Goal: Task Accomplishment & Management: Manage account settings

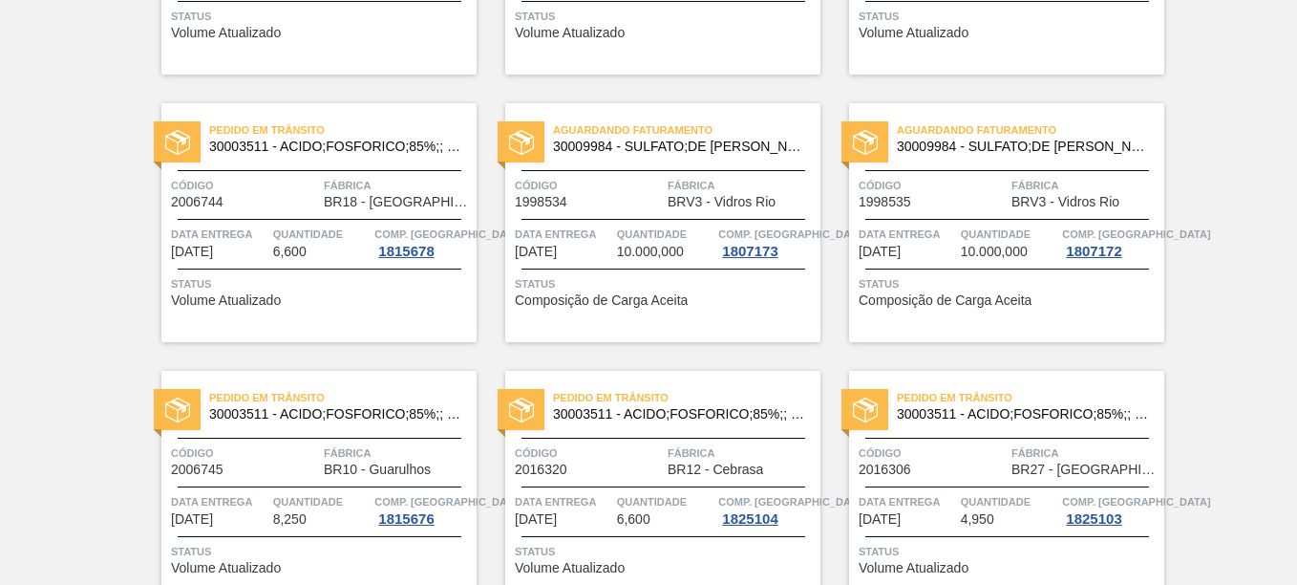
scroll to position [1156, 0]
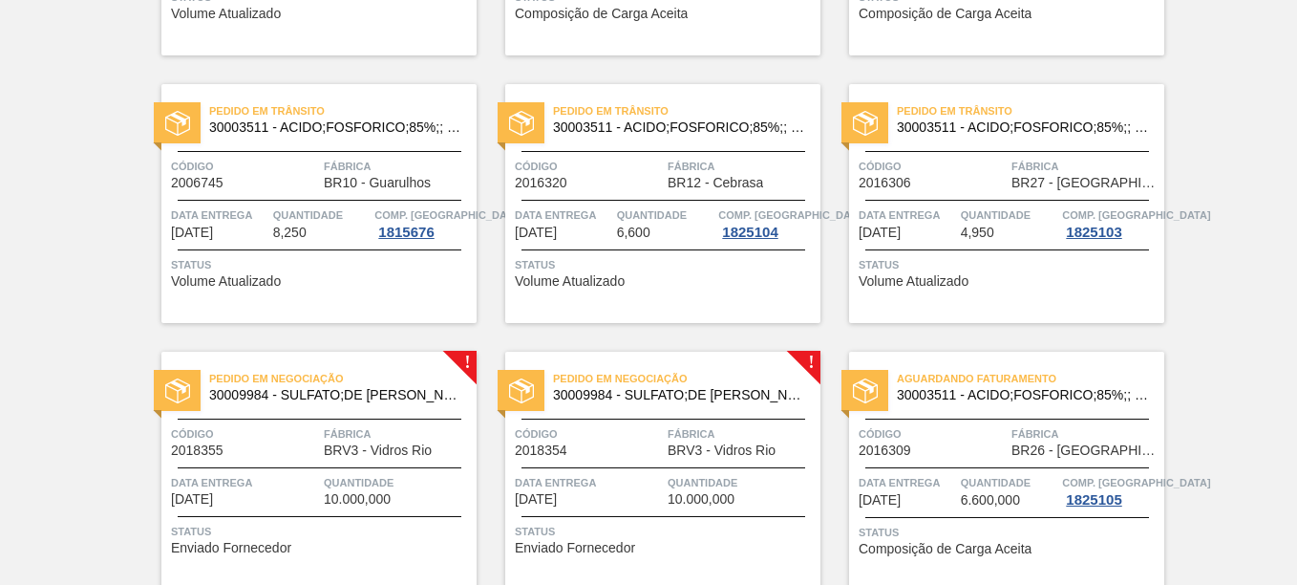
click at [467, 364] on div "Pedido em Negociação 30009984 - SULFATO;DE SODIO ANIDRO;; Código 2018355 Fábric…" at bounding box center [318, 471] width 315 height 239
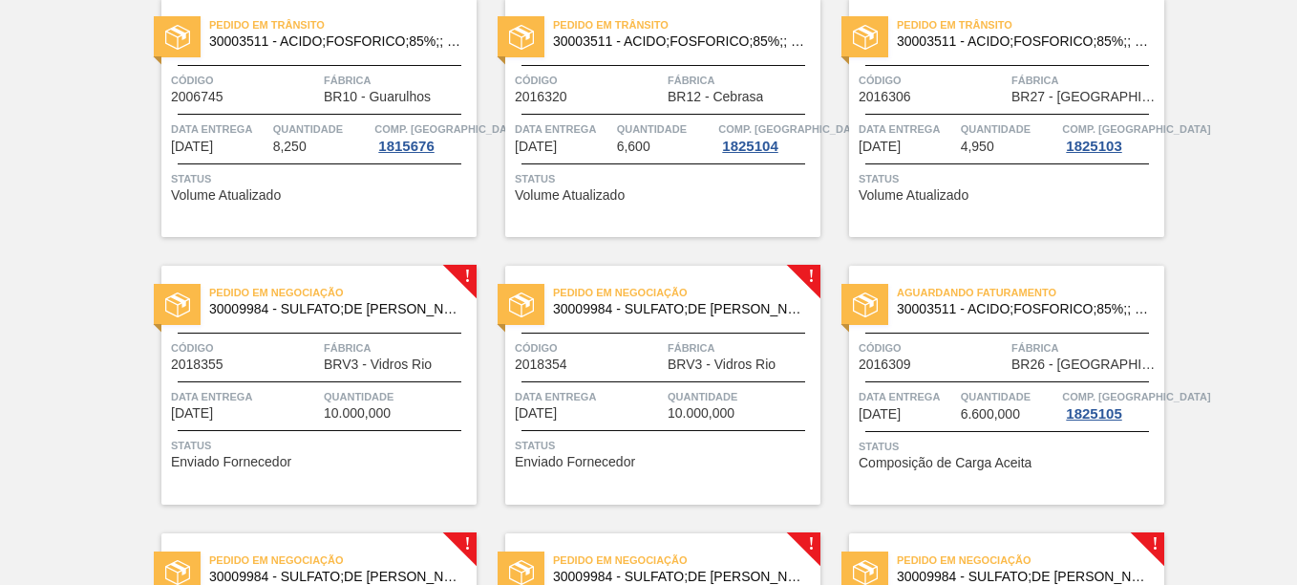
scroll to position [1146, 0]
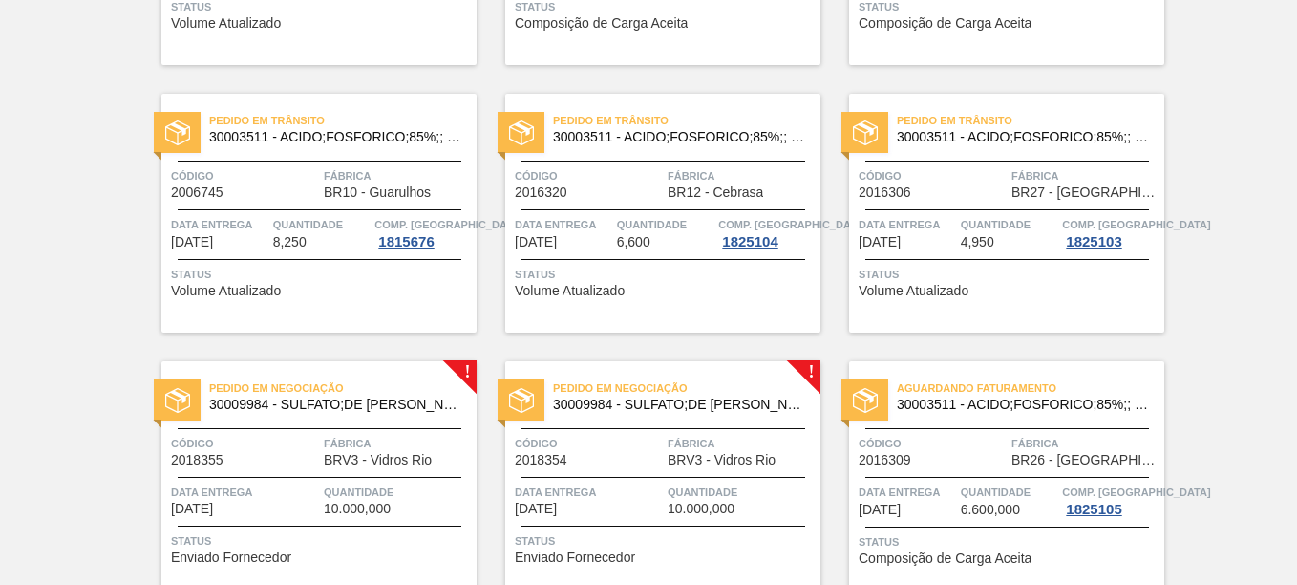
click at [475, 379] on span "Pedido em Negociação" at bounding box center [342, 387] width 267 height 19
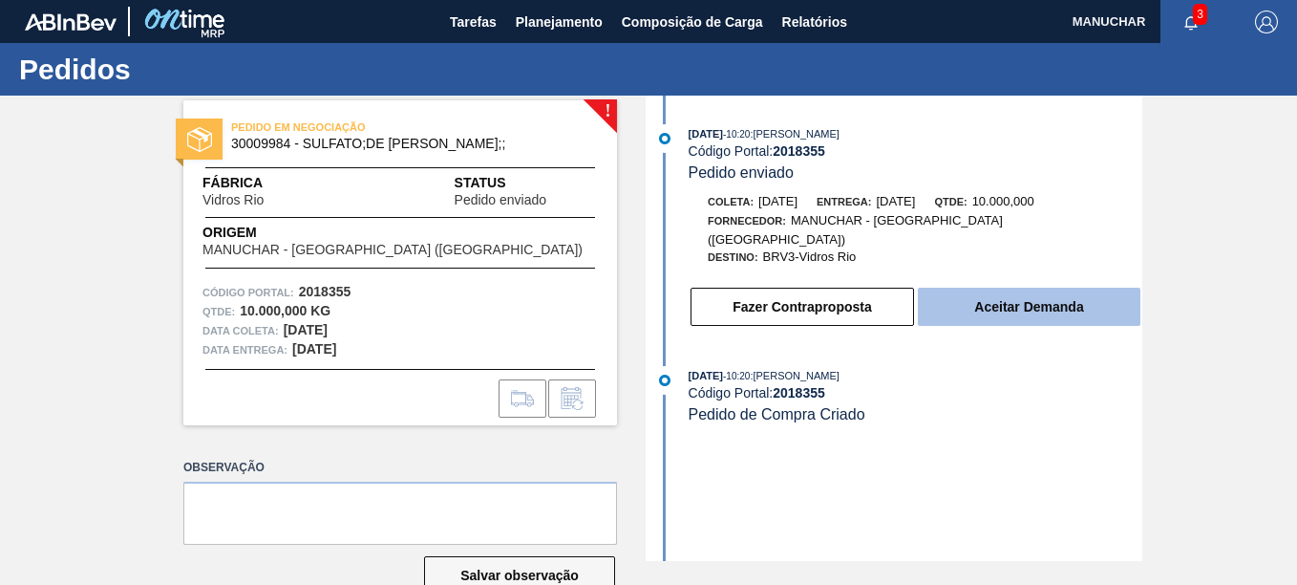
click at [972, 297] on button "Aceitar Demanda" at bounding box center [1029, 307] width 223 height 38
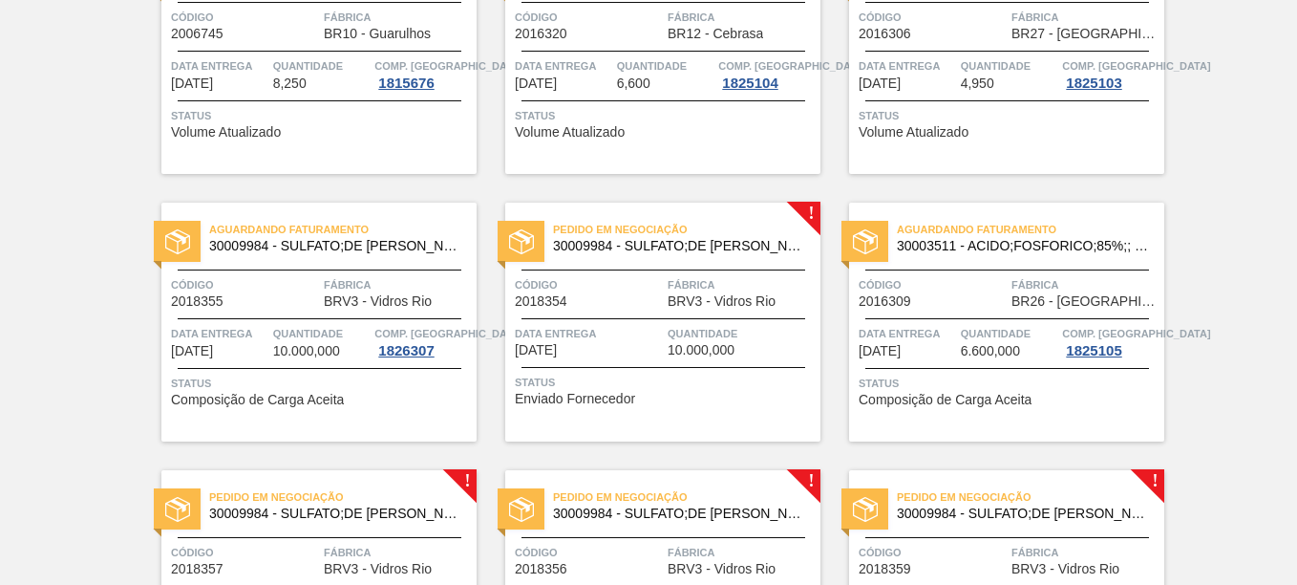
scroll to position [1337, 0]
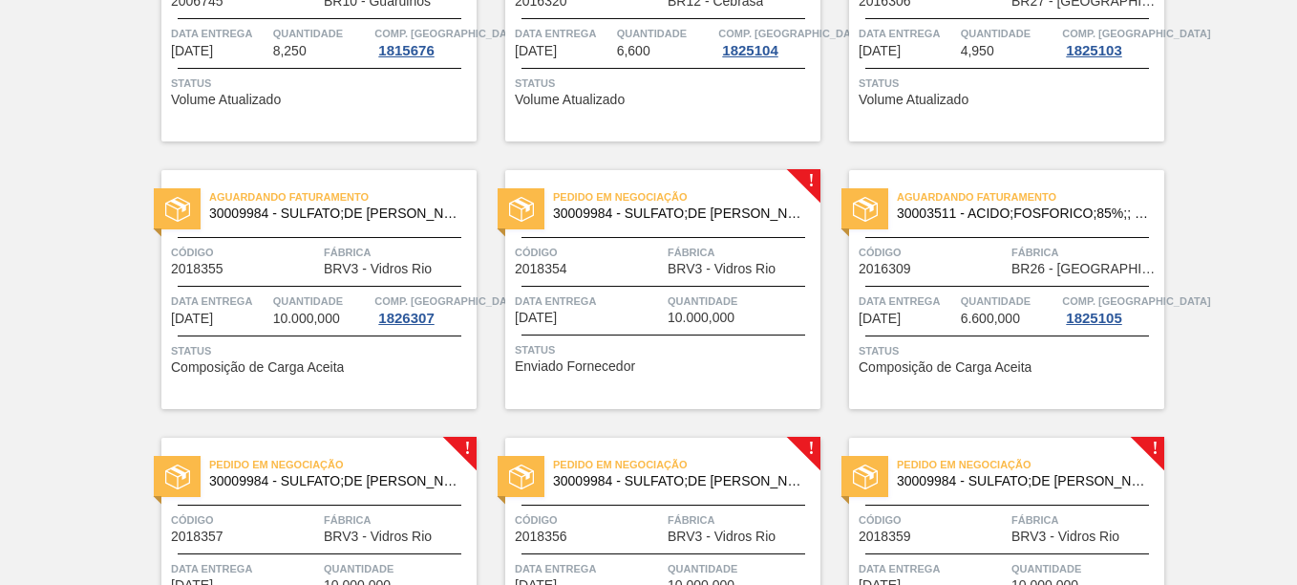
click at [277, 259] on span "Código" at bounding box center [245, 252] width 148 height 19
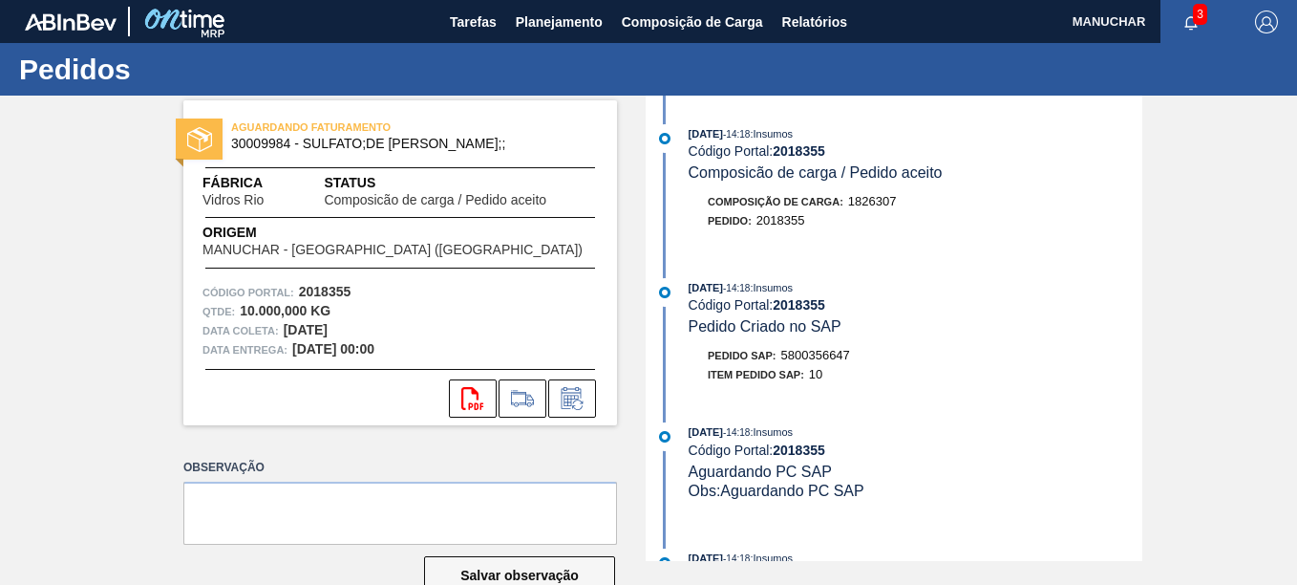
click at [809, 355] on span "5800356647" at bounding box center [815, 355] width 69 height 14
copy span "5800356647"
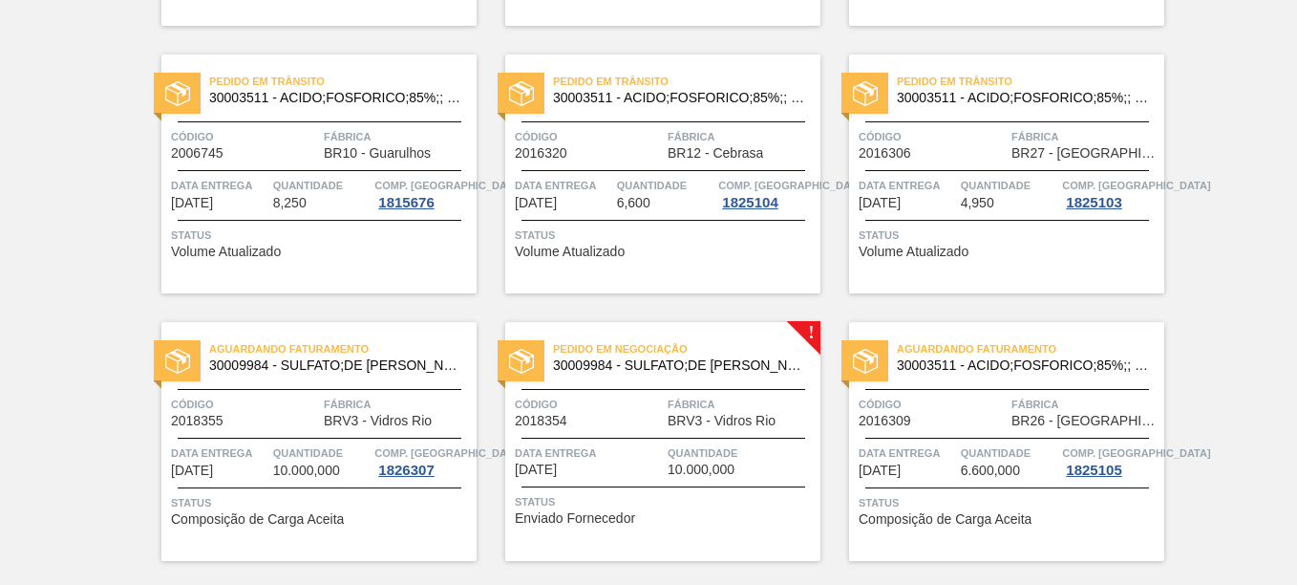
scroll to position [1242, 0]
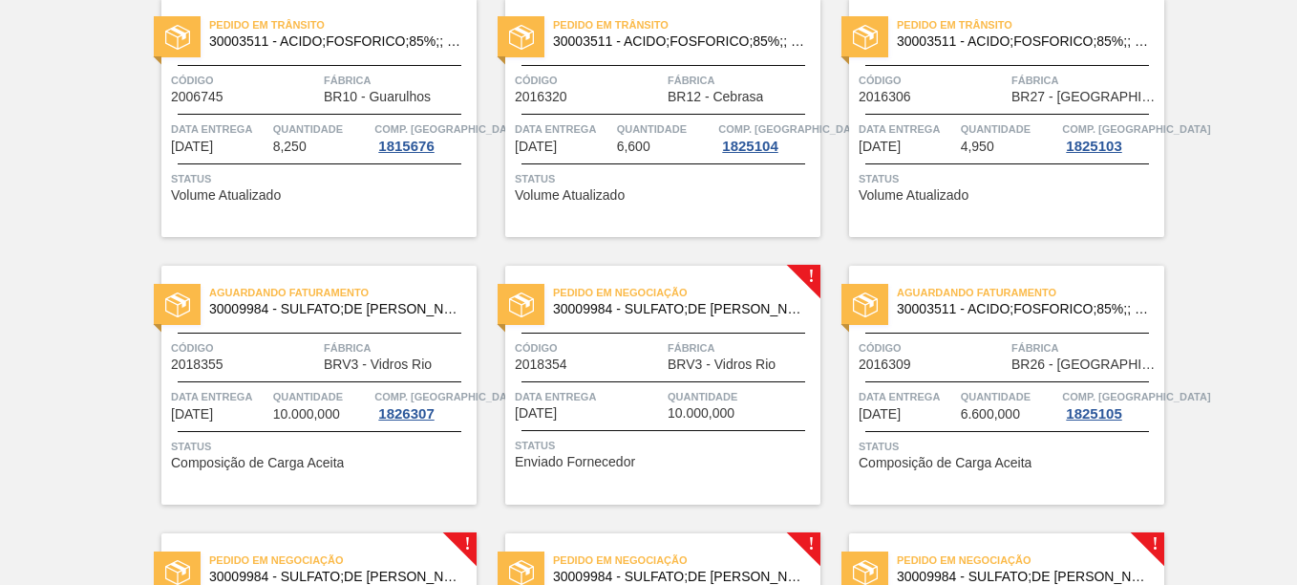
click at [735, 379] on div "Pedido em Negociação 30009984 - SULFATO;DE SODIO ANIDRO;; Código 2018354 Fábric…" at bounding box center [662, 385] width 315 height 239
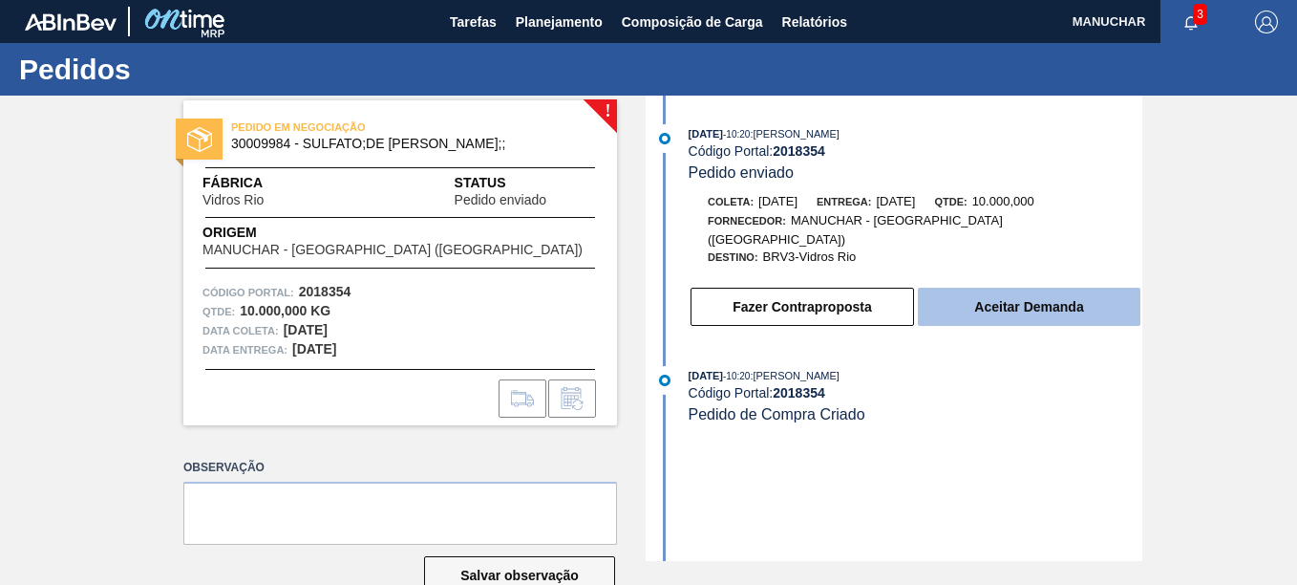
click at [966, 291] on button "Aceitar Demanda" at bounding box center [1029, 307] width 223 height 38
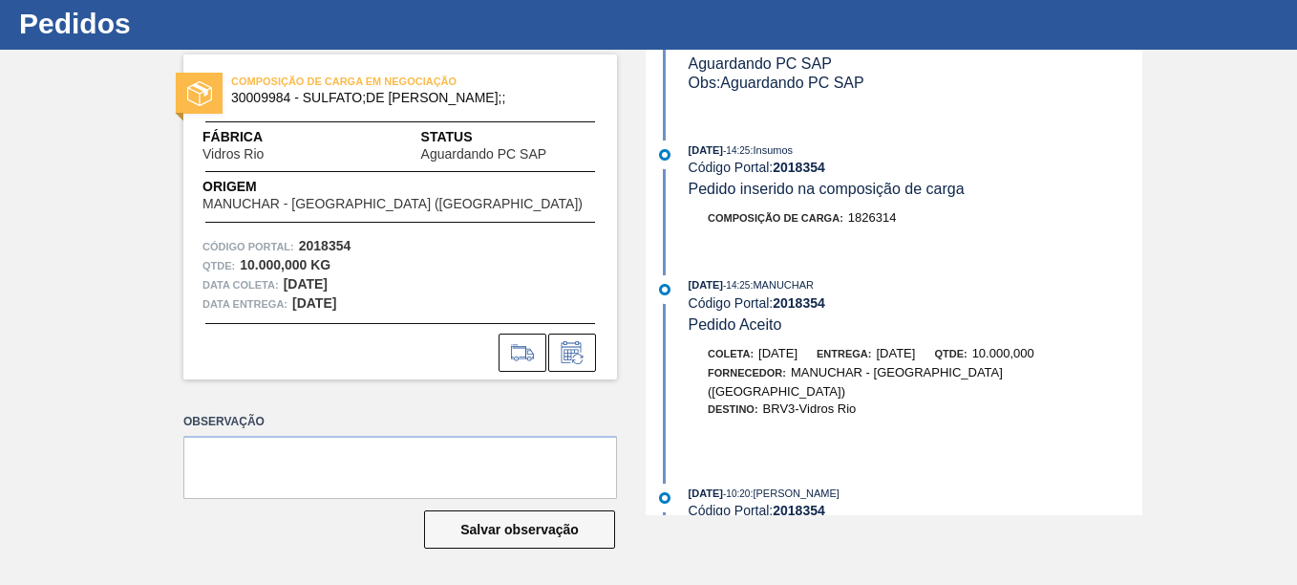
scroll to position [96, 0]
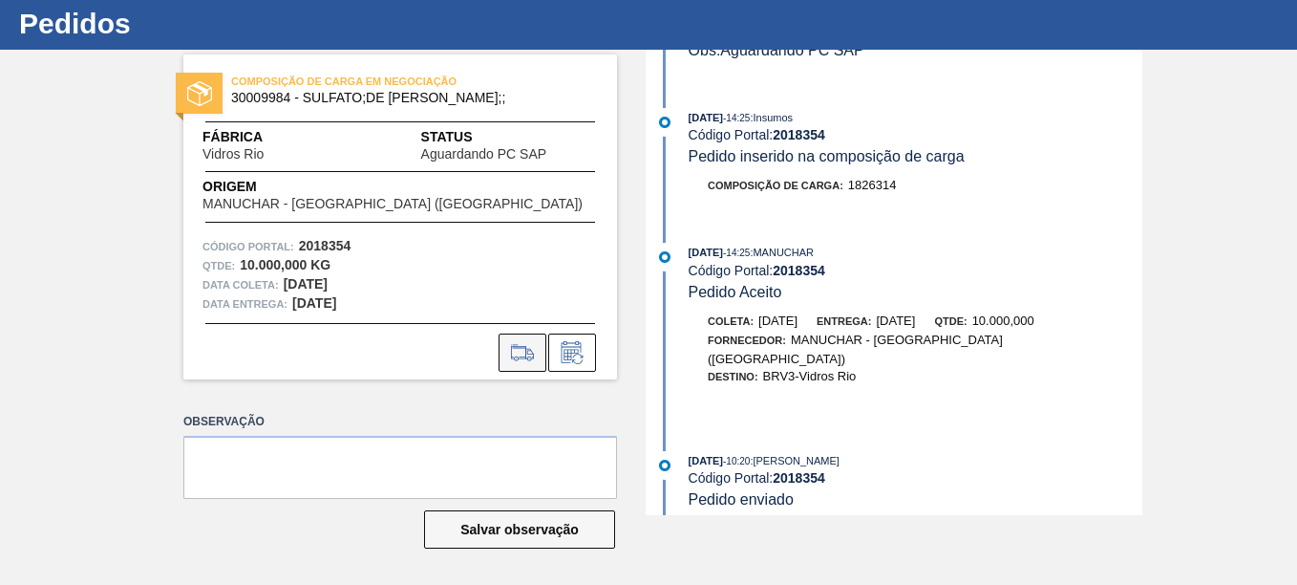
click at [506, 365] on button at bounding box center [523, 352] width 48 height 38
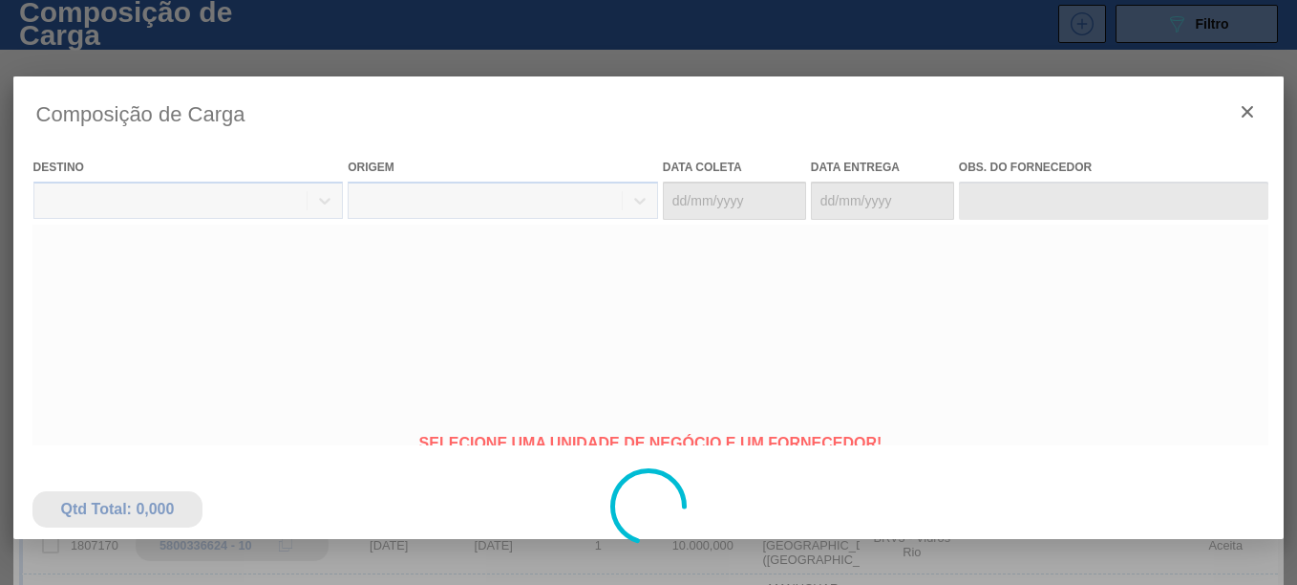
type coleta "[DATE]"
type entrega "[DATE]"
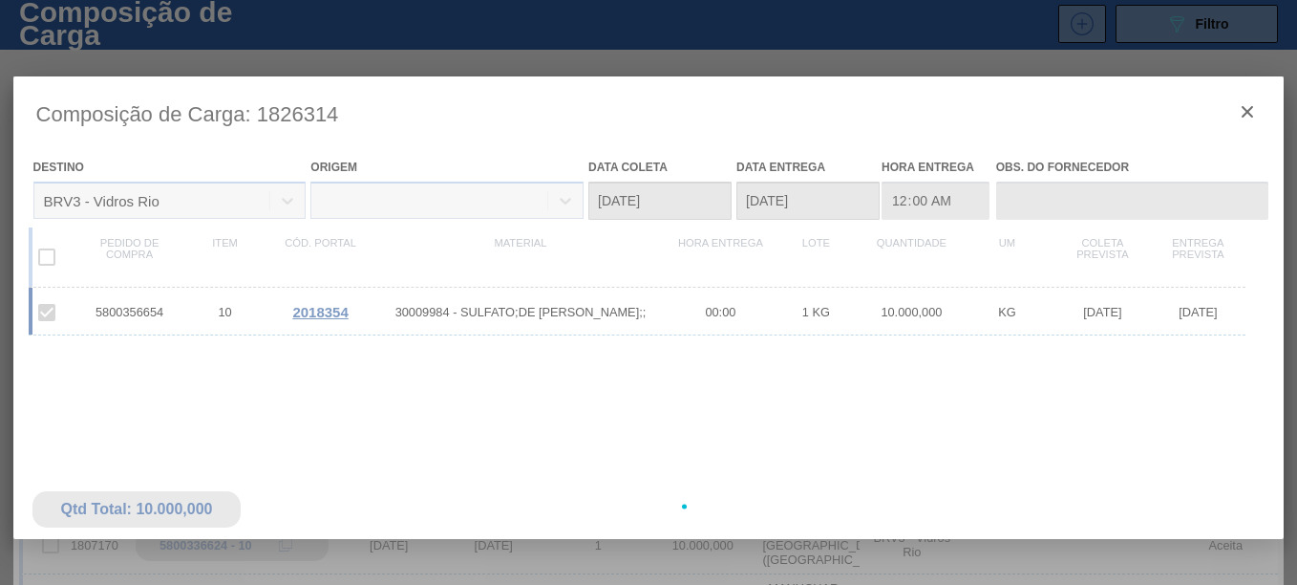
click at [115, 313] on div at bounding box center [648, 506] width 1271 height 860
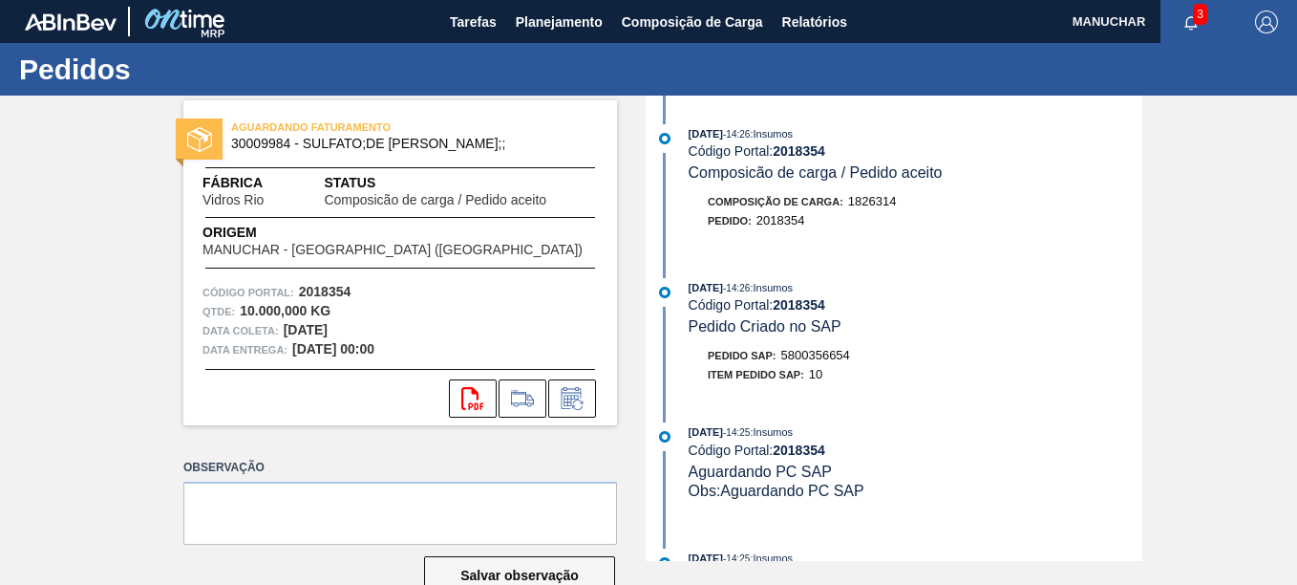
click at [801, 354] on span "5800356654" at bounding box center [815, 355] width 69 height 14
copy span "5800356654"
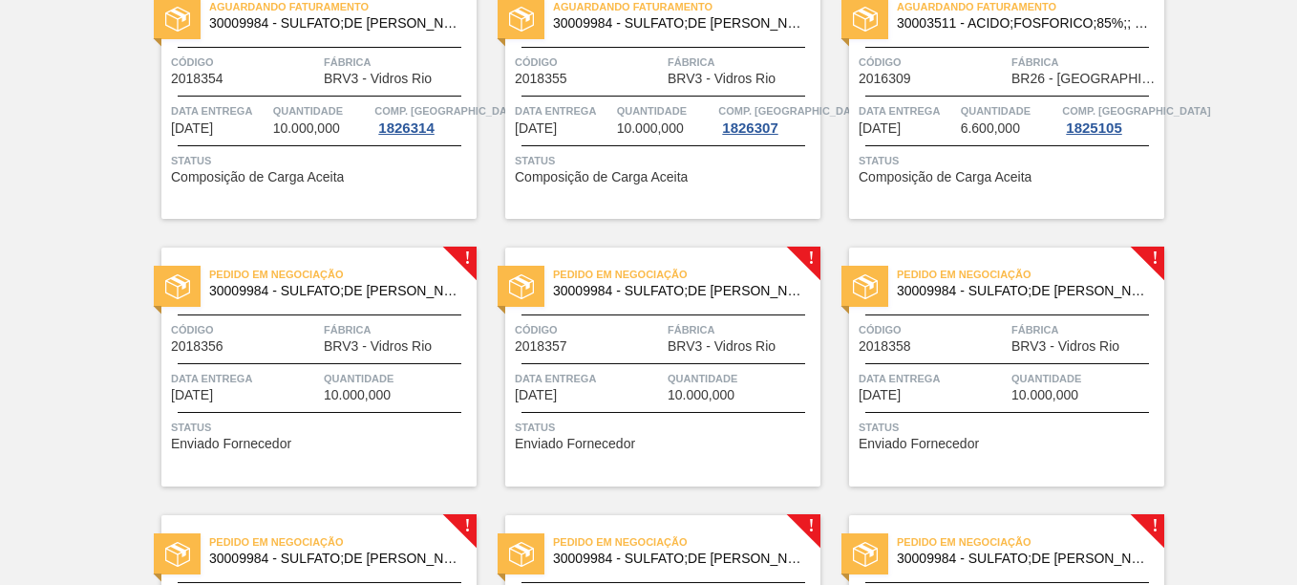
scroll to position [1528, 0]
click at [456, 264] on span "Pedido em Negociação" at bounding box center [342, 273] width 267 height 19
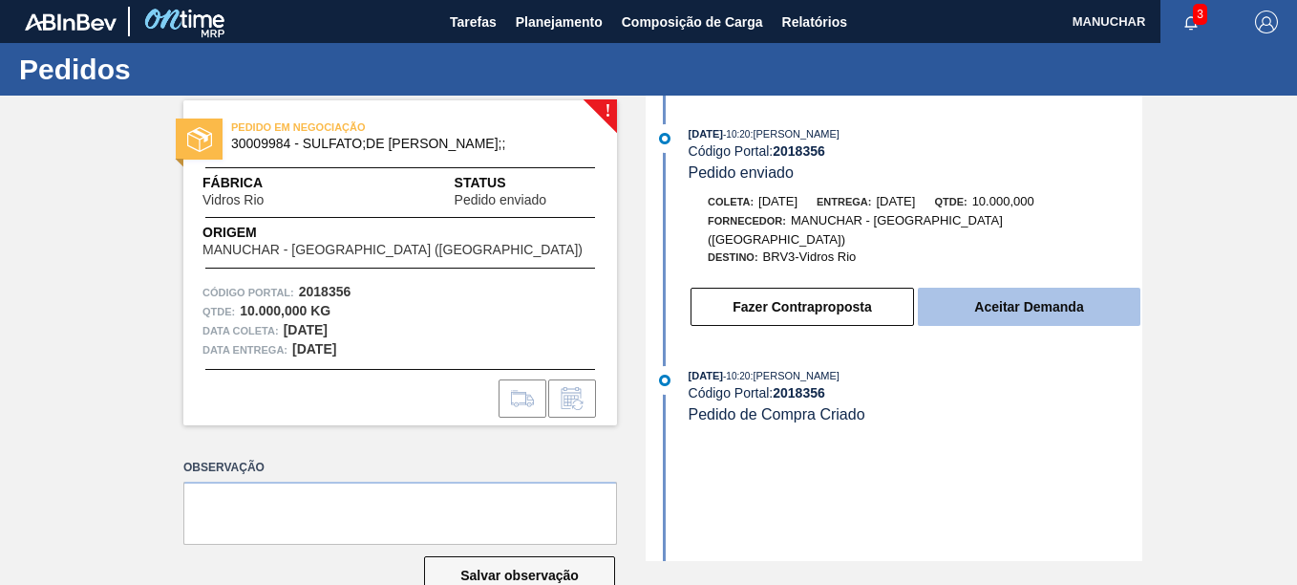
click at [1018, 288] on button "Aceitar Demanda" at bounding box center [1029, 307] width 223 height 38
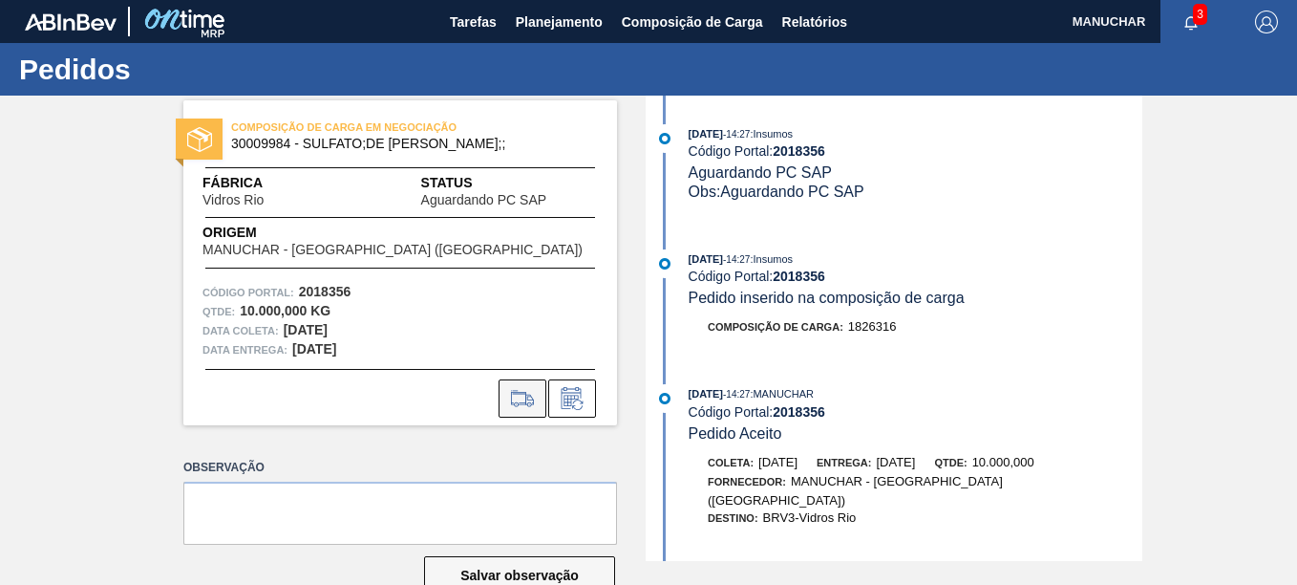
click at [535, 394] on icon at bounding box center [522, 398] width 31 height 23
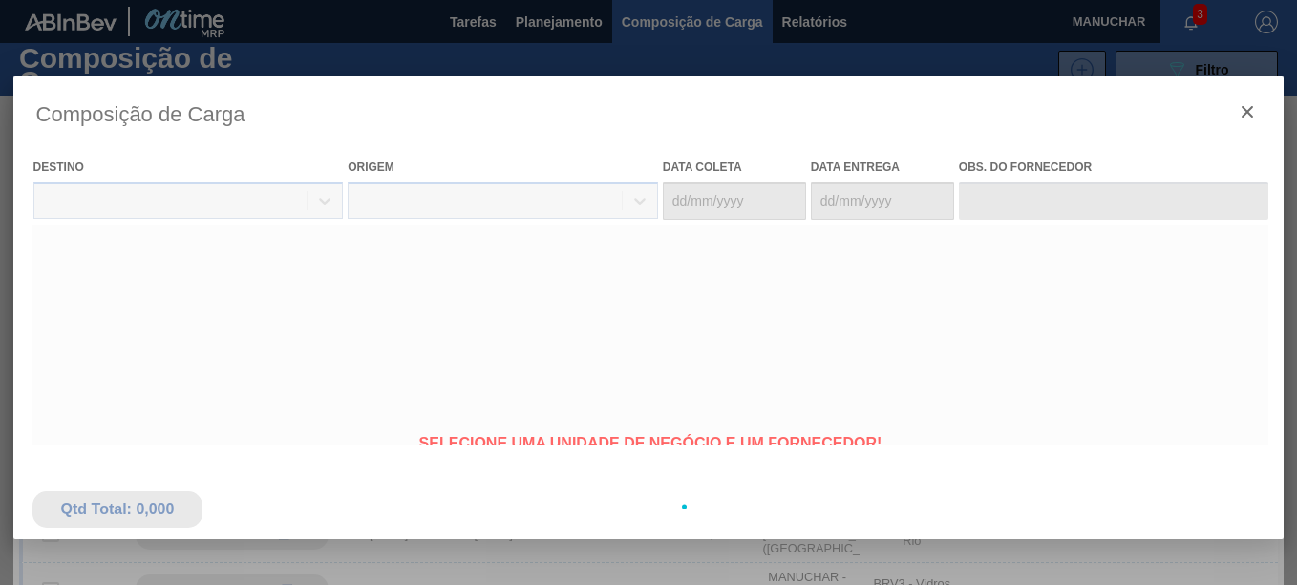
type coleta "[DATE]"
type entrega "[DATE]"
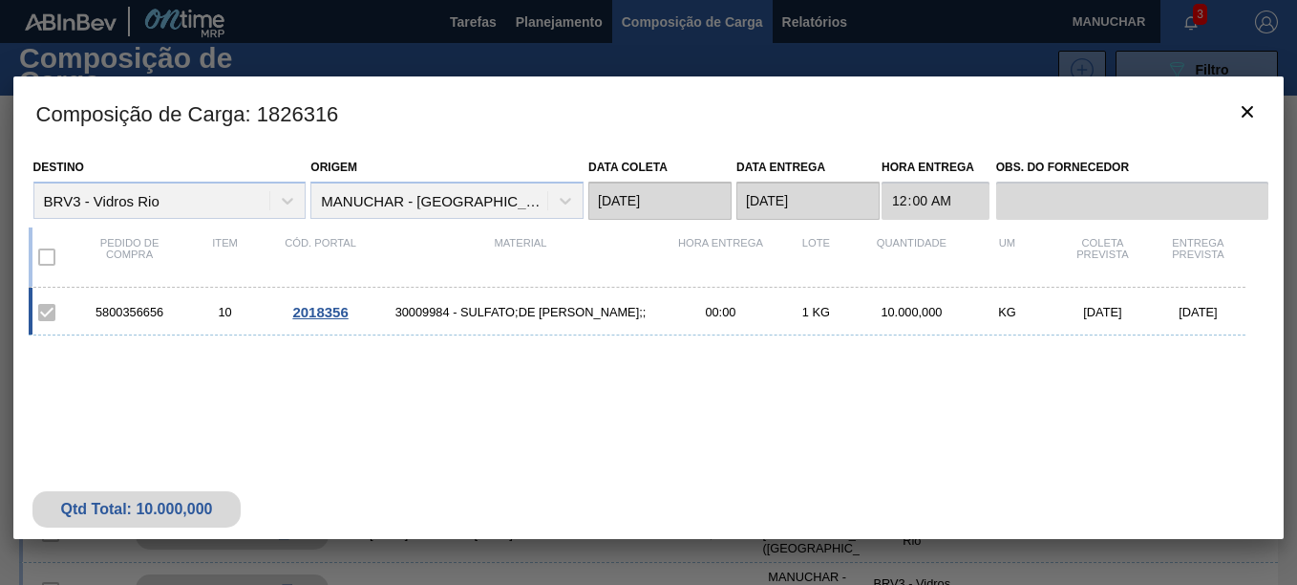
click at [160, 302] on div "5800356656 10 2018356 30009984 - SULFATO;DE SODIO ANIDRO;; 00:00 1 KG 10.000,00…" at bounding box center [638, 312] width 1218 height 48
copy div "5800356656"
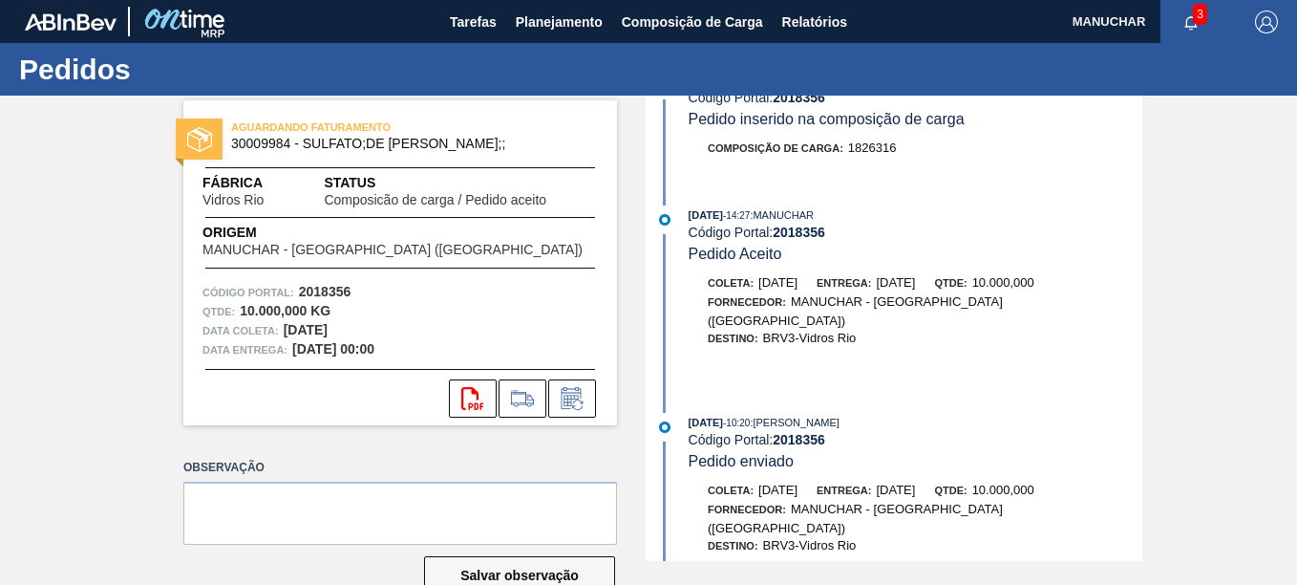
scroll to position [563, 0]
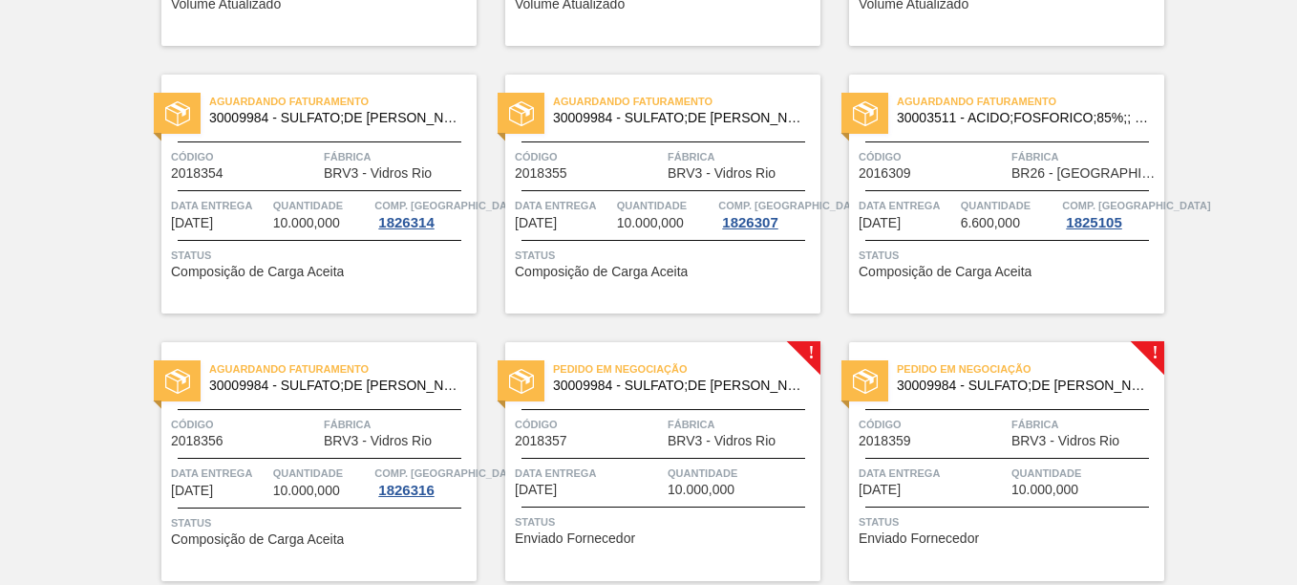
scroll to position [1528, 0]
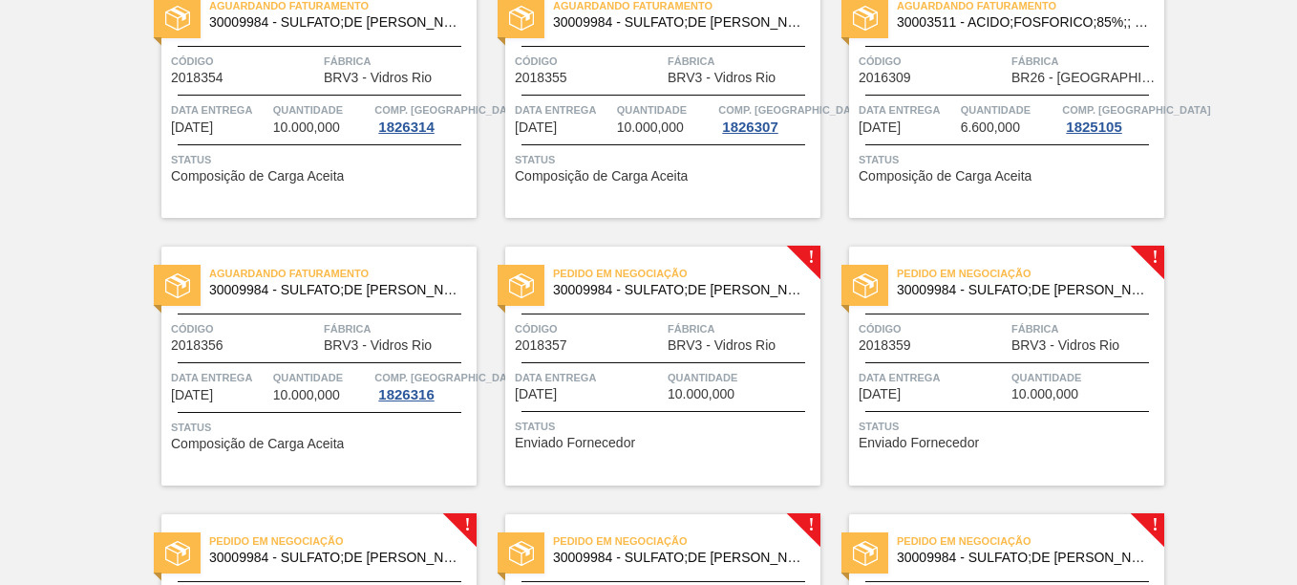
click at [705, 331] on span "Fábrica" at bounding box center [742, 328] width 148 height 19
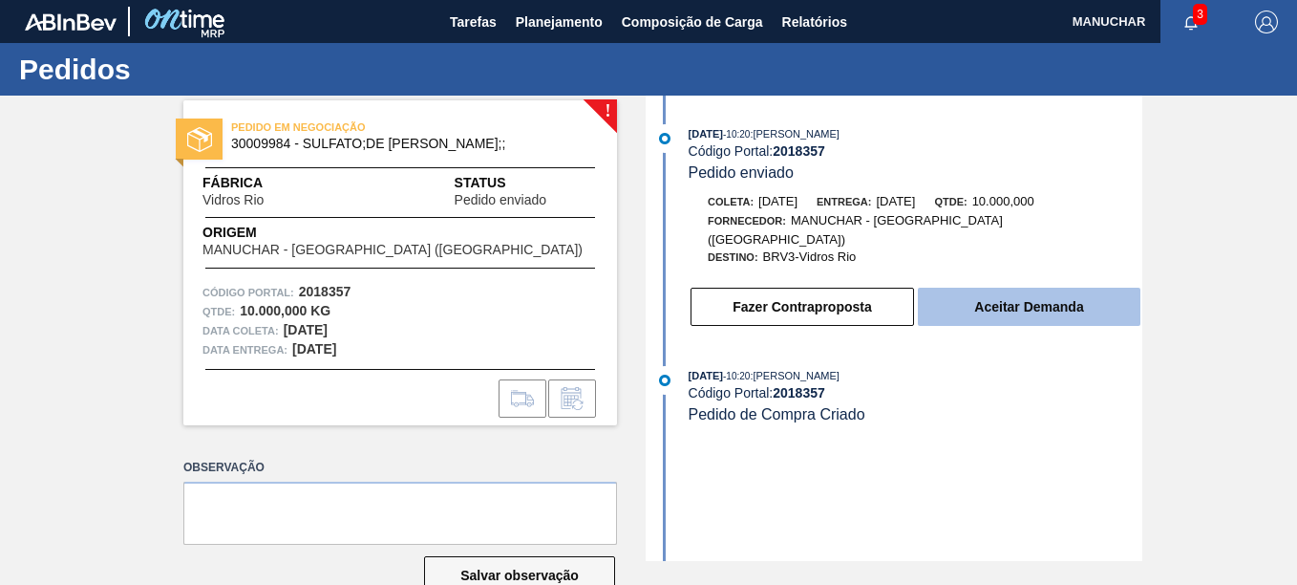
click at [959, 292] on button "Aceitar Demanda" at bounding box center [1029, 307] width 223 height 38
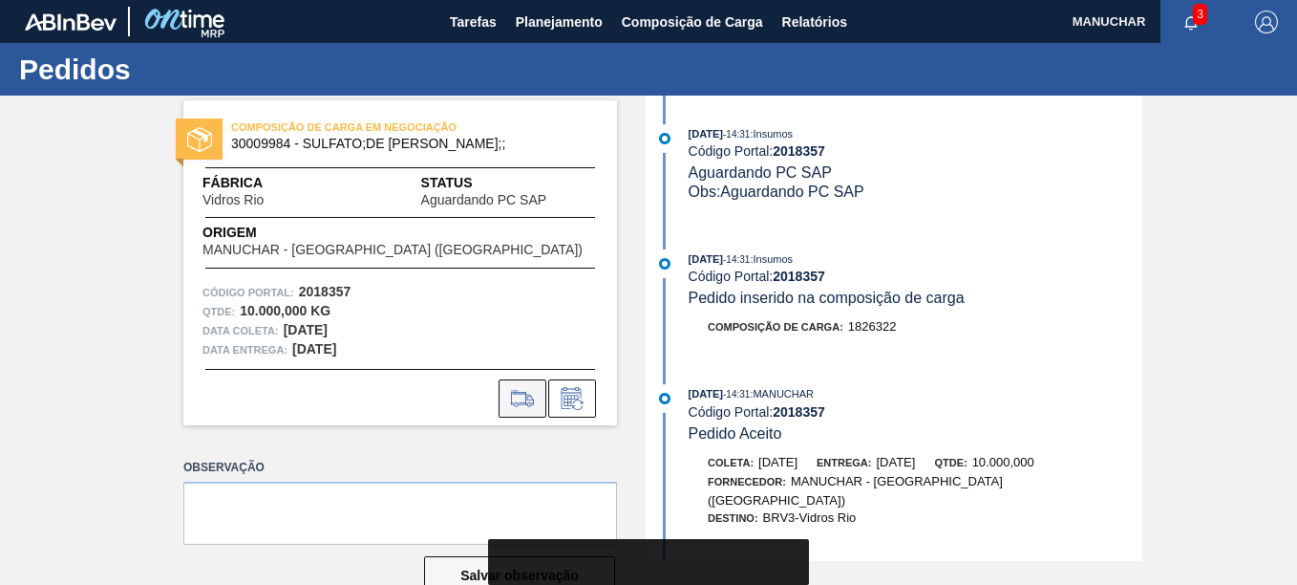
click at [526, 403] on icon at bounding box center [522, 404] width 17 height 5
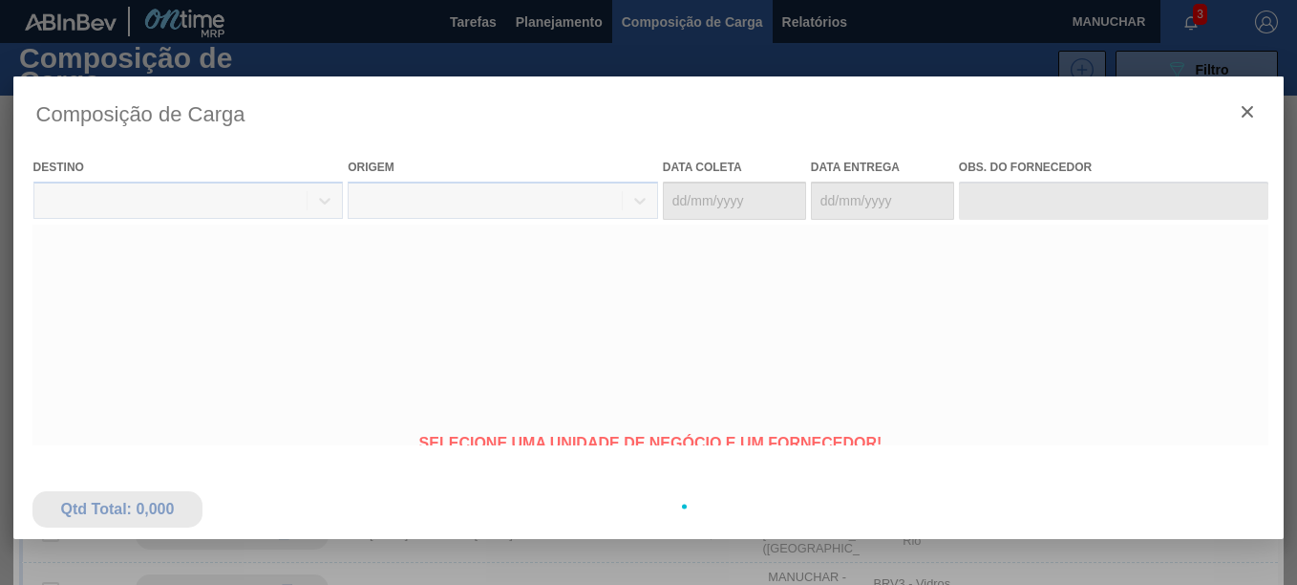
type coleta "[DATE]"
type entrega "[DATE]"
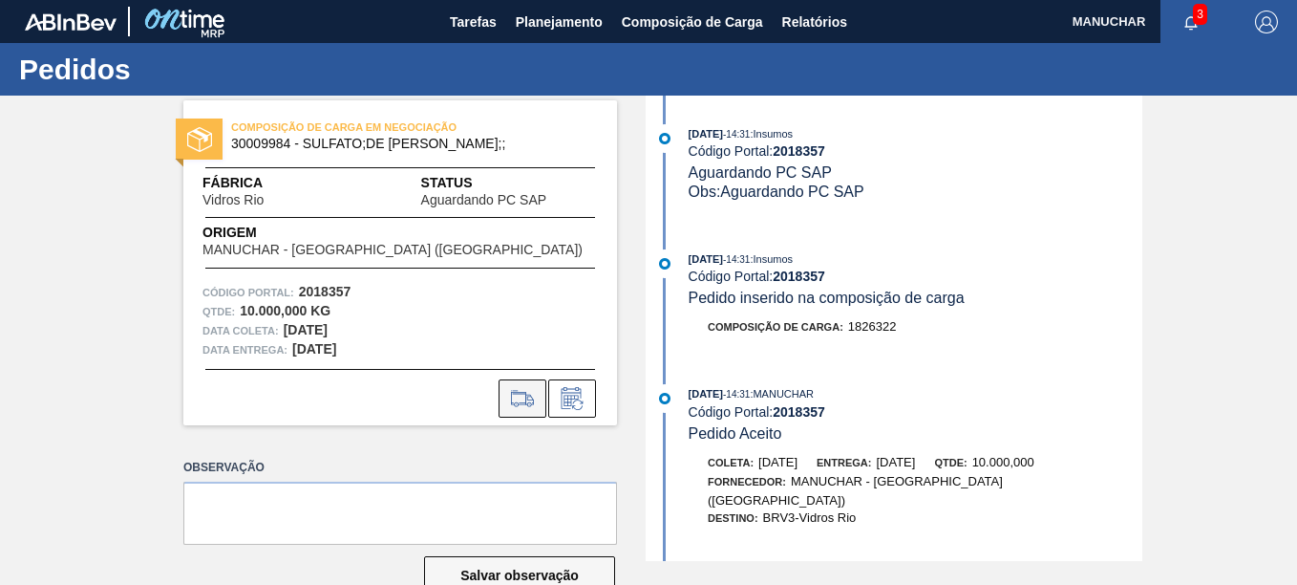
click at [527, 392] on icon at bounding box center [522, 398] width 31 height 23
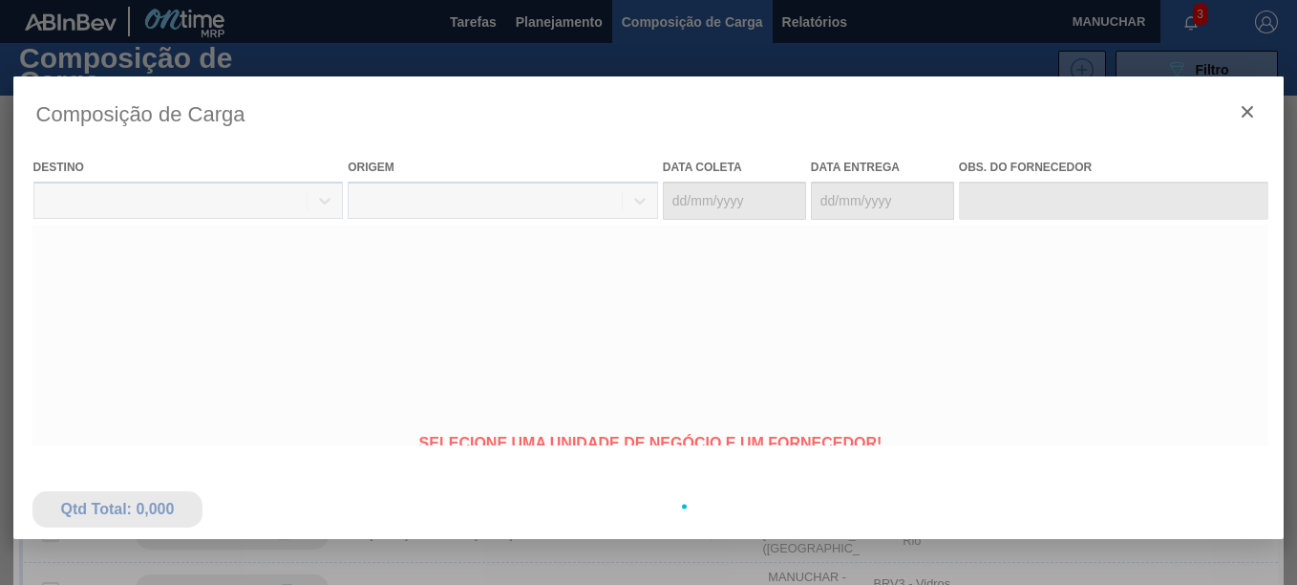
type coleta "[DATE]"
type entrega "[DATE]"
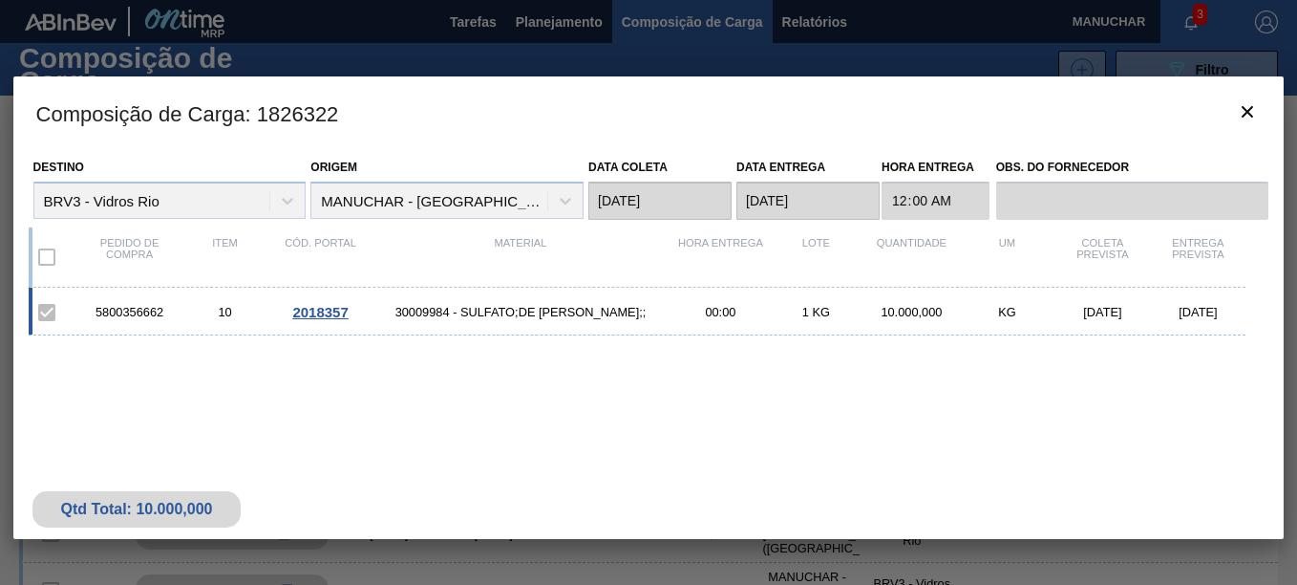
click at [160, 307] on div "5800356662" at bounding box center [130, 312] width 96 height 14
click at [150, 309] on div "5800356662" at bounding box center [130, 312] width 96 height 14
copy div "5800356662"
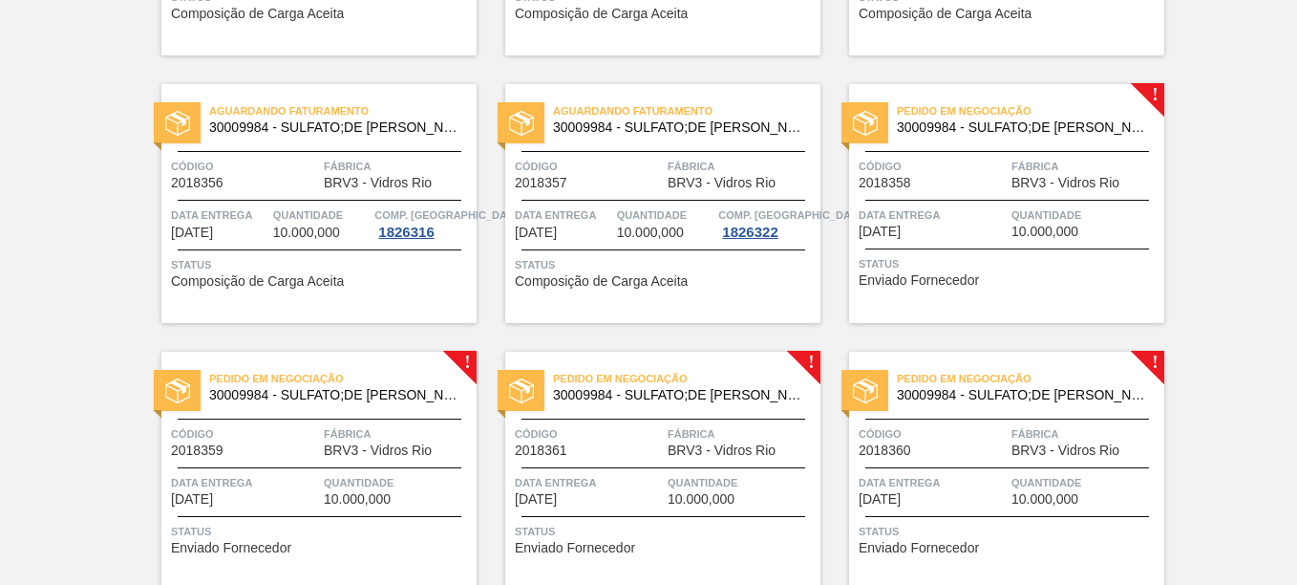
scroll to position [1719, 0]
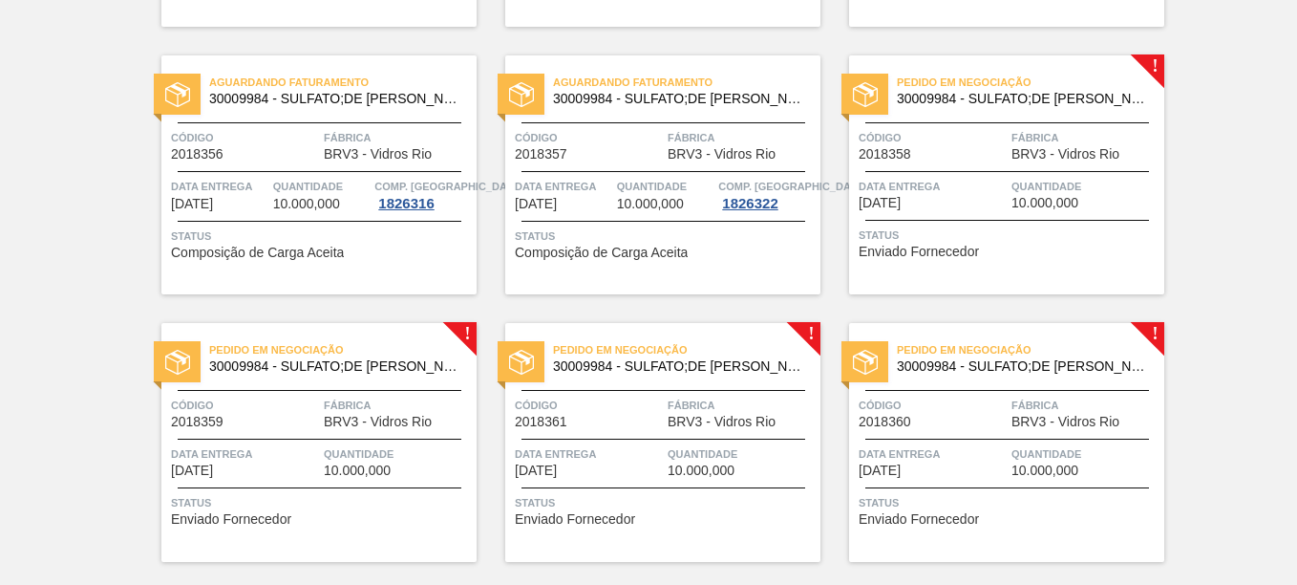
click at [1105, 96] on span "30009984 - SULFATO;DE [PERSON_NAME];;" at bounding box center [1023, 99] width 252 height 14
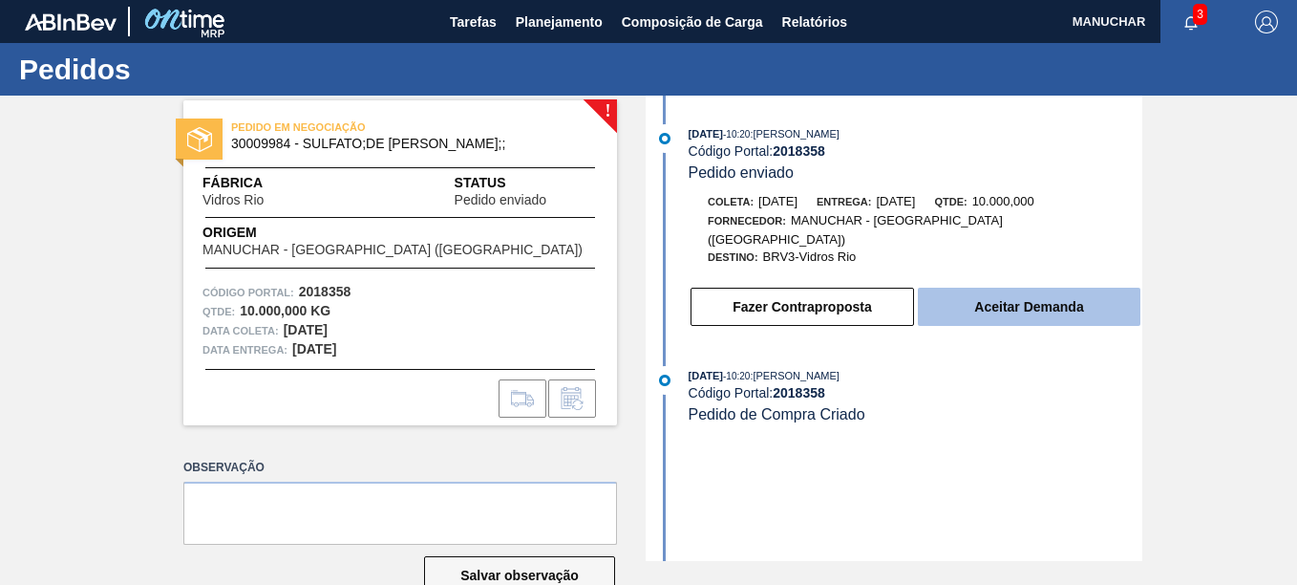
click at [969, 296] on button "Aceitar Demanda" at bounding box center [1029, 307] width 223 height 38
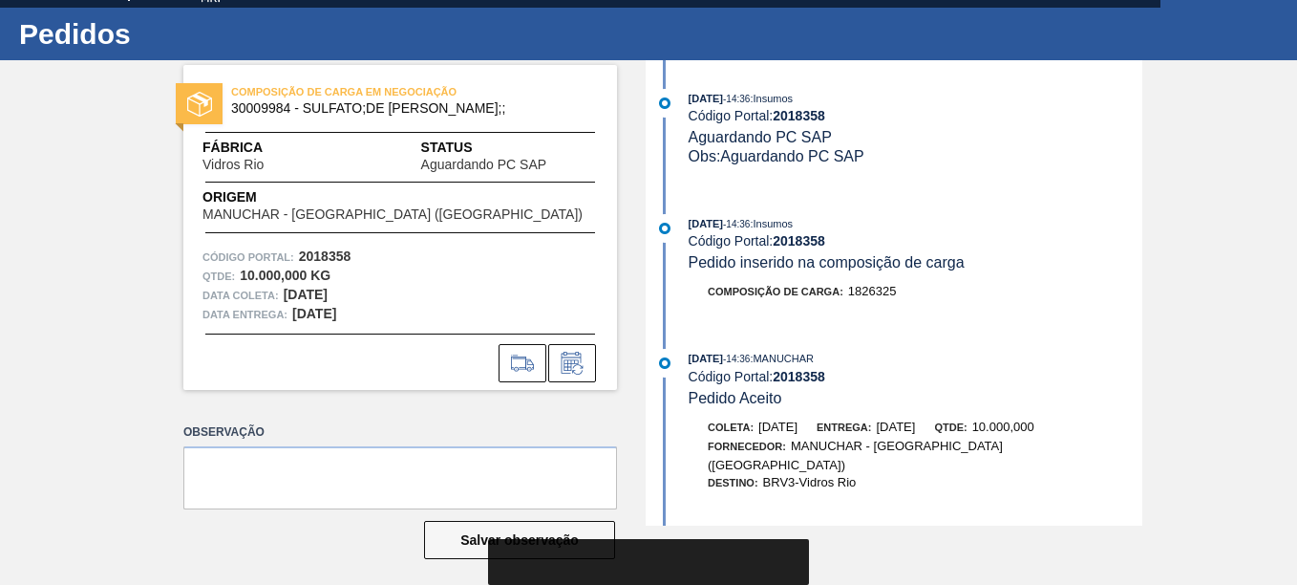
scroll to position [46, 0]
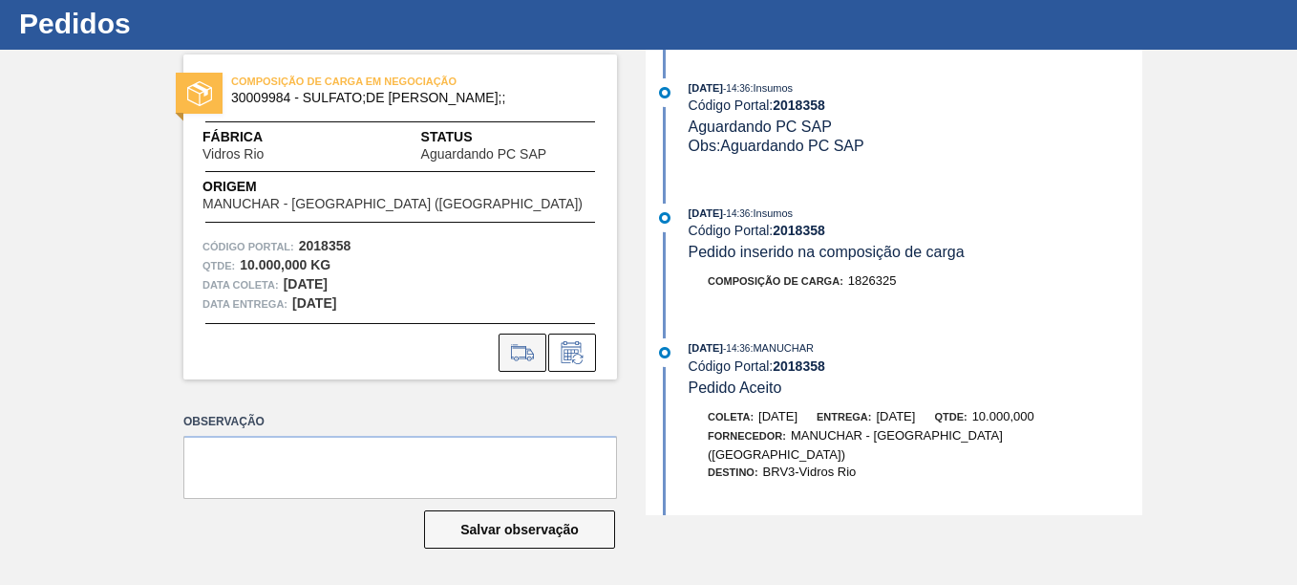
click at [524, 352] on icon at bounding box center [522, 352] width 22 height 13
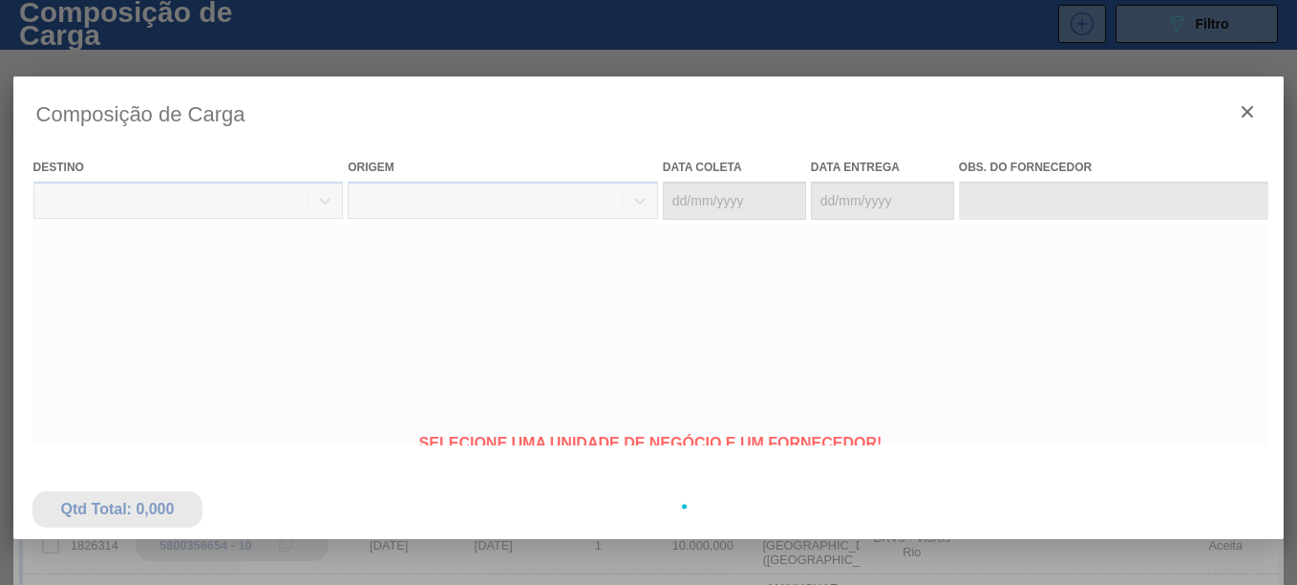
type coleta "[DATE]"
type entrega "[DATE]"
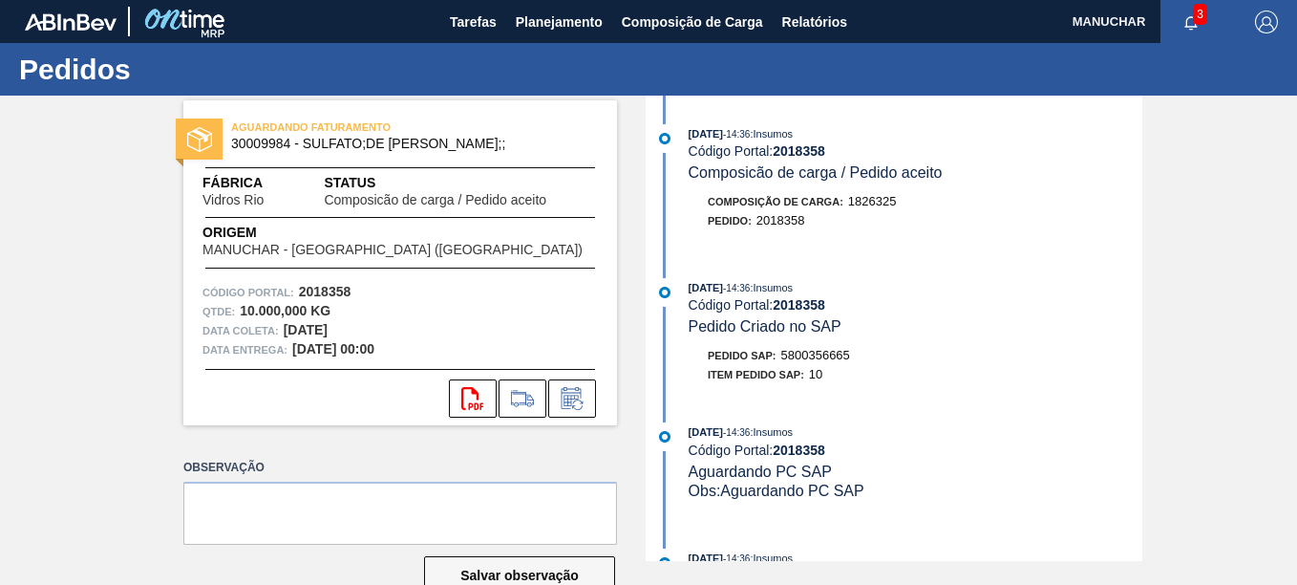
click at [782, 355] on span "5800356665" at bounding box center [815, 355] width 69 height 14
copy span "5800356665"
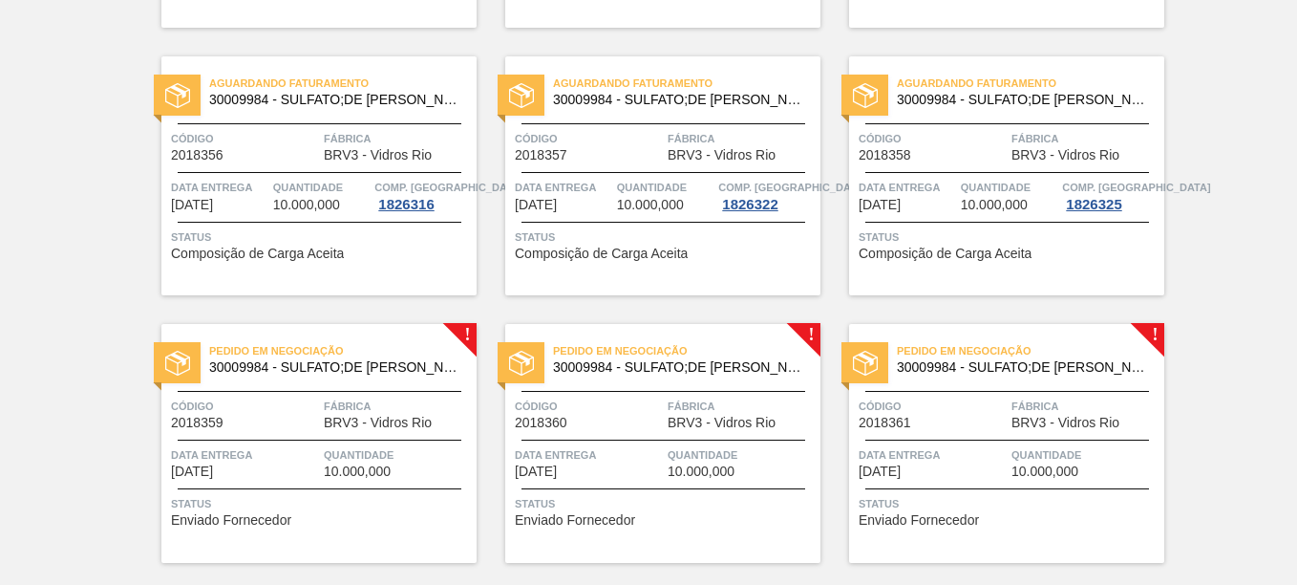
scroll to position [1719, 0]
click at [389, 416] on span "BRV3 - Vidros Rio" at bounding box center [378, 422] width 108 height 14
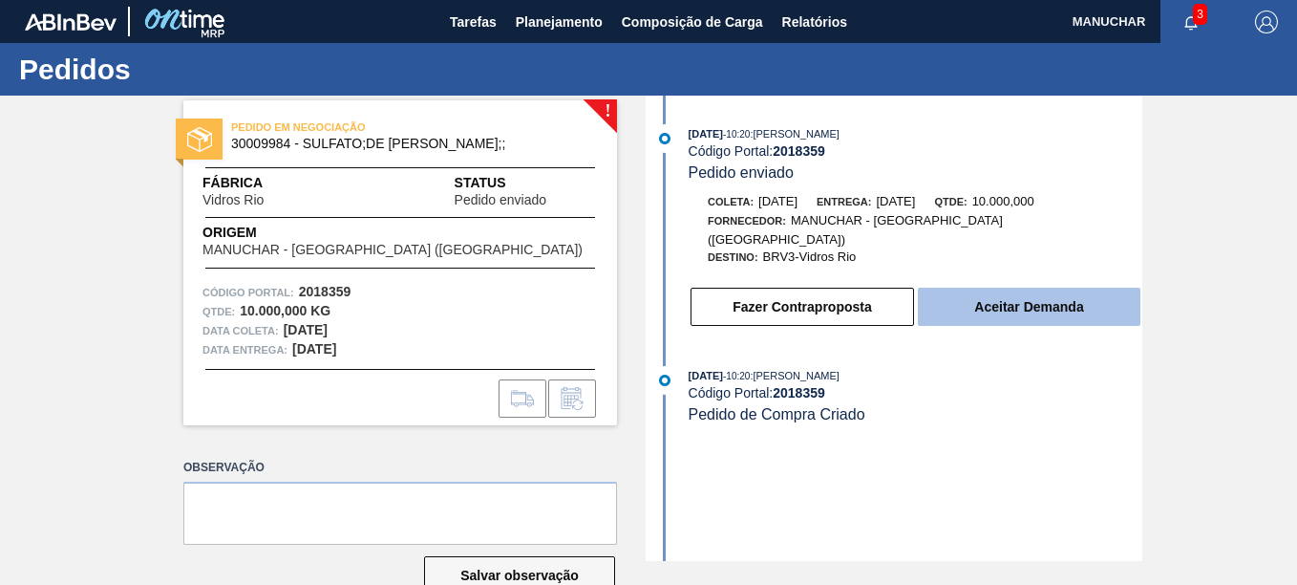
click at [996, 288] on button "Aceitar Demanda" at bounding box center [1029, 307] width 223 height 38
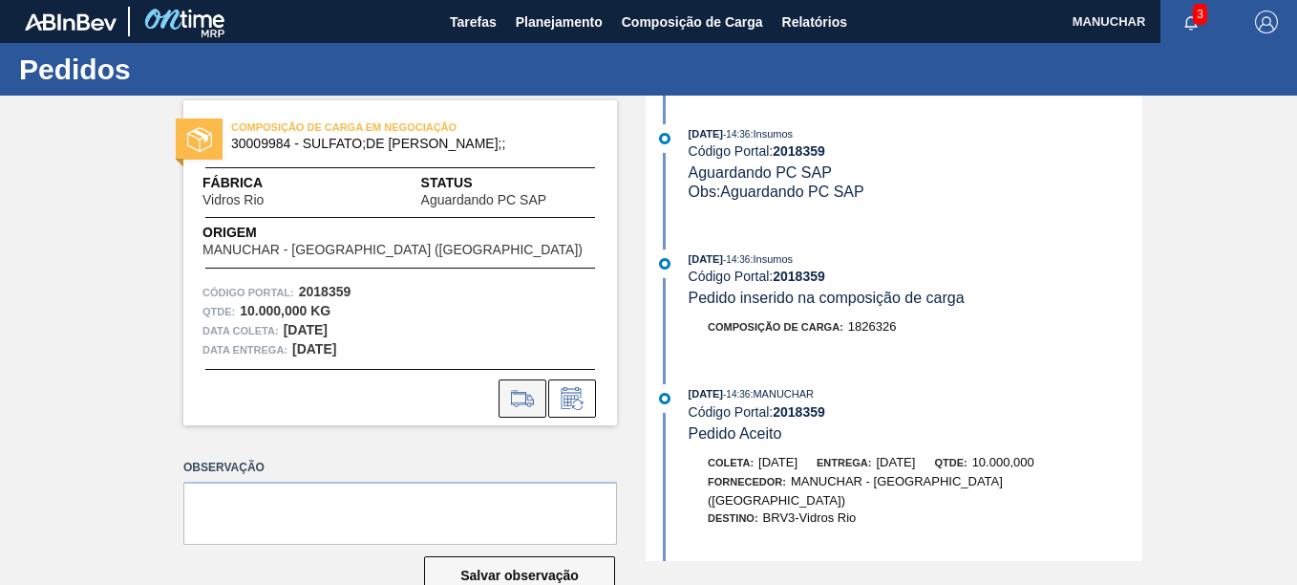
click at [523, 402] on icon at bounding box center [522, 397] width 23 height 14
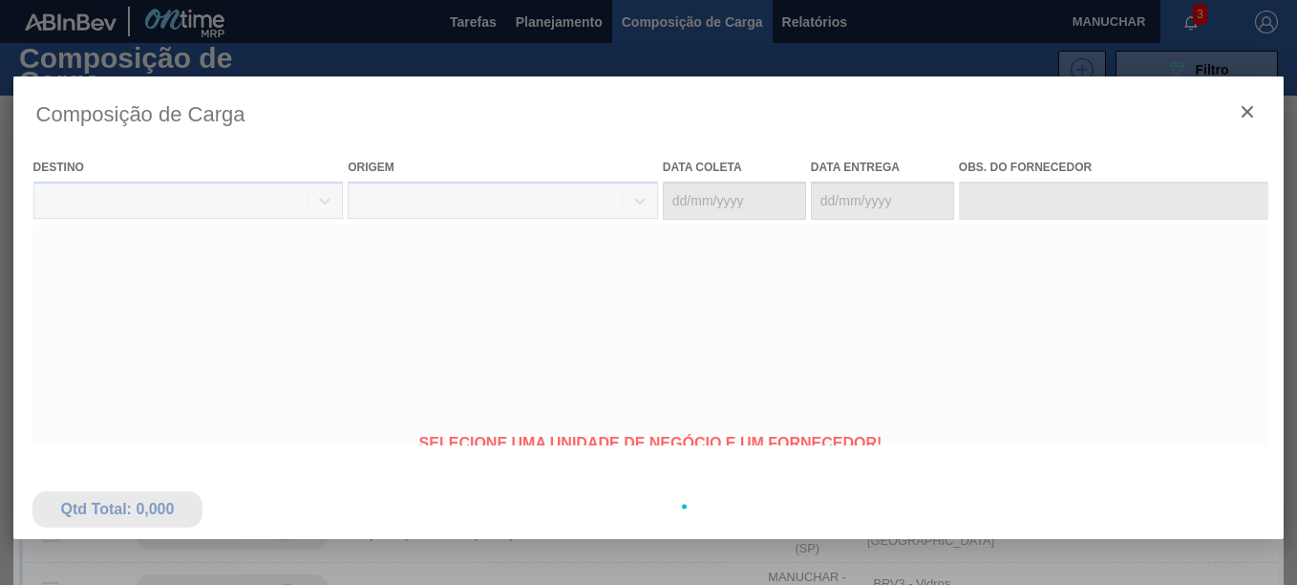
type coleta "[DATE]"
type entrega "[DATE]"
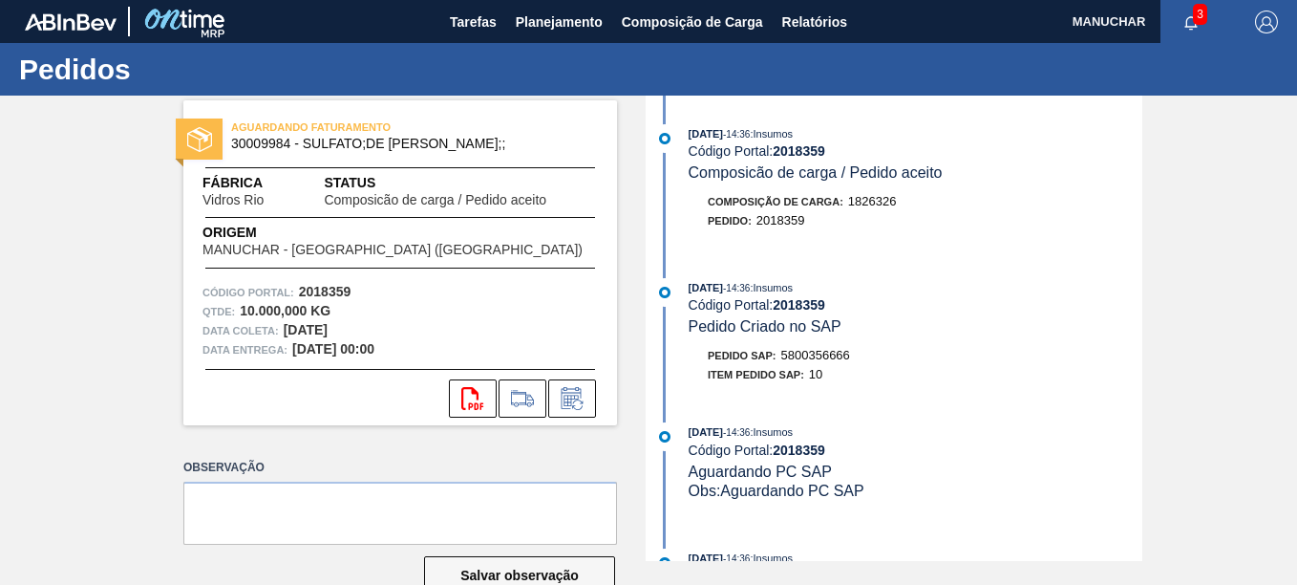
click at [801, 351] on span "5800356666" at bounding box center [815, 355] width 69 height 14
copy span "5800356666"
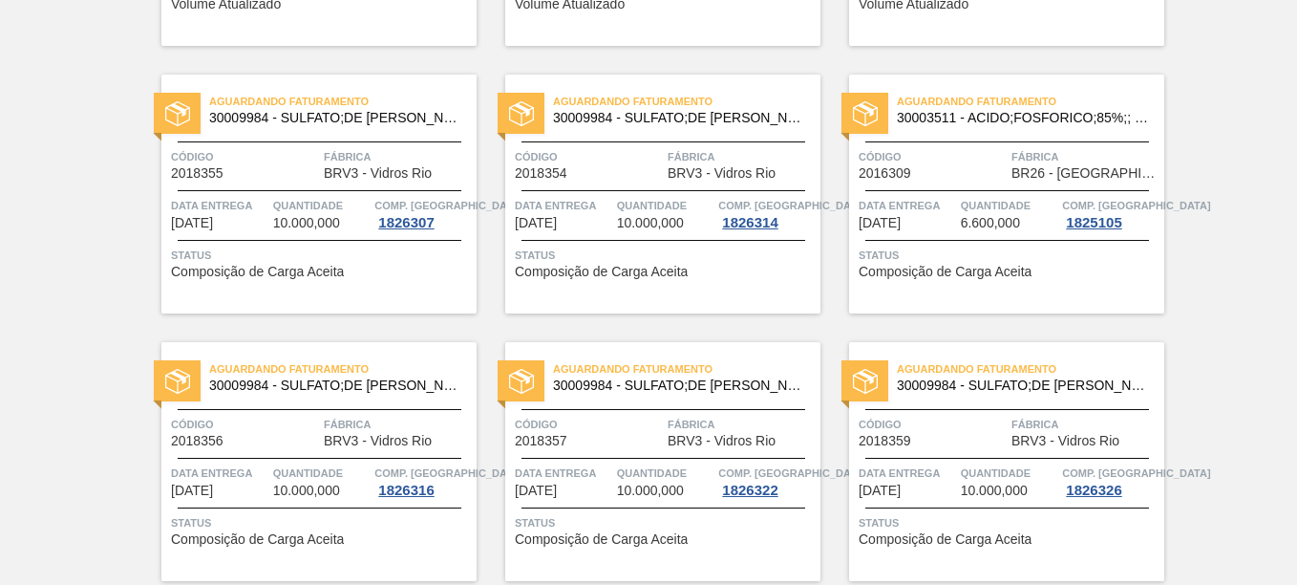
scroll to position [2006, 0]
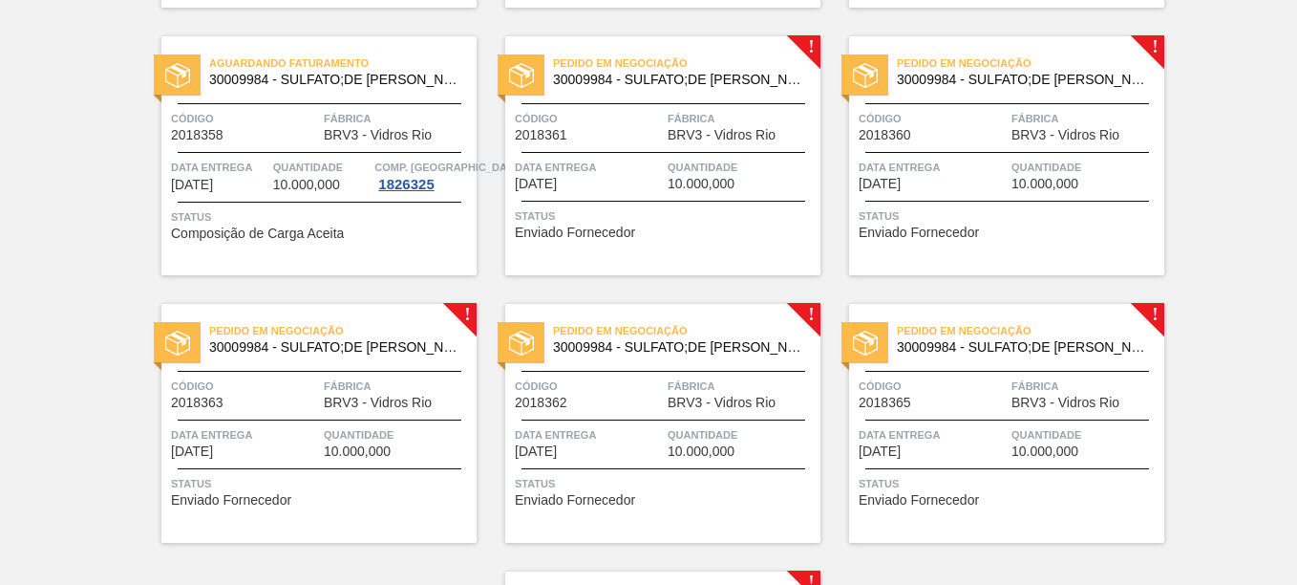
click at [732, 132] on span "BRV3 - Vidros Rio" at bounding box center [722, 135] width 108 height 14
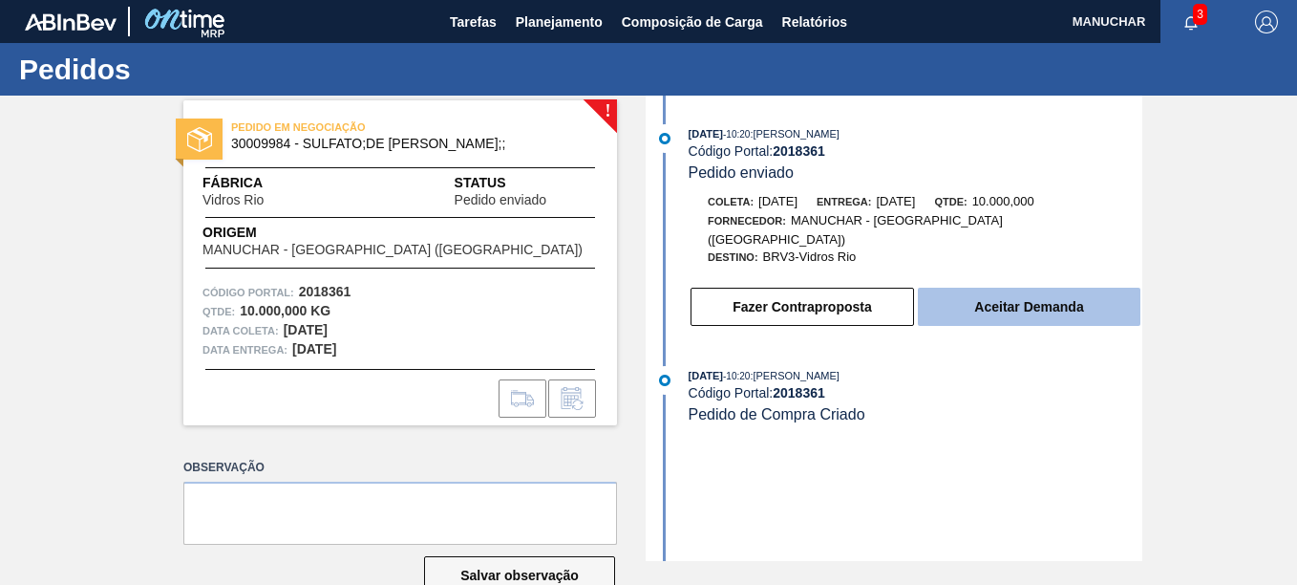
click at [975, 297] on button "Aceitar Demanda" at bounding box center [1029, 307] width 223 height 38
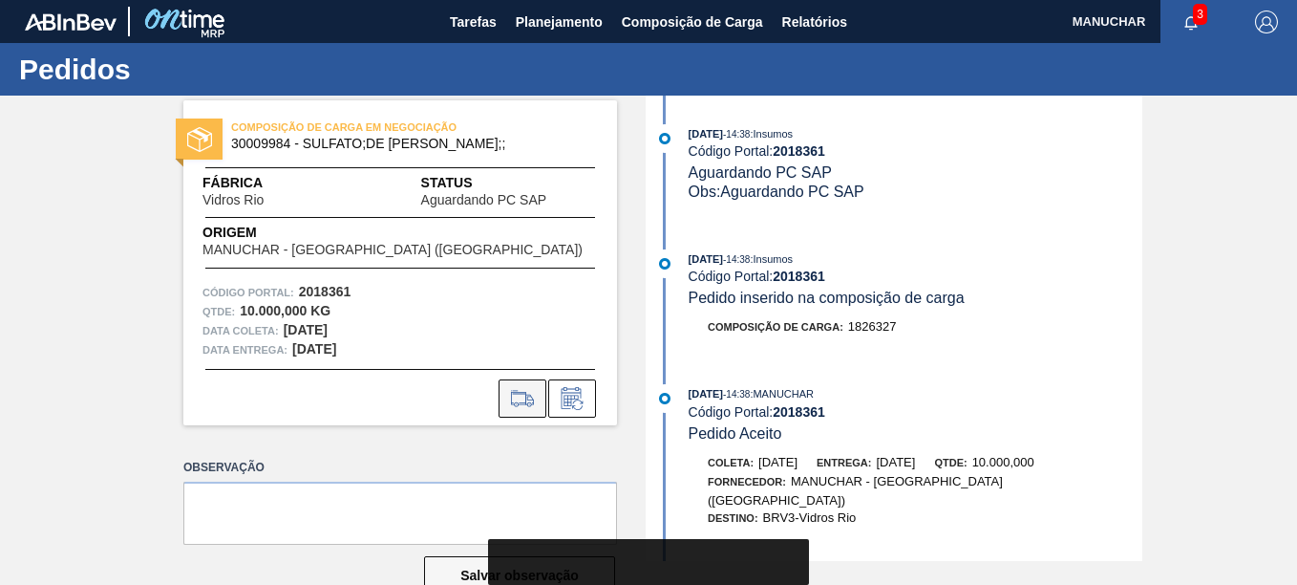
click at [535, 408] on icon at bounding box center [522, 398] width 31 height 23
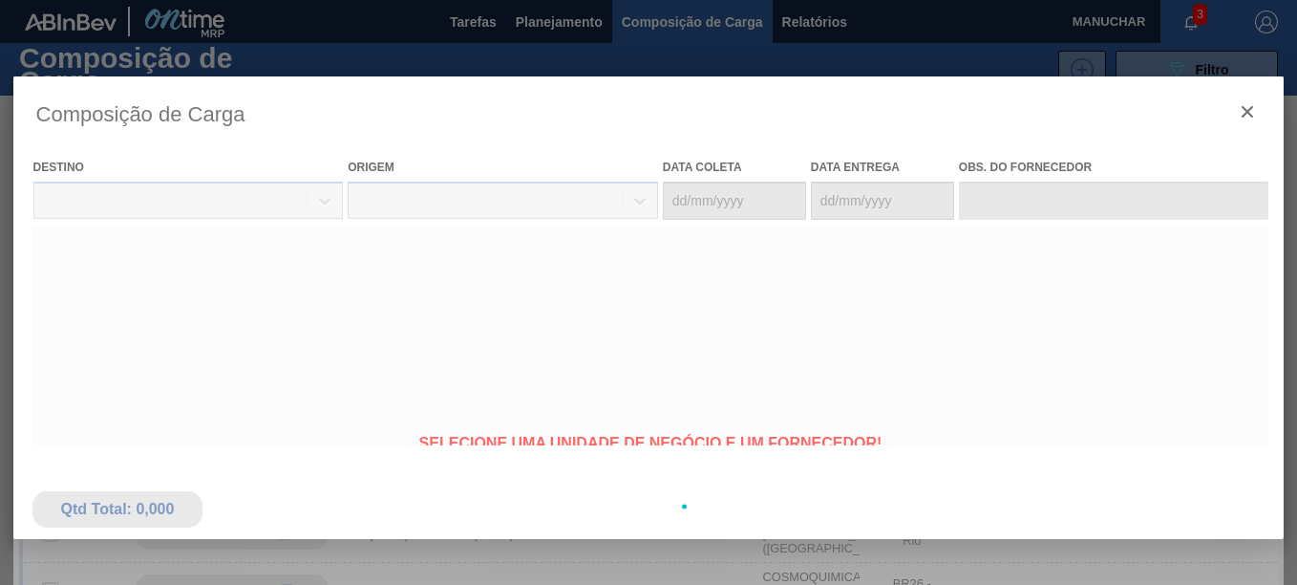
type coleta "[DATE]"
type entrega "[DATE]"
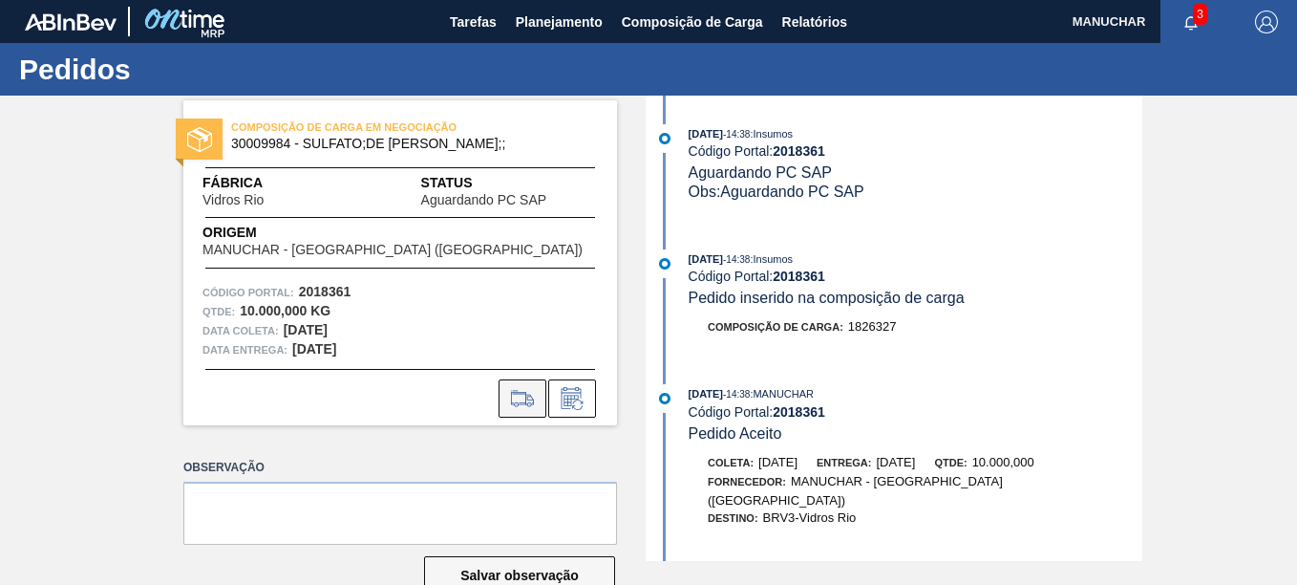
click at [523, 385] on button at bounding box center [523, 398] width 48 height 38
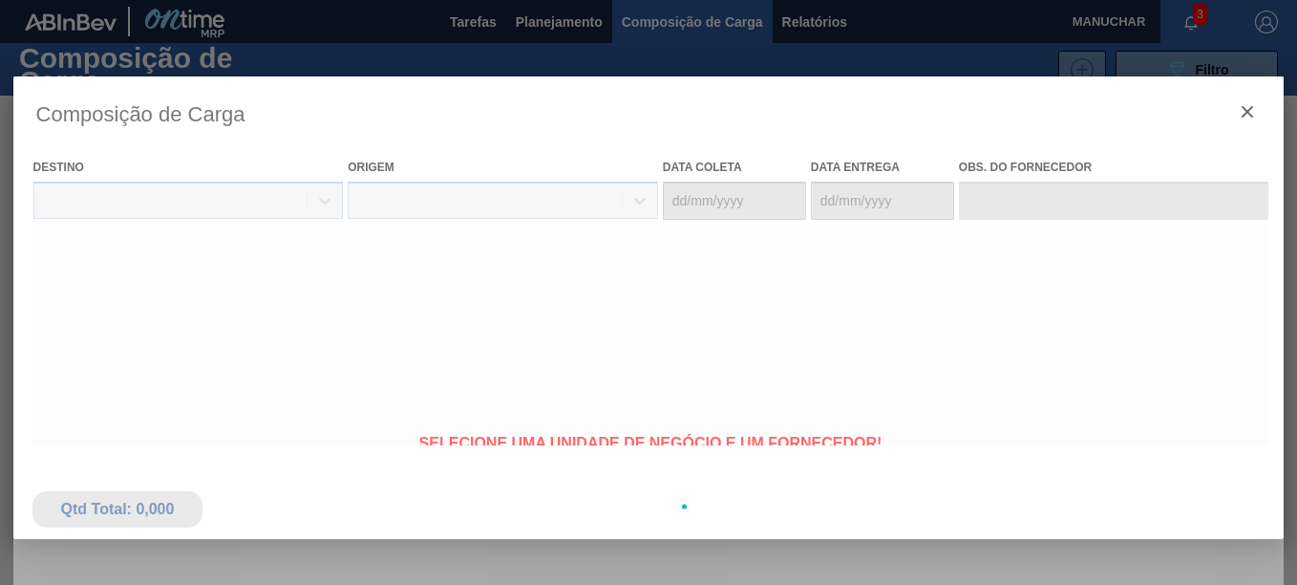
type coleta "[DATE]"
type entrega "[DATE]"
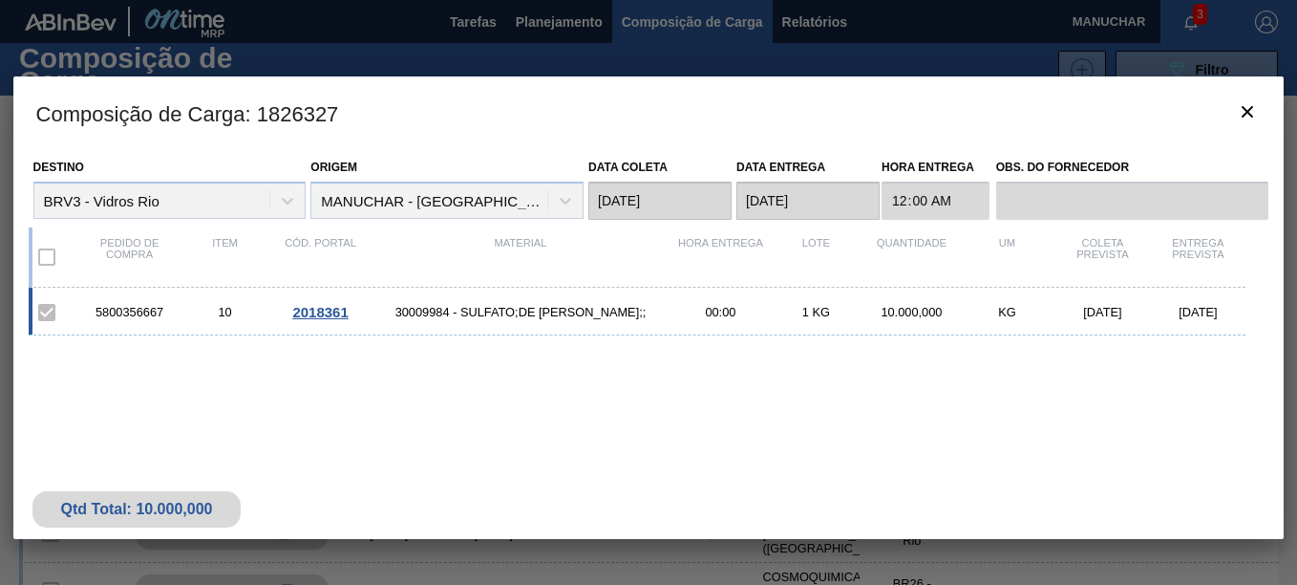
click at [135, 302] on div "5800356667 10 2018361 30009984 - SULFATO;DE SODIO ANIDRO;; 00:00 1 KG 10.000,00…" at bounding box center [638, 312] width 1218 height 48
copy div "5800356667"
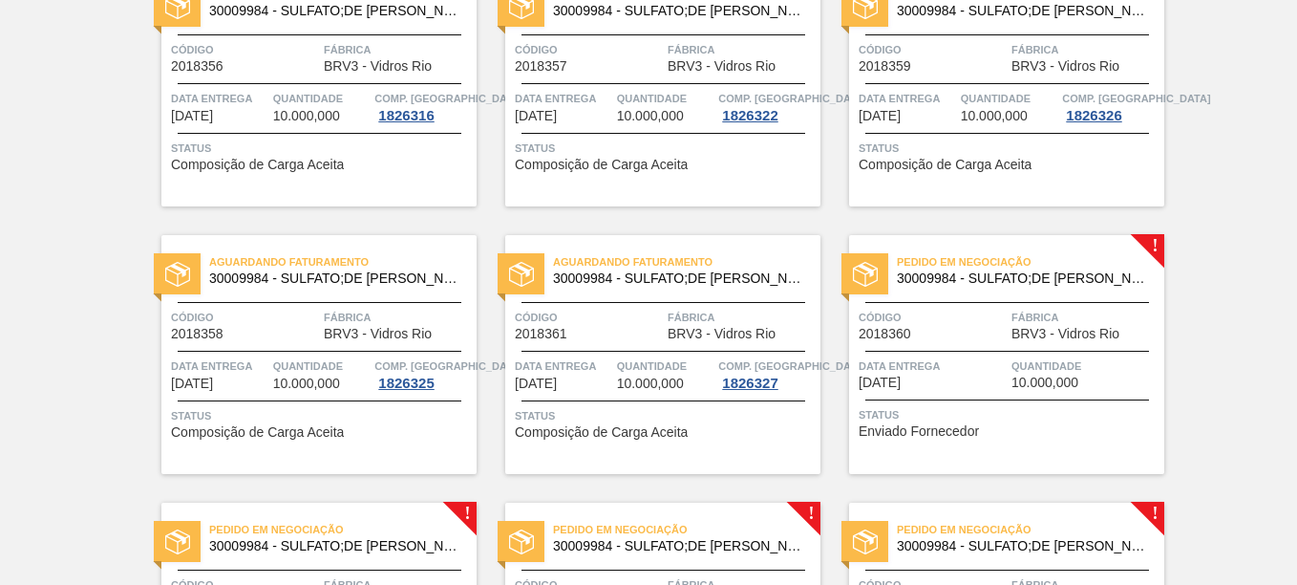
scroll to position [1815, 0]
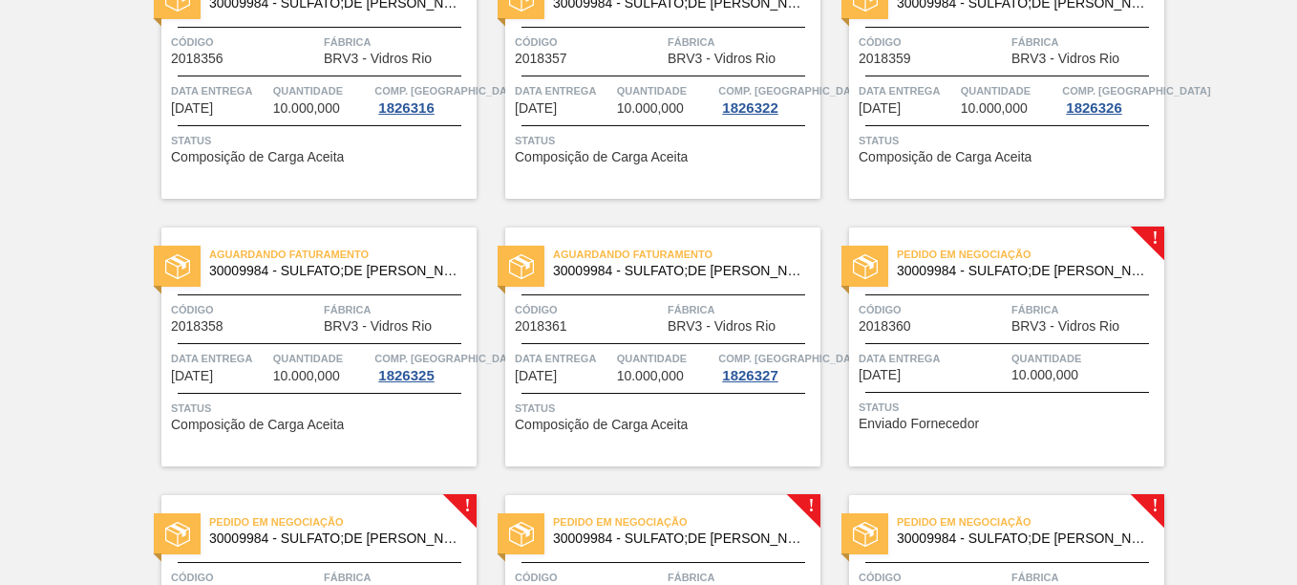
click at [1001, 262] on span "Pedido em Negociação" at bounding box center [1030, 254] width 267 height 19
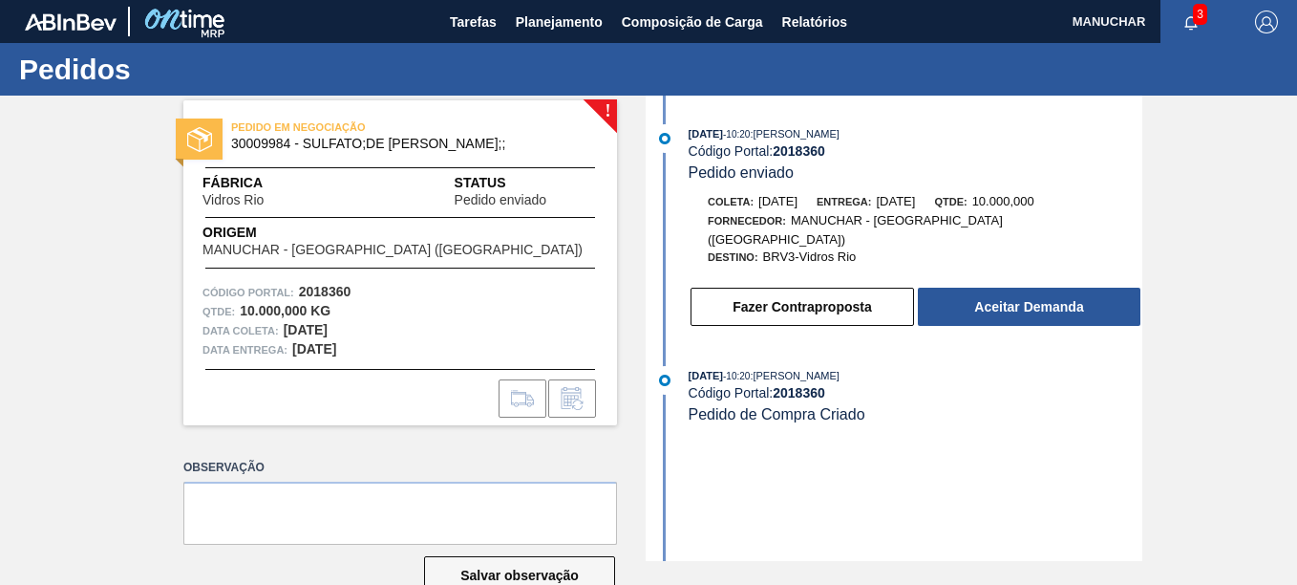
click at [21, 314] on div "! PEDIDO EM NEGOCIAÇÃO 30009984 - SULFATO;DE SODIO ANIDRO;; Fábrica Vidros Rio …" at bounding box center [648, 328] width 1297 height 465
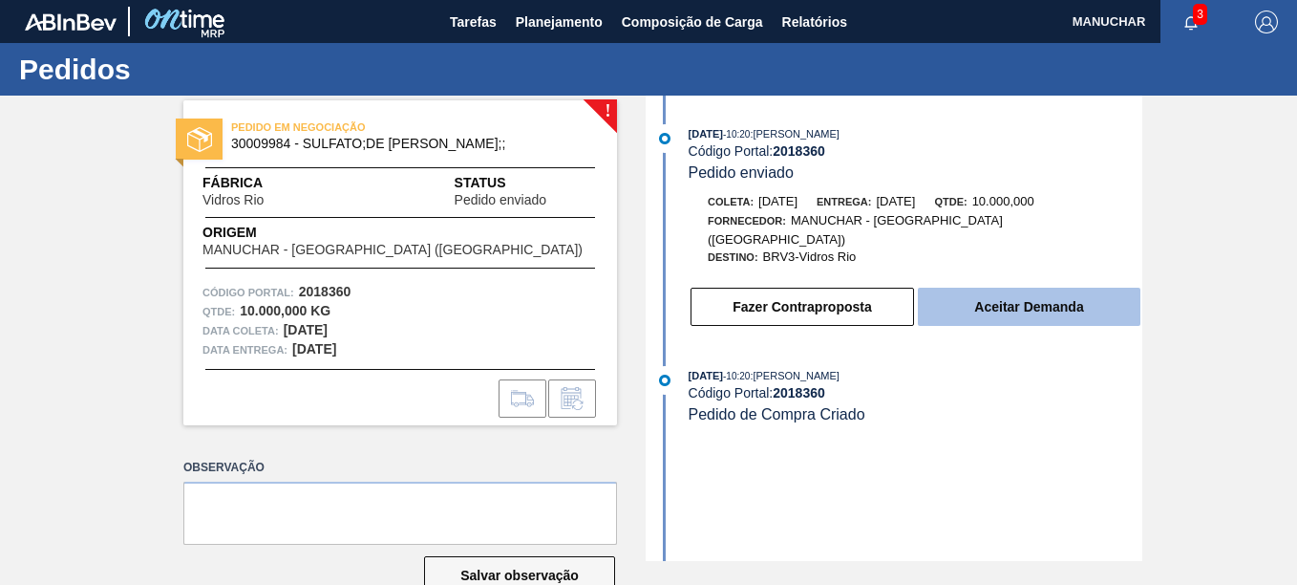
click at [970, 289] on button "Aceitar Demanda" at bounding box center [1029, 307] width 223 height 38
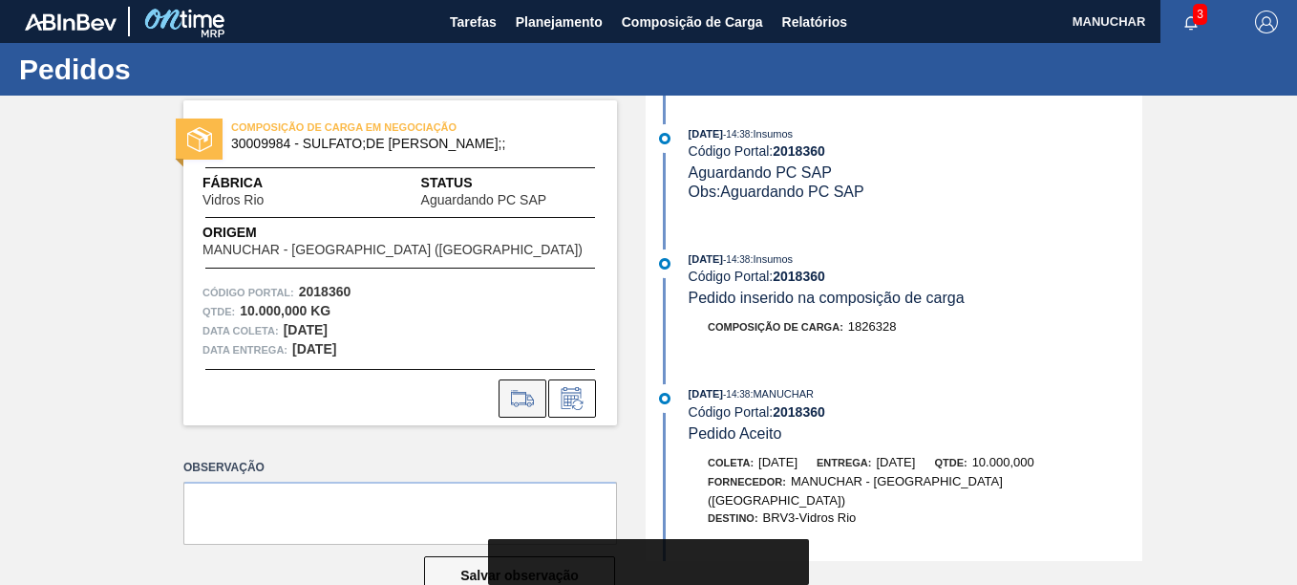
click at [534, 405] on icon at bounding box center [522, 398] width 31 height 23
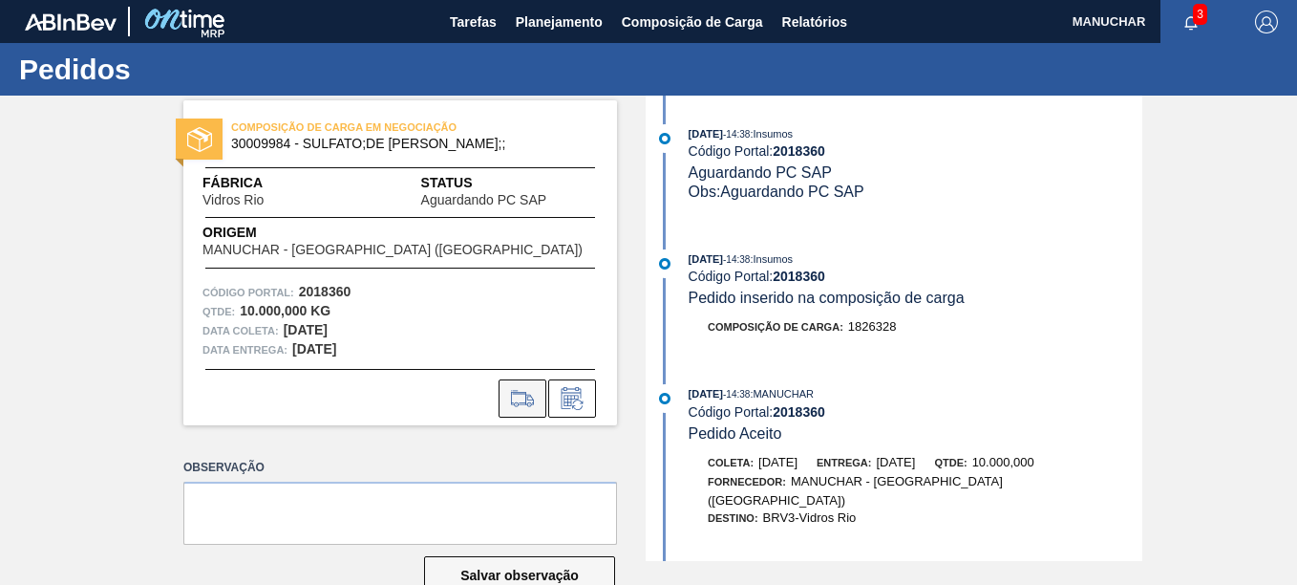
click at [518, 393] on icon at bounding box center [522, 398] width 31 height 23
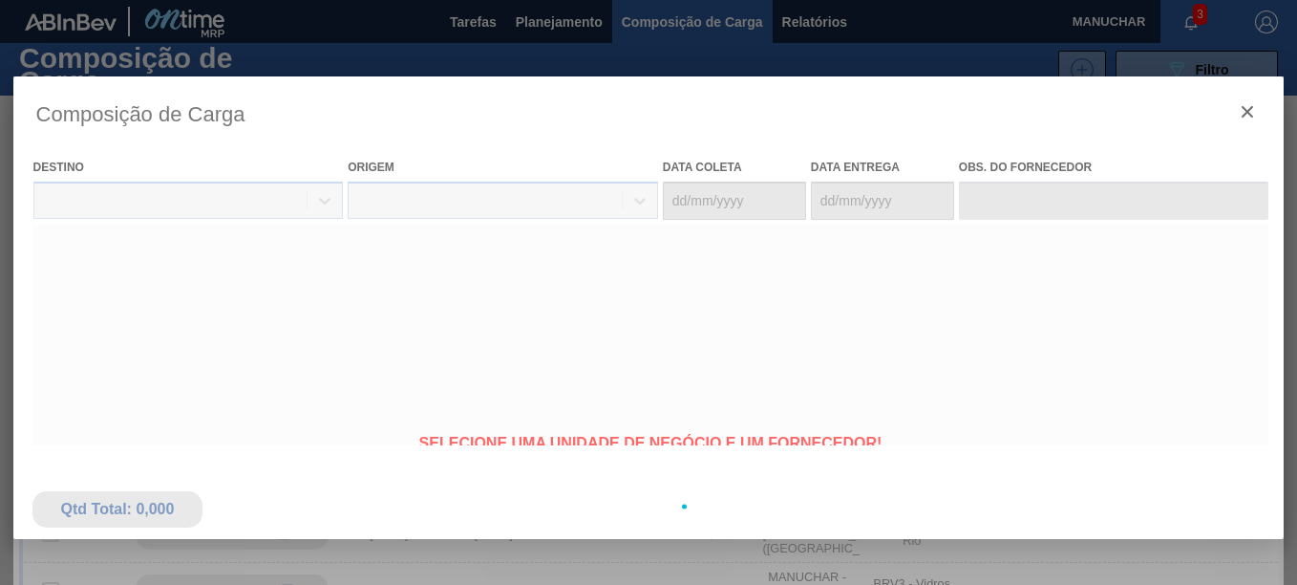
type coleta "[DATE]"
type entrega "[DATE]"
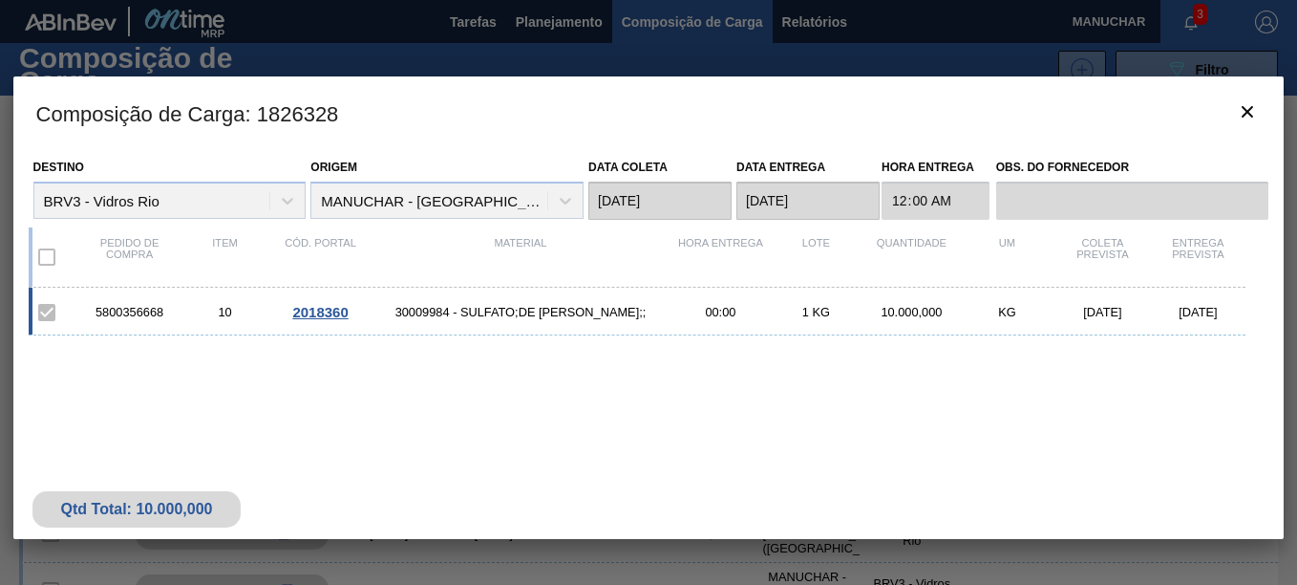
click at [148, 308] on div "5800356668" at bounding box center [130, 312] width 96 height 14
copy div "5800356668"
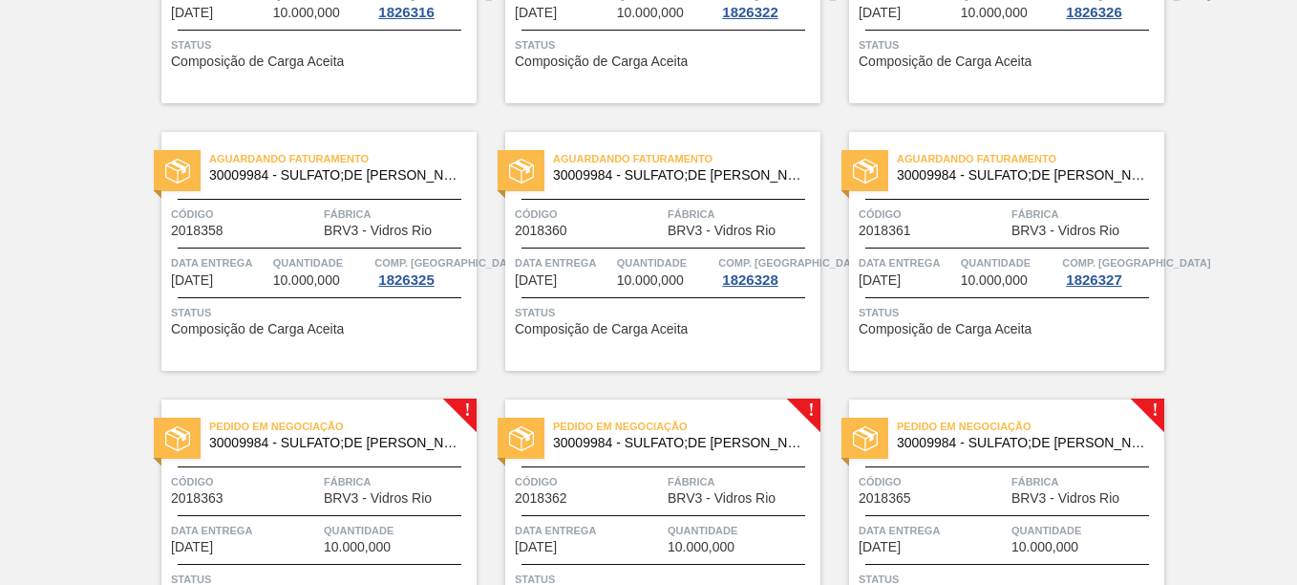
scroll to position [2006, 0]
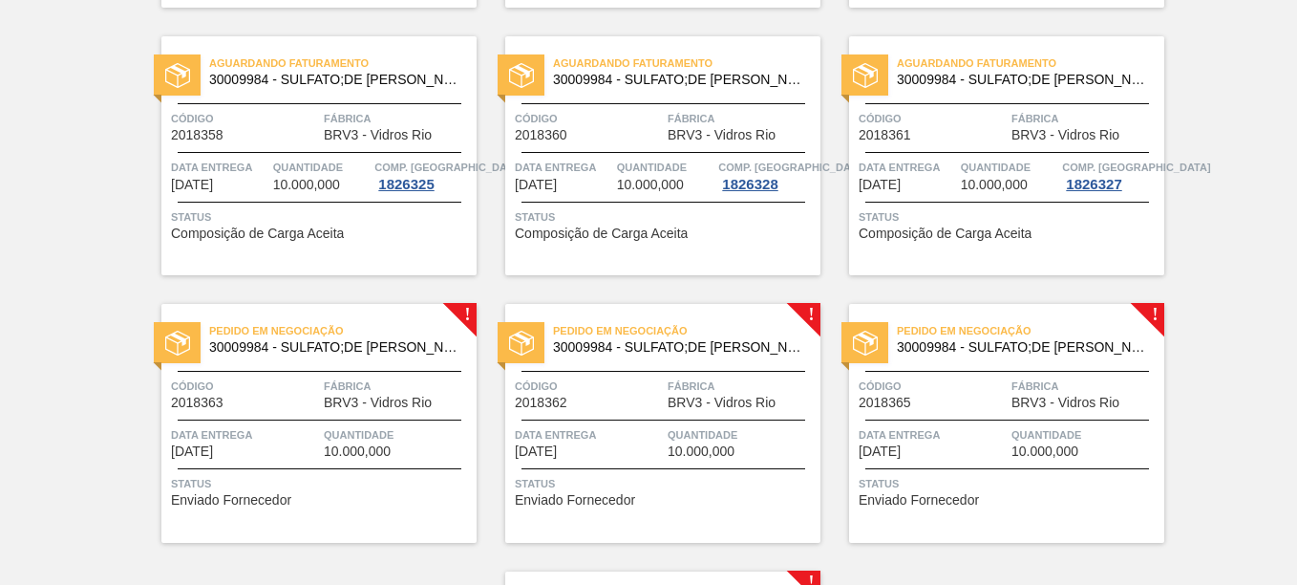
click at [349, 403] on span "BRV3 - Vidros Rio" at bounding box center [378, 402] width 108 height 14
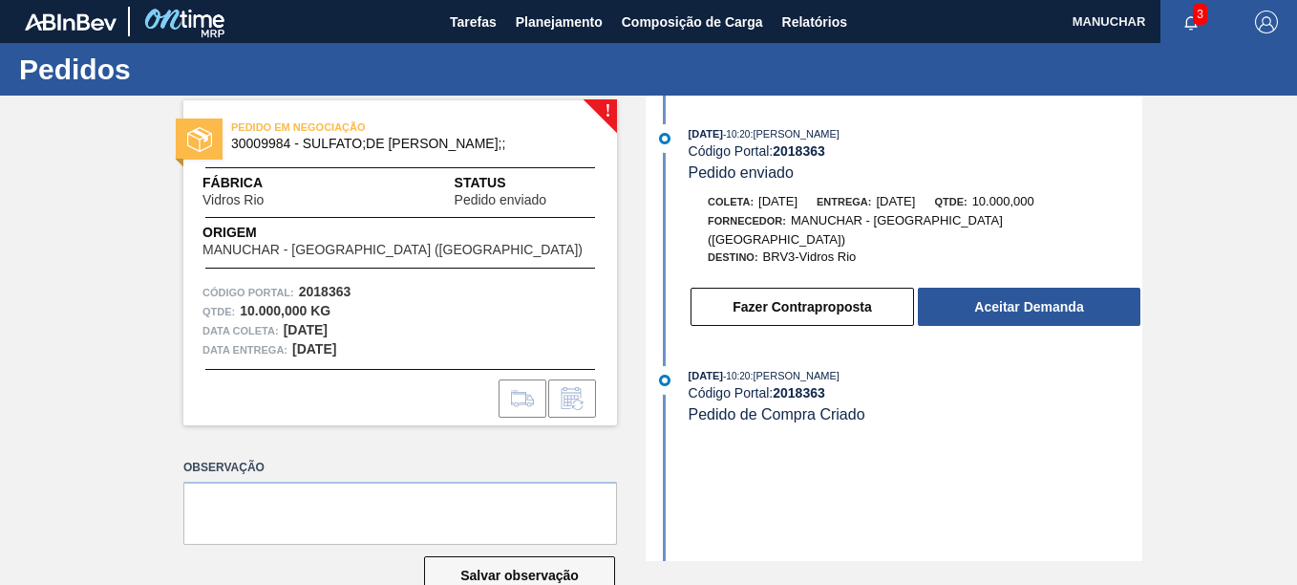
click at [89, 245] on div "! PEDIDO EM NEGOCIAÇÃO 30009984 - SULFATO;DE SODIO ANIDRO;; Fábrica Vidros Rio …" at bounding box center [648, 328] width 1297 height 465
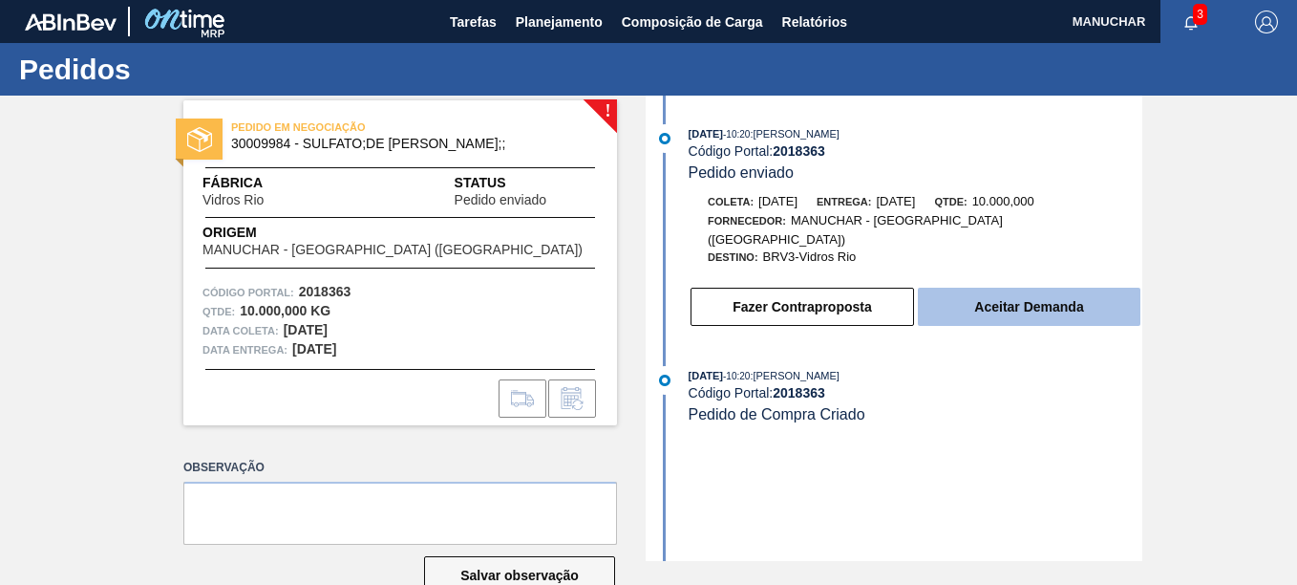
click at [1011, 299] on button "Aceitar Demanda" at bounding box center [1029, 307] width 223 height 38
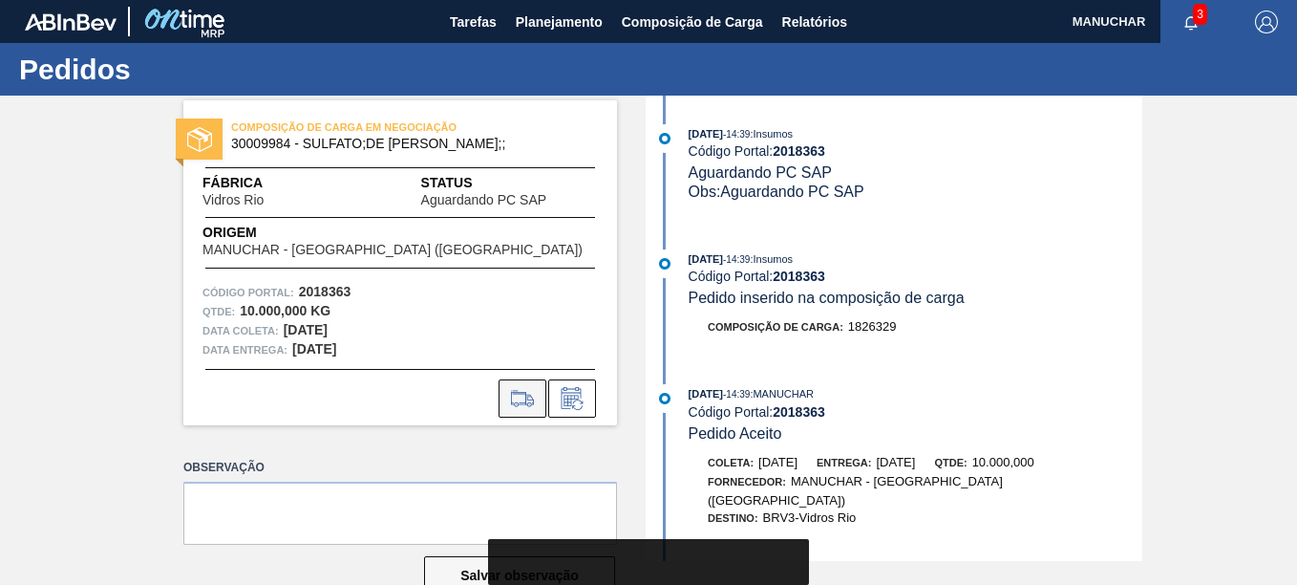
click at [528, 399] on icon at bounding box center [522, 398] width 22 height 13
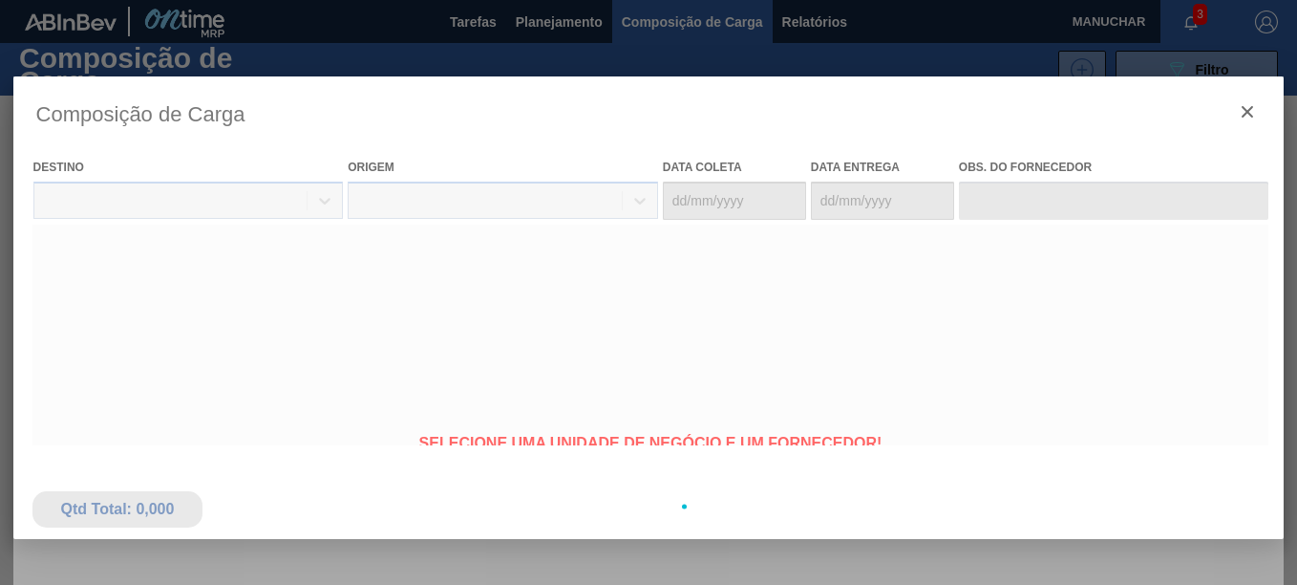
type coleta "[DATE]"
type entrega "[DATE]"
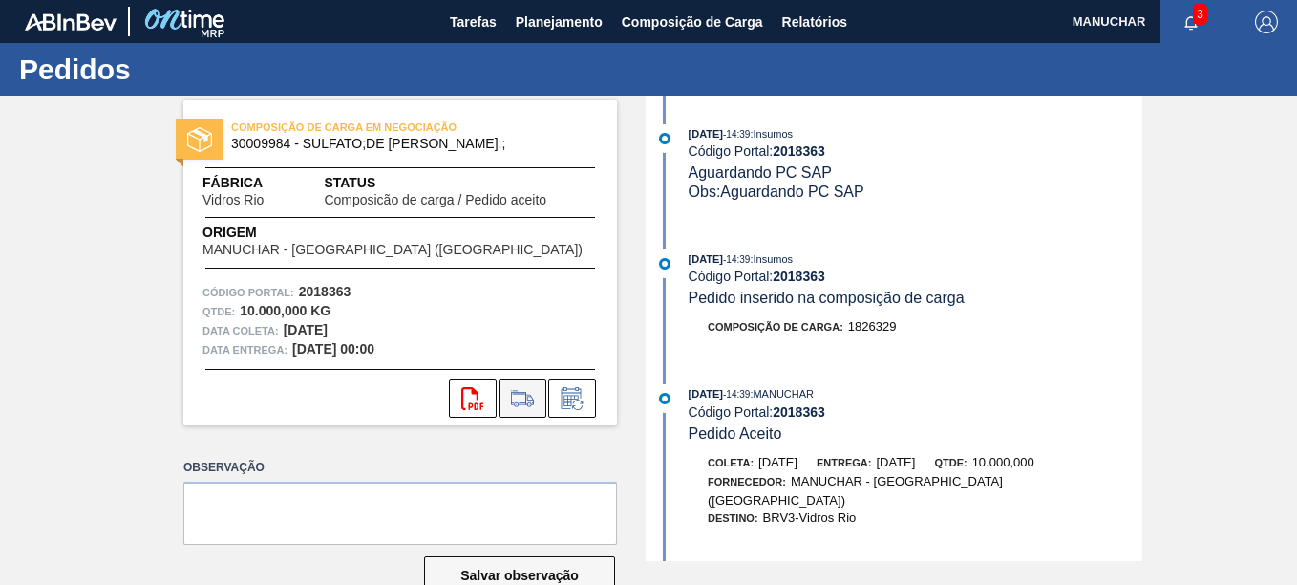
click at [531, 403] on icon at bounding box center [522, 398] width 31 height 23
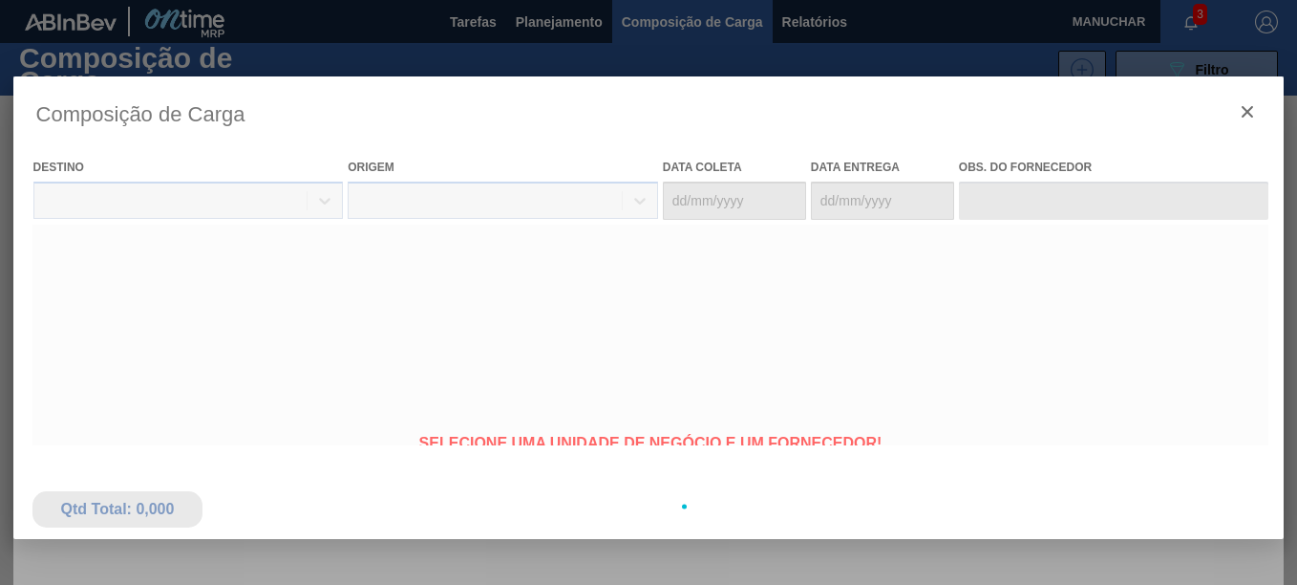
type coleta "[DATE]"
type entrega "[DATE]"
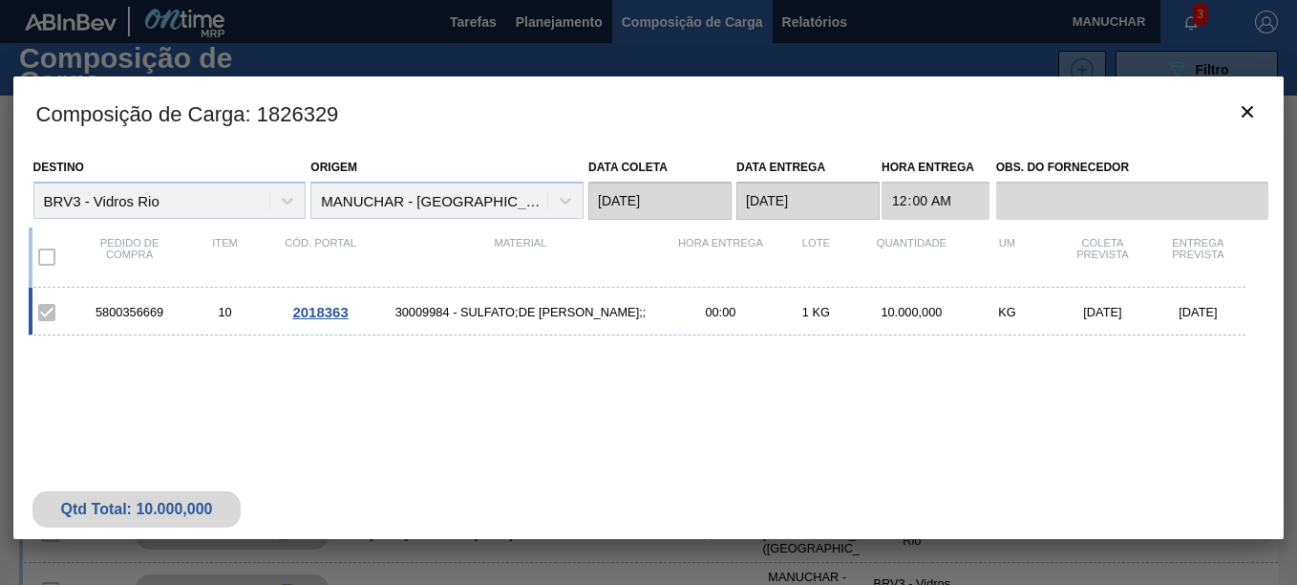
click at [135, 300] on div "5800356669 10 2018363 30009984 - SULFATO;DE SODIO ANIDRO;; 00:00 1 KG 10.000,00…" at bounding box center [638, 312] width 1218 height 48
copy div "5800356669"
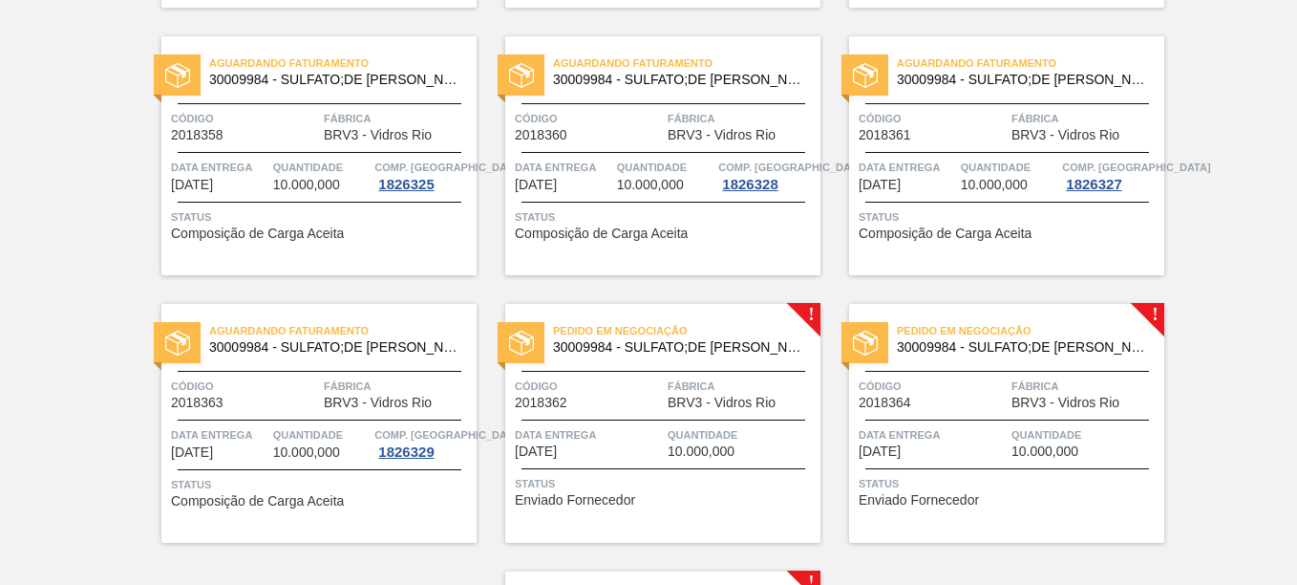
scroll to position [2292, 0]
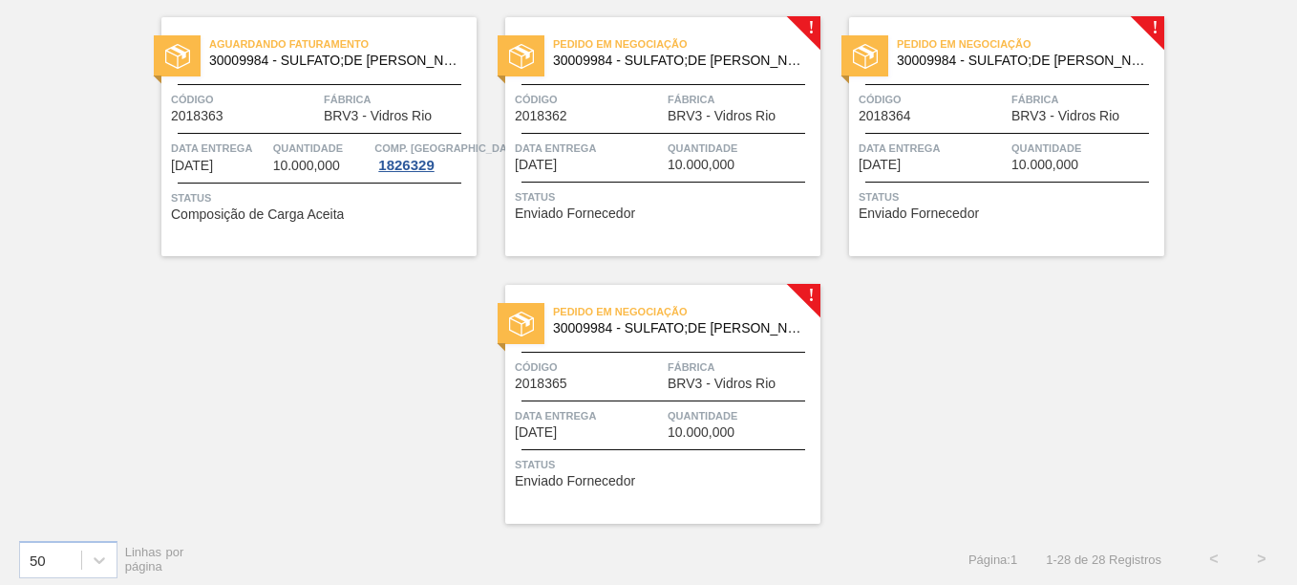
click at [662, 168] on div "Data entrega [DATE] Quantidade 10.000,000" at bounding box center [662, 155] width 315 height 33
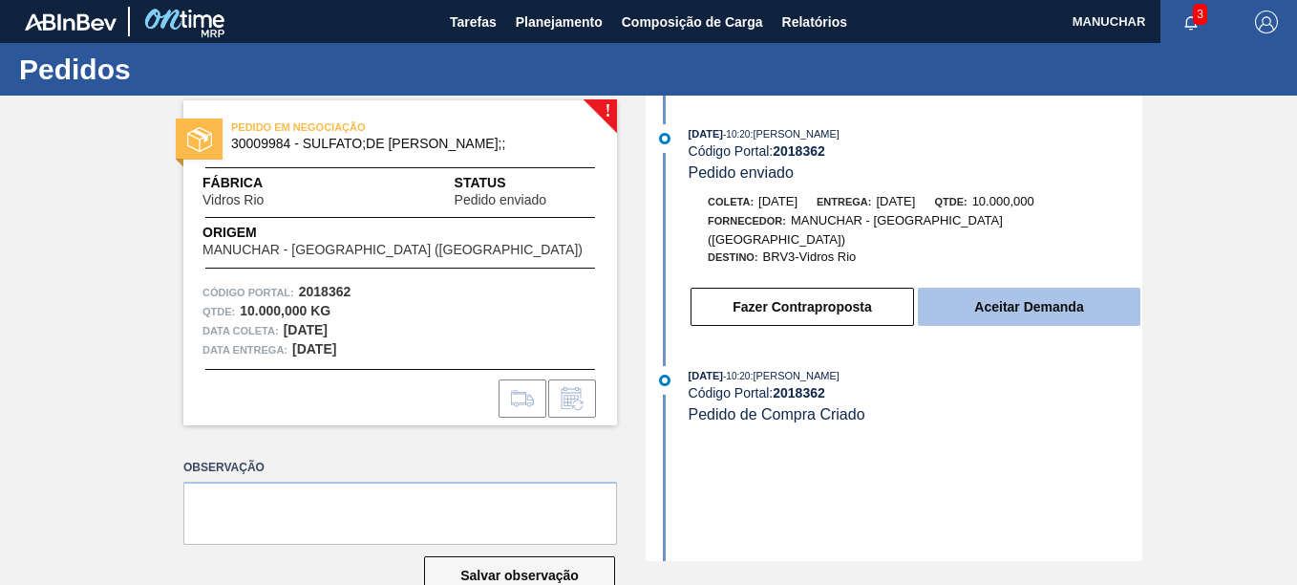
click at [1003, 292] on button "Aceitar Demanda" at bounding box center [1029, 307] width 223 height 38
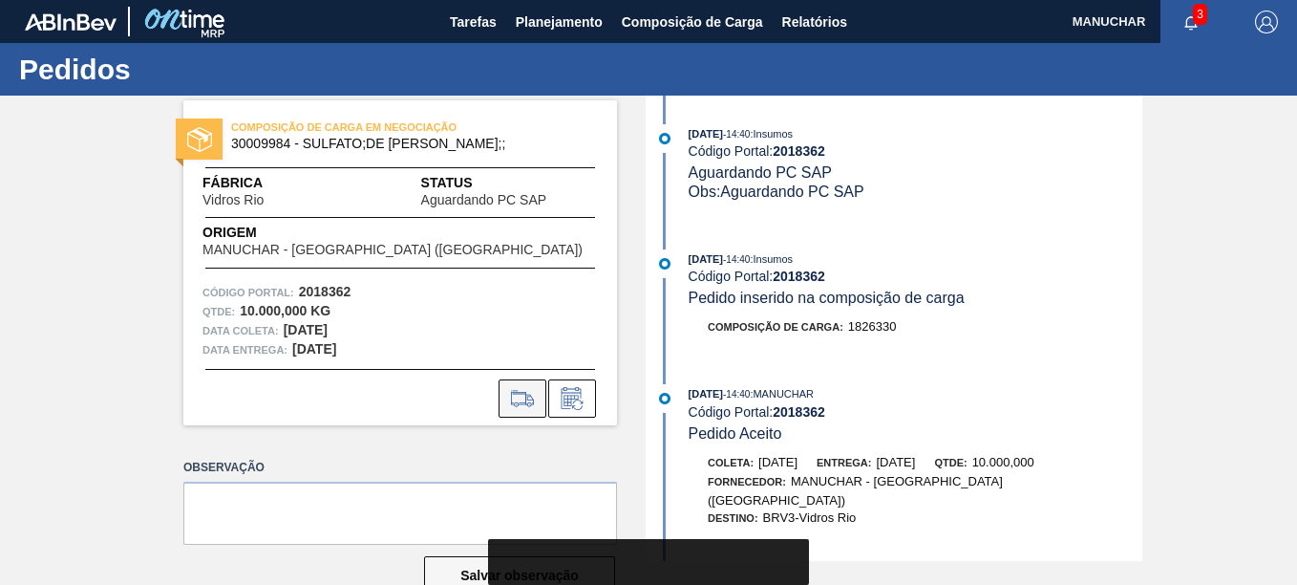
click at [532, 394] on icon at bounding box center [522, 398] width 31 height 23
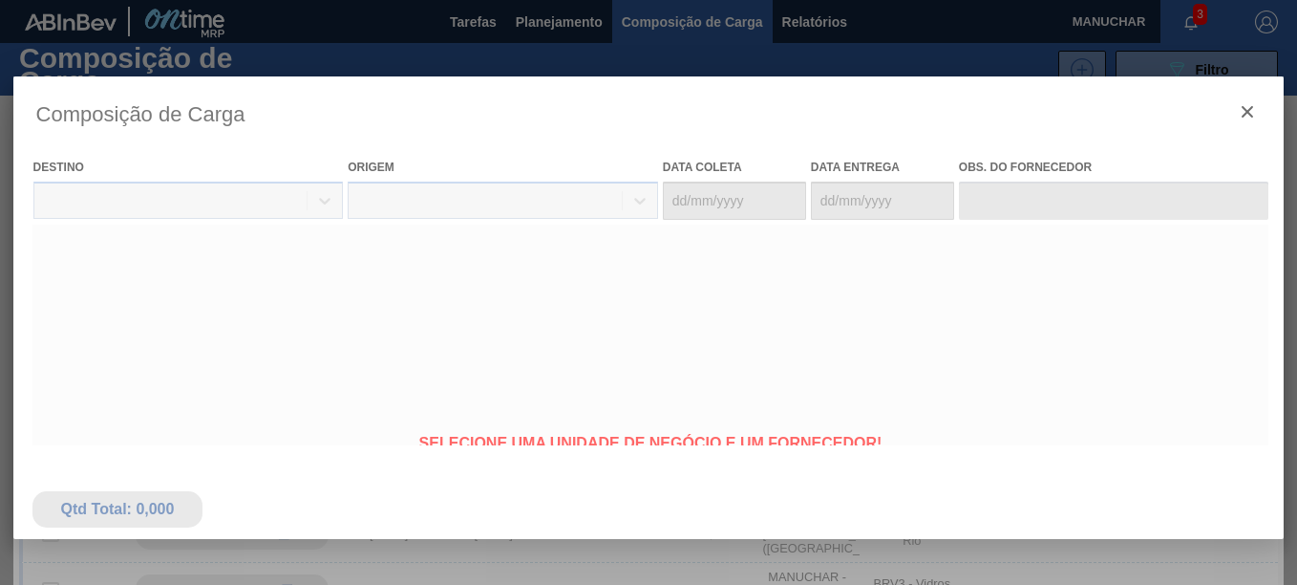
type coleta "[DATE]"
type entrega "[DATE]"
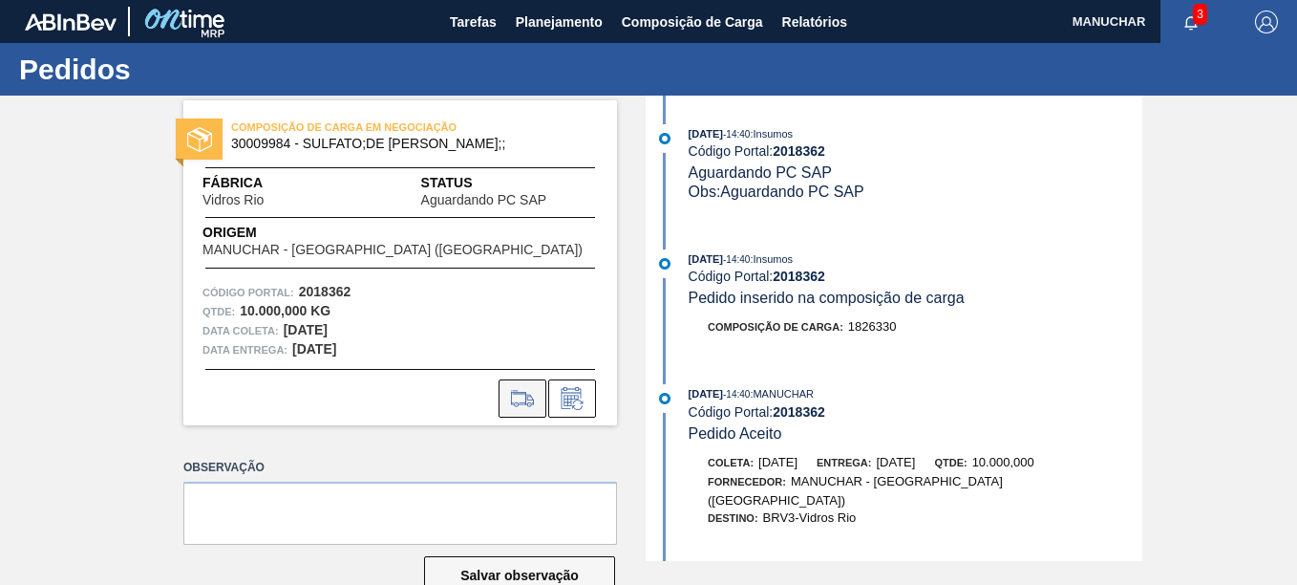
click at [532, 405] on icon at bounding box center [522, 398] width 31 height 23
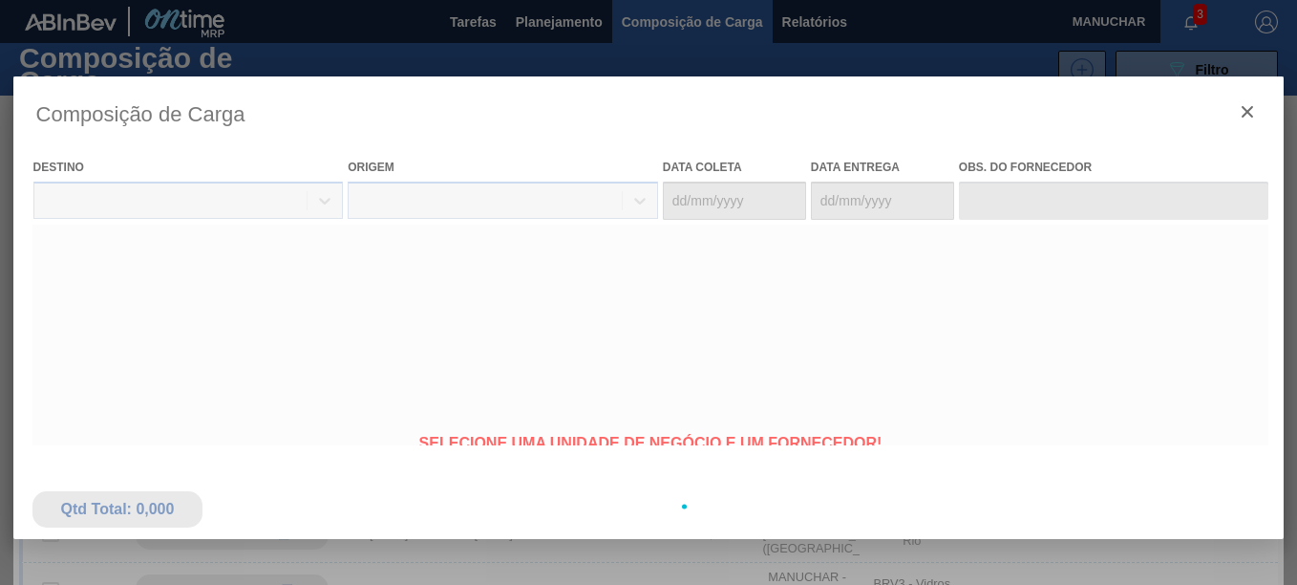
type coleta "[DATE]"
type entrega "[DATE]"
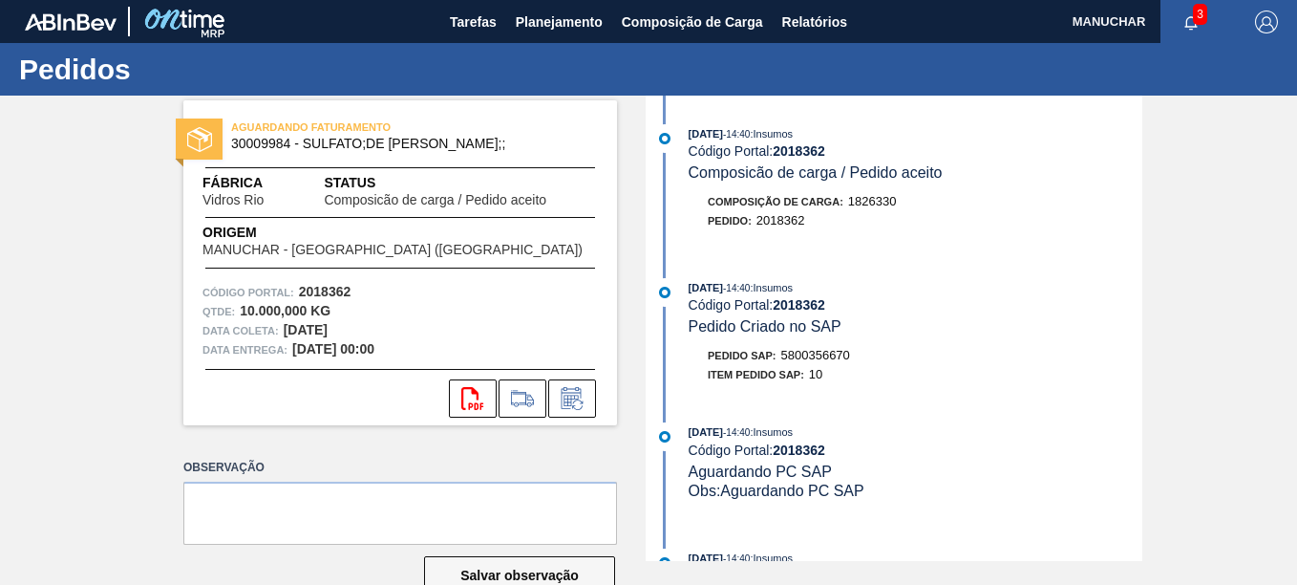
click at [816, 346] on div "Pedido SAP: 5800356670" at bounding box center [779, 355] width 142 height 19
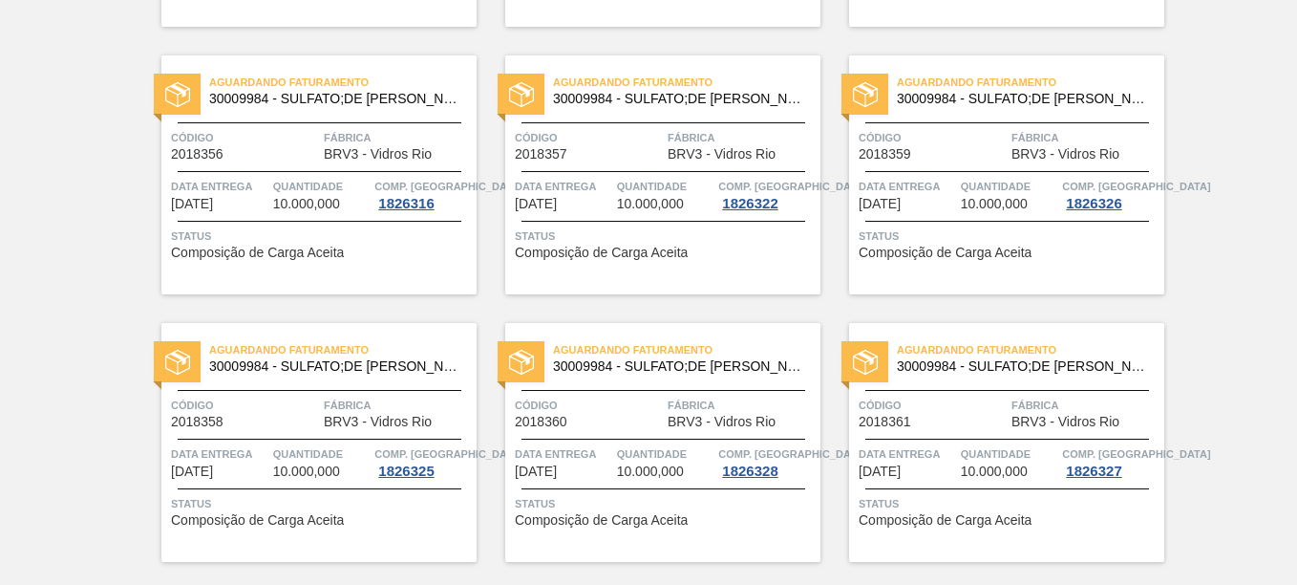
scroll to position [2197, 0]
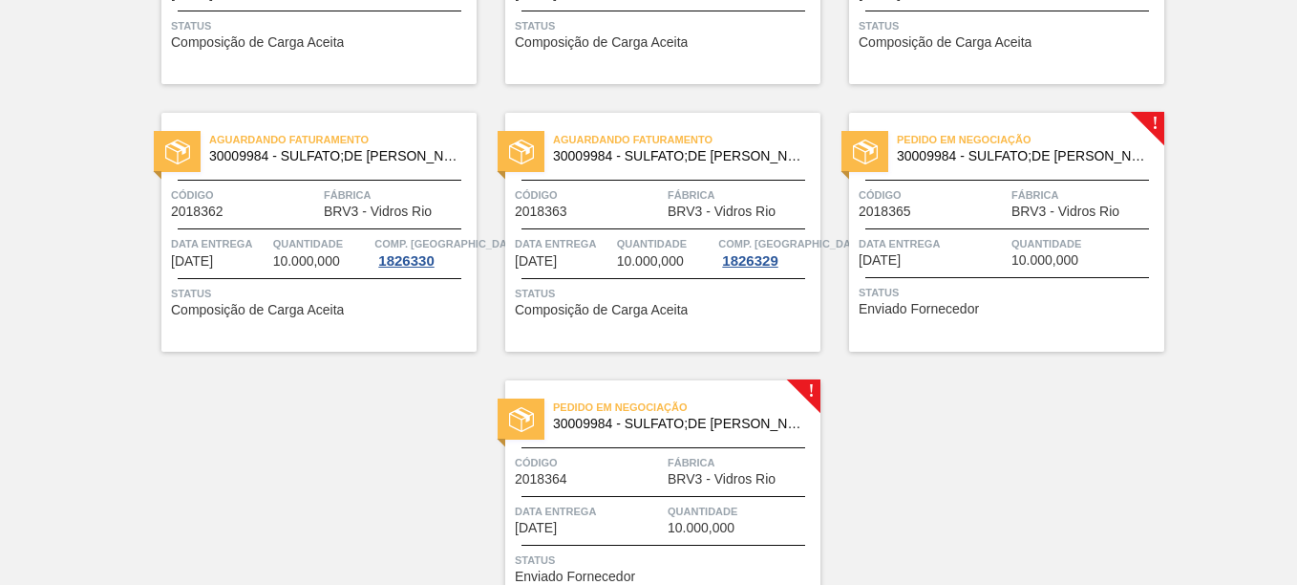
click at [1147, 122] on div "Pedido em Negociação 30009984 - SULFATO;DE SODIO ANIDRO;; Código 2018365 Fábric…" at bounding box center [1006, 232] width 315 height 239
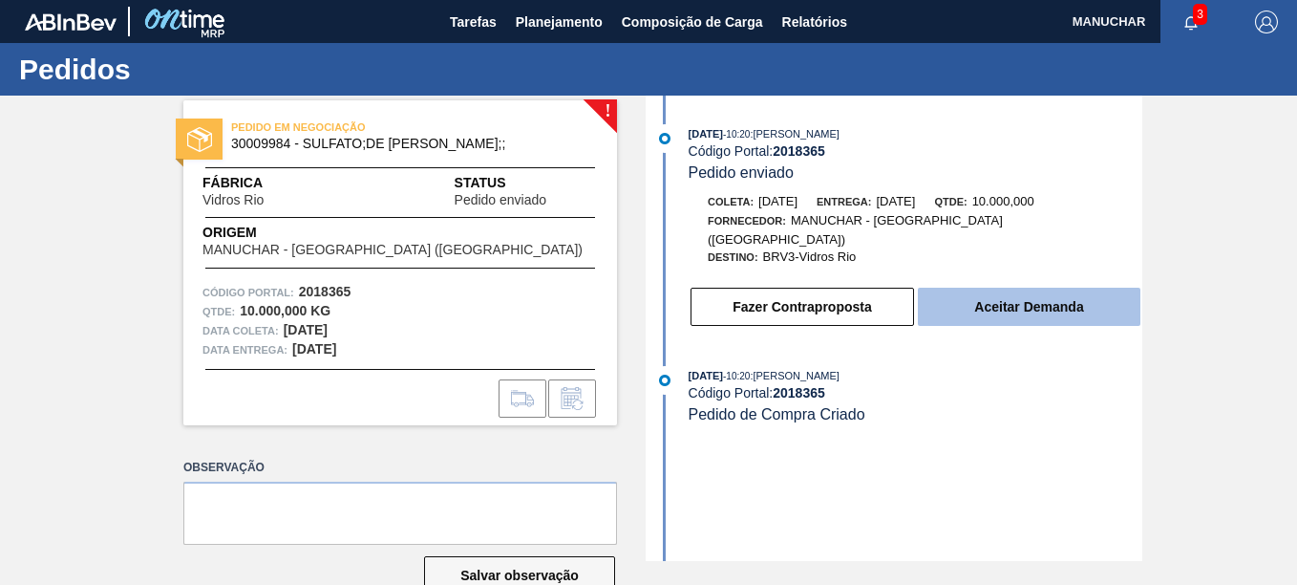
click at [1037, 288] on button "Aceitar Demanda" at bounding box center [1029, 307] width 223 height 38
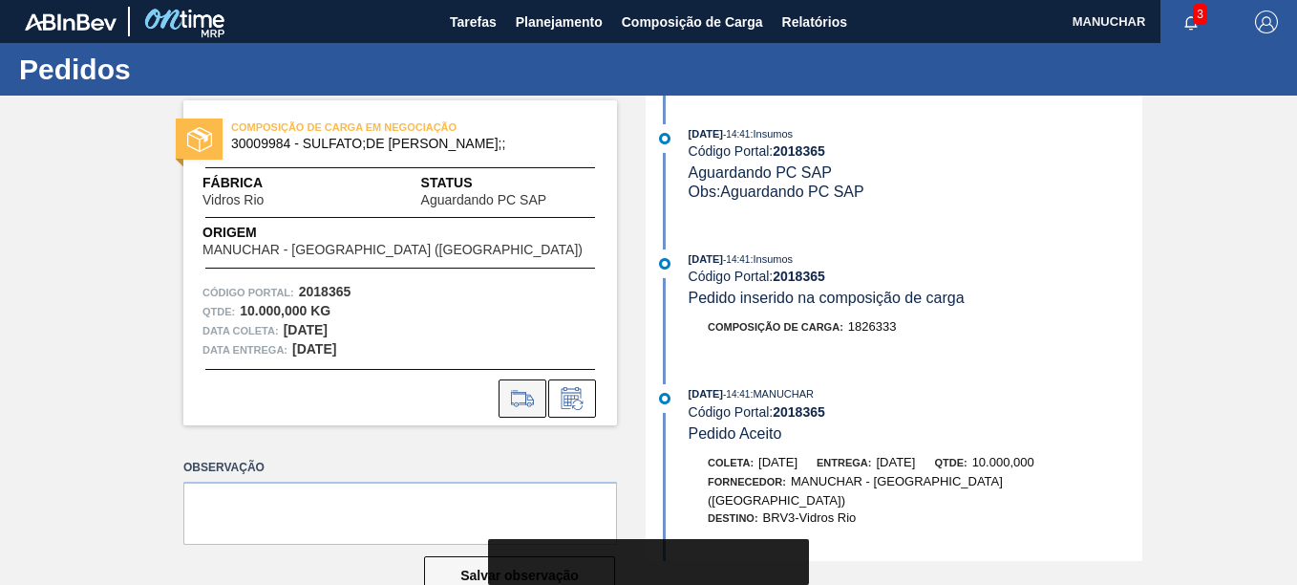
click at [524, 400] on icon at bounding box center [522, 398] width 22 height 13
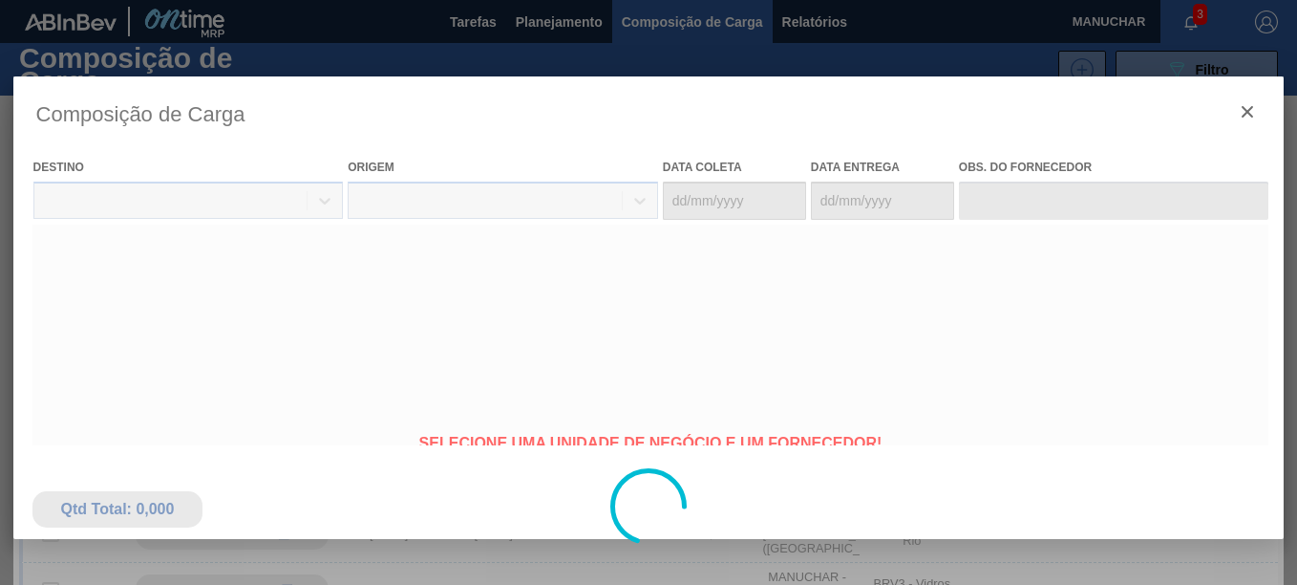
type coleta "[DATE]"
type entrega "[DATE]"
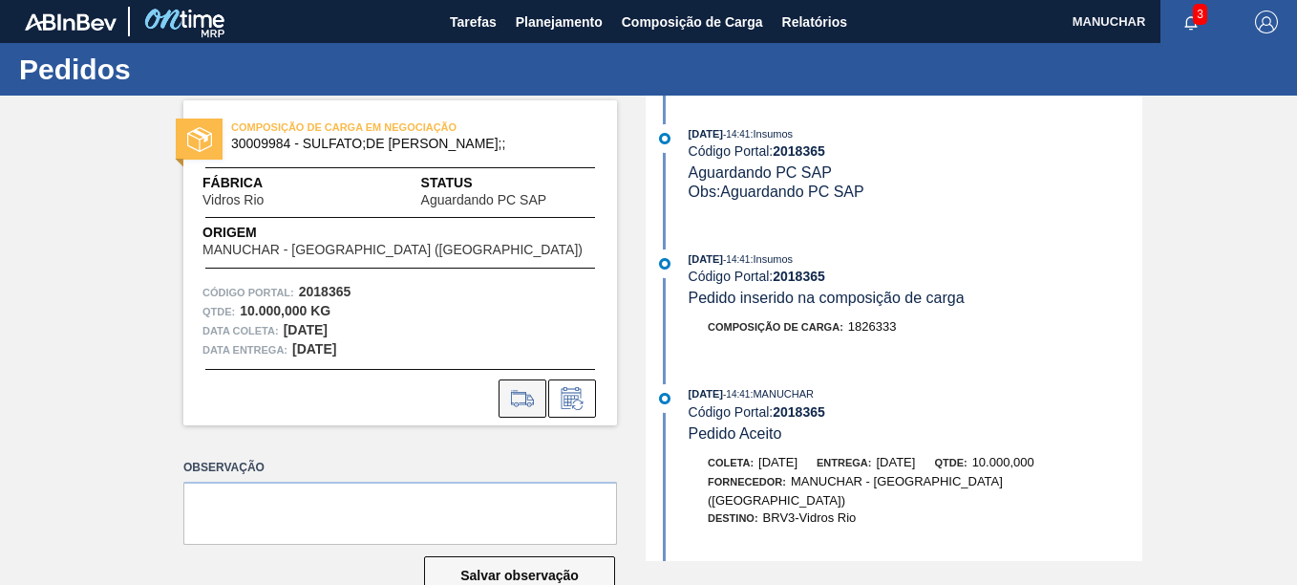
click at [520, 383] on button at bounding box center [523, 398] width 48 height 38
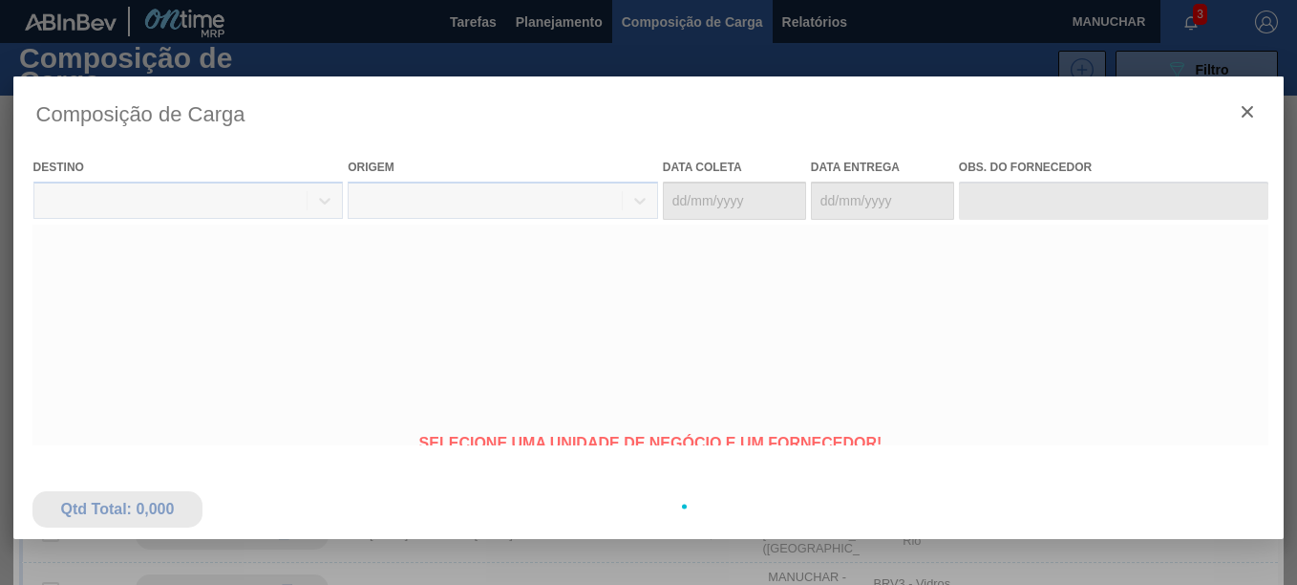
type coleta "[DATE]"
type entrega "[DATE]"
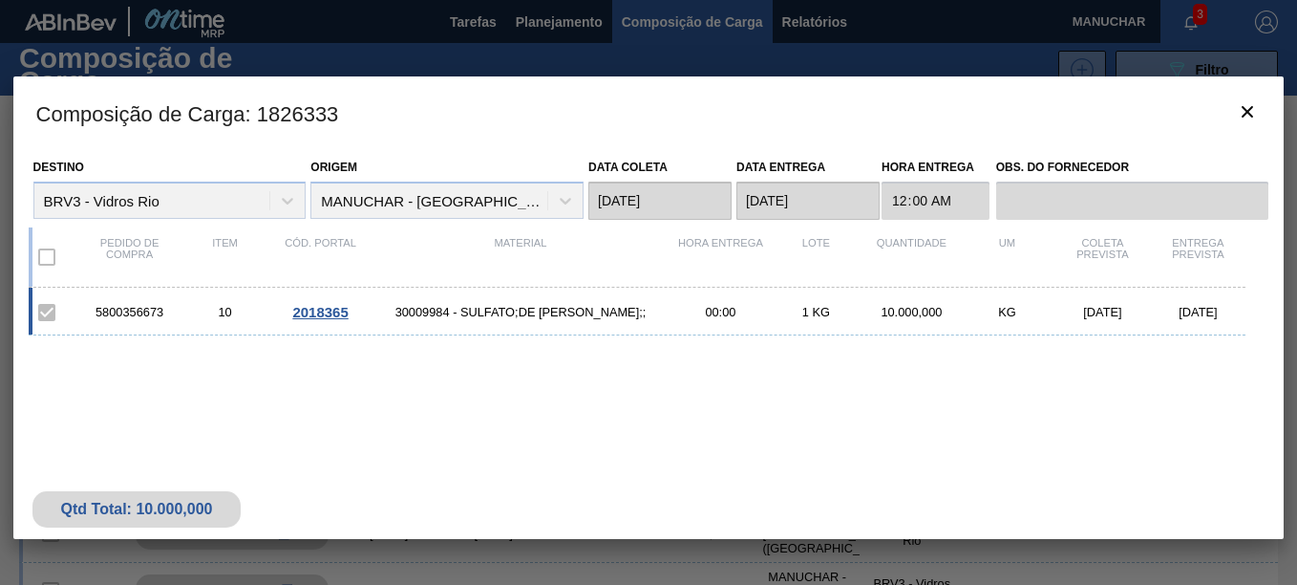
click at [150, 314] on div "5800356673" at bounding box center [130, 312] width 96 height 14
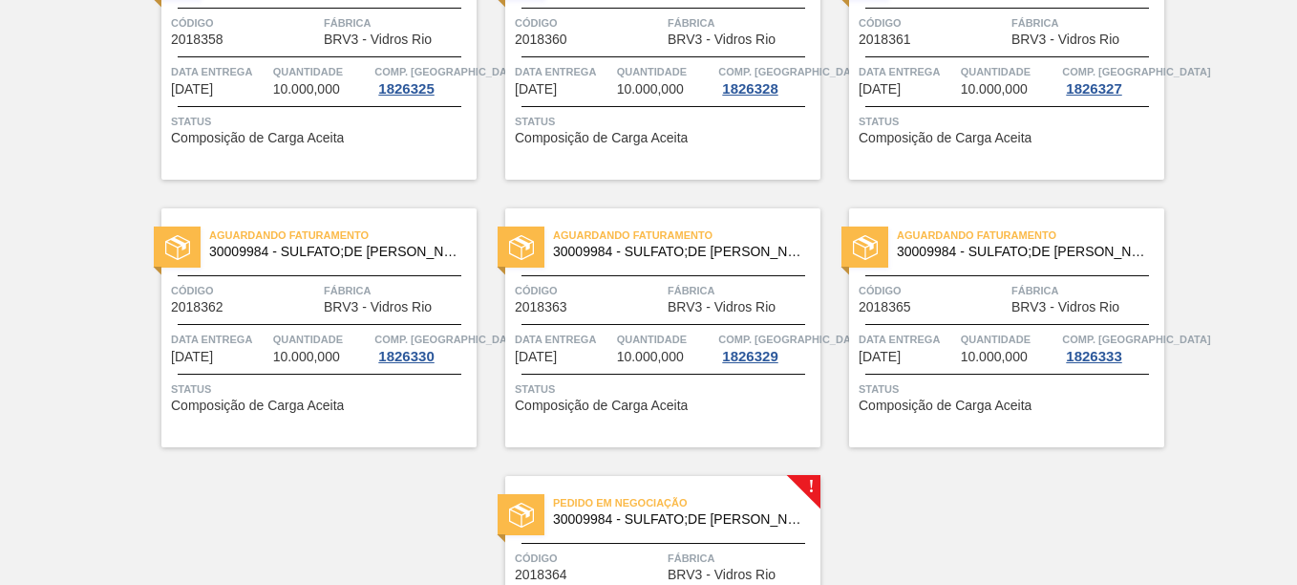
scroll to position [2302, 0]
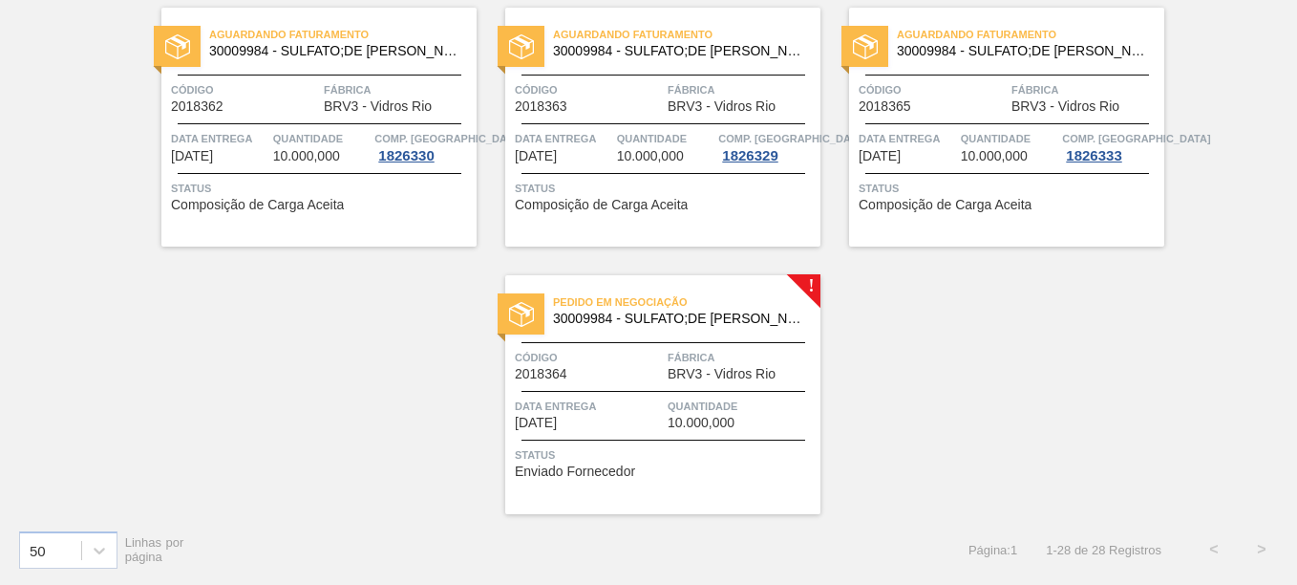
click at [733, 373] on span "BRV3 - Vidros Rio" at bounding box center [722, 374] width 108 height 14
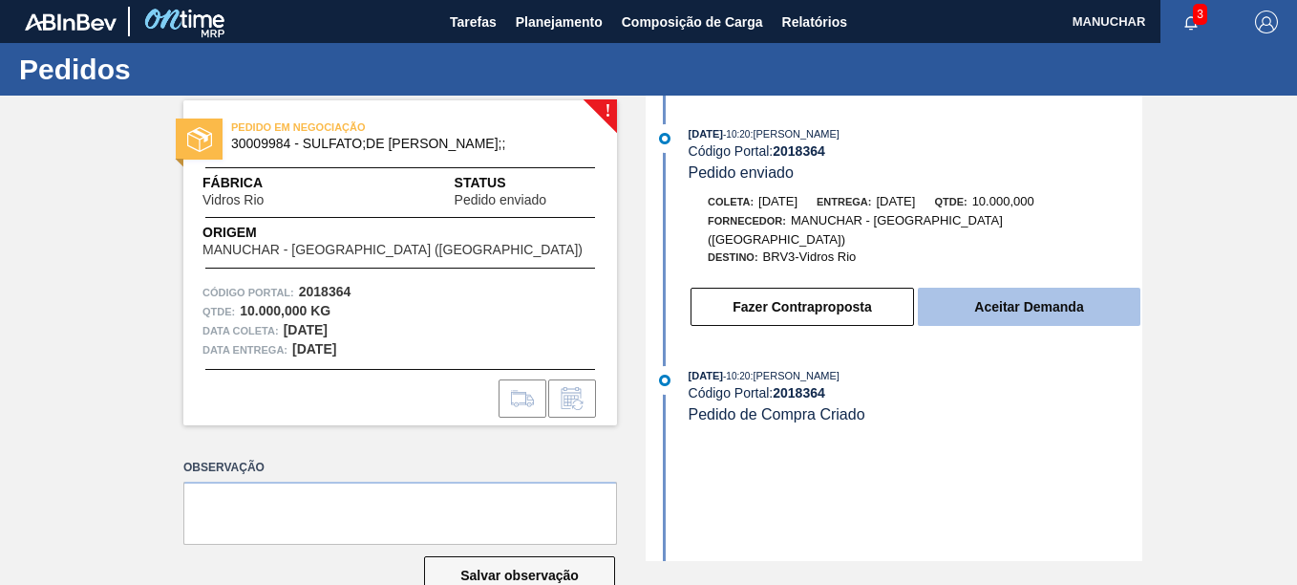
click at [971, 299] on button "Aceitar Demanda" at bounding box center [1029, 307] width 223 height 38
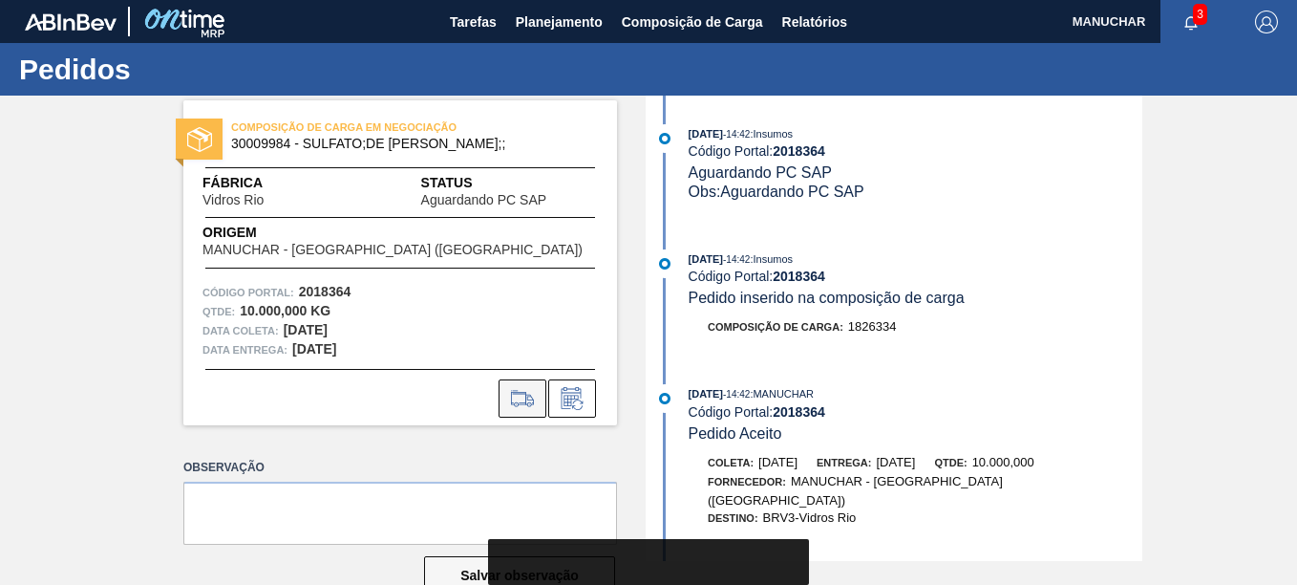
click at [516, 404] on icon at bounding box center [522, 398] width 31 height 23
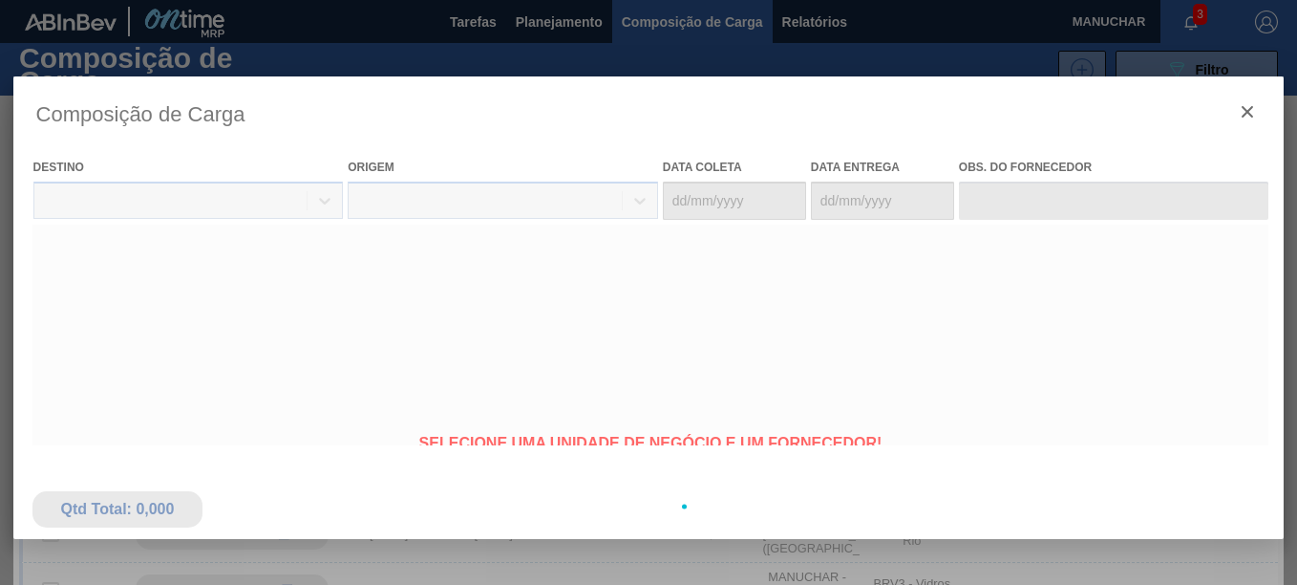
type coleta "[DATE]"
type entrega "[DATE]"
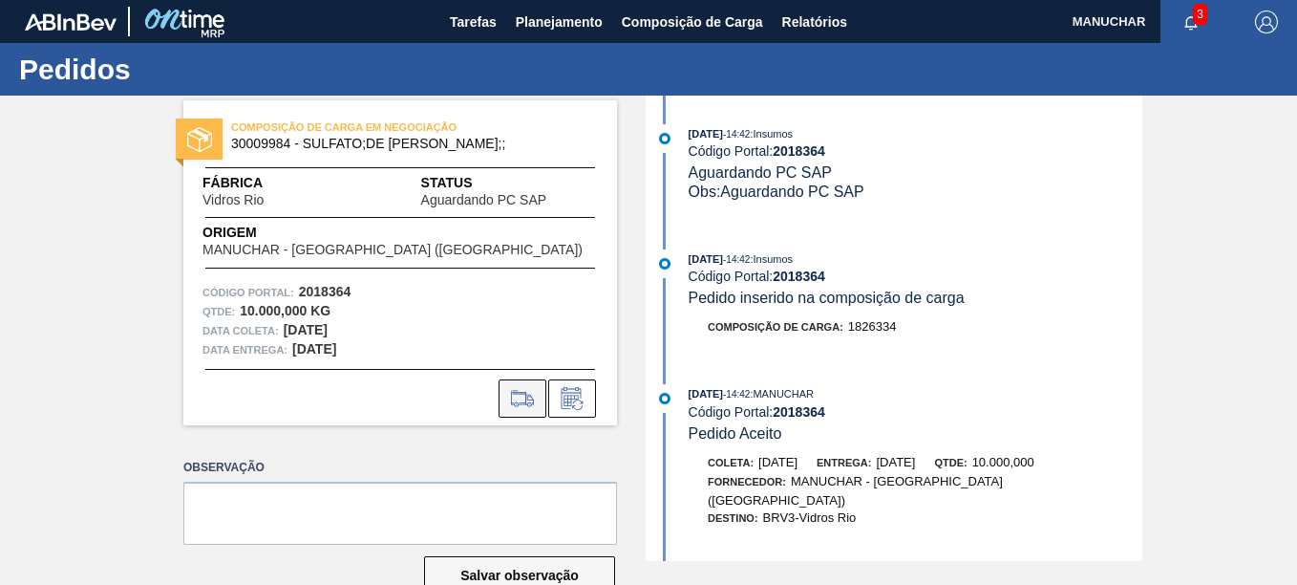
click at [517, 390] on icon at bounding box center [522, 398] width 31 height 23
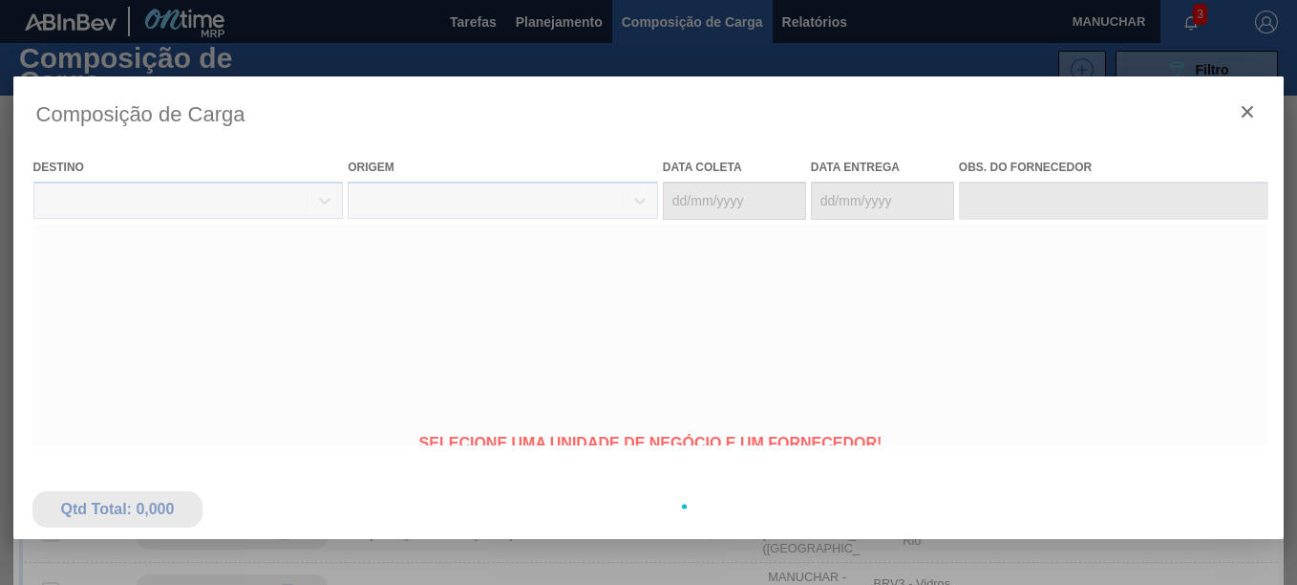
type coleta "[DATE]"
type entrega "[DATE]"
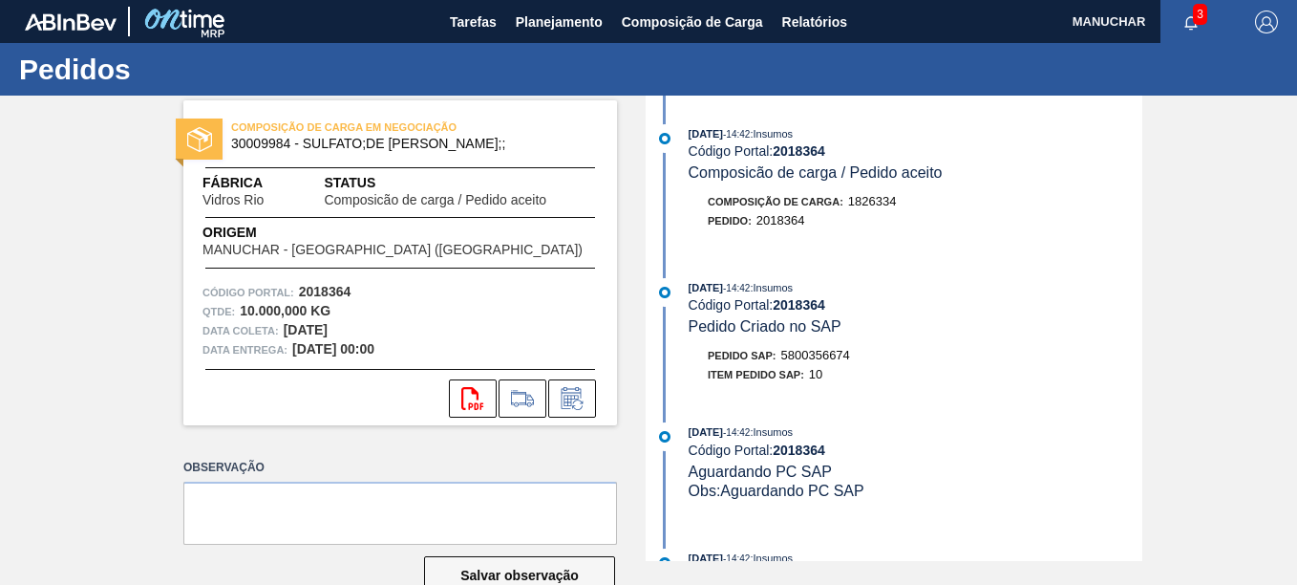
click at [798, 352] on span "5800356674" at bounding box center [815, 355] width 69 height 14
